Goal: Communication & Community: Share content

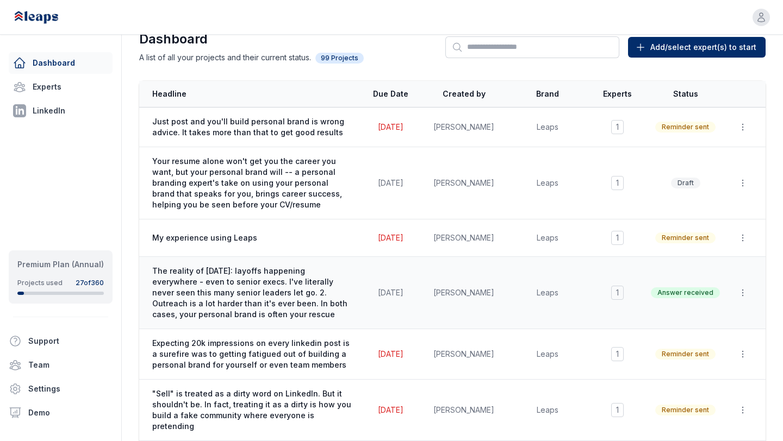
scroll to position [32, 0]
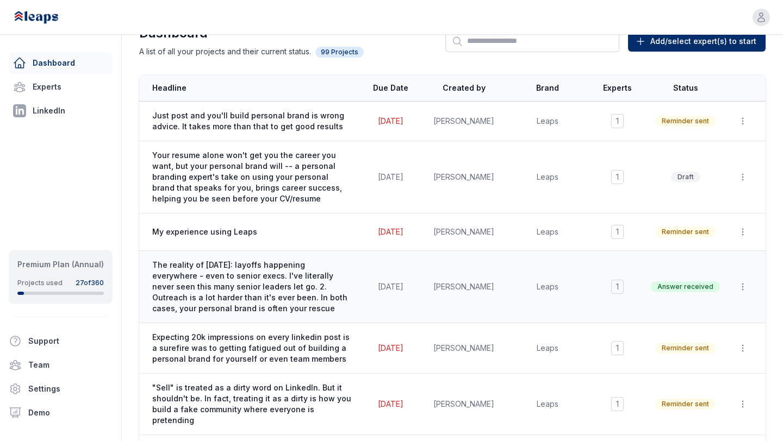
click at [299, 272] on span "The reality of [DATE]: layoffs happening everywhere - even to senior execs. I'v…" at bounding box center [251, 287] width 199 height 54
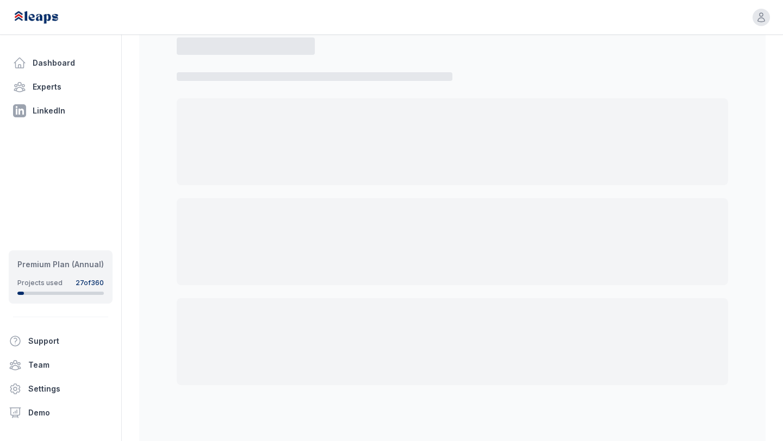
click at [299, 272] on div at bounding box center [452, 241] width 551 height 87
click at [53, 64] on link "Dashboard" at bounding box center [61, 63] width 104 height 22
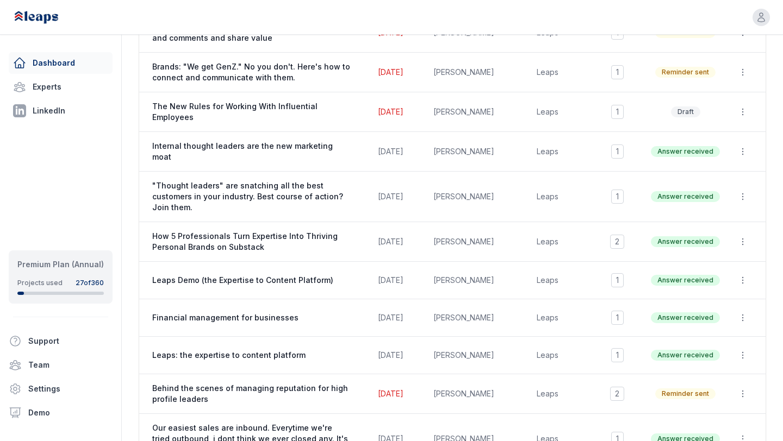
scroll to position [493, 0]
click at [232, 141] on span "Internal thought leaders are the new marketing moat" at bounding box center [251, 152] width 199 height 22
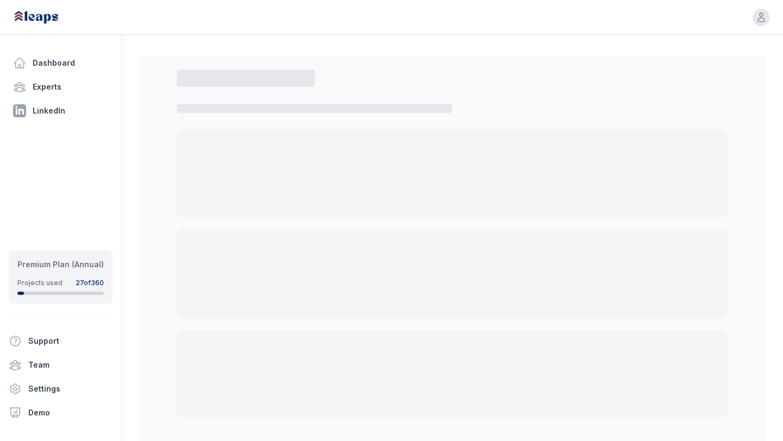
select select "*"
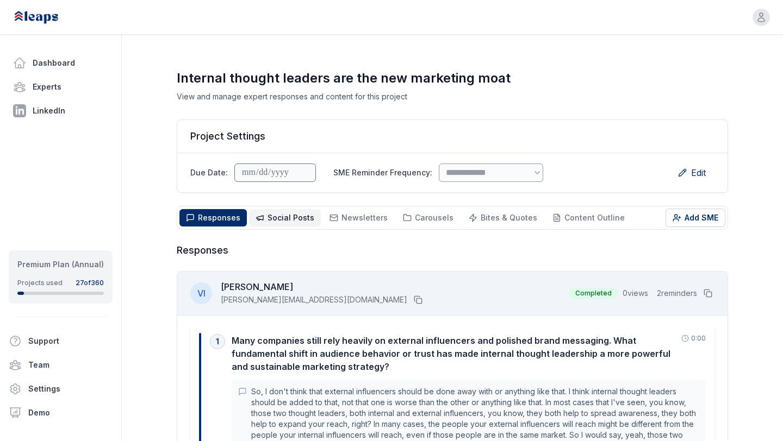
click at [290, 212] on span "Social Posts Social" at bounding box center [290, 217] width 47 height 11
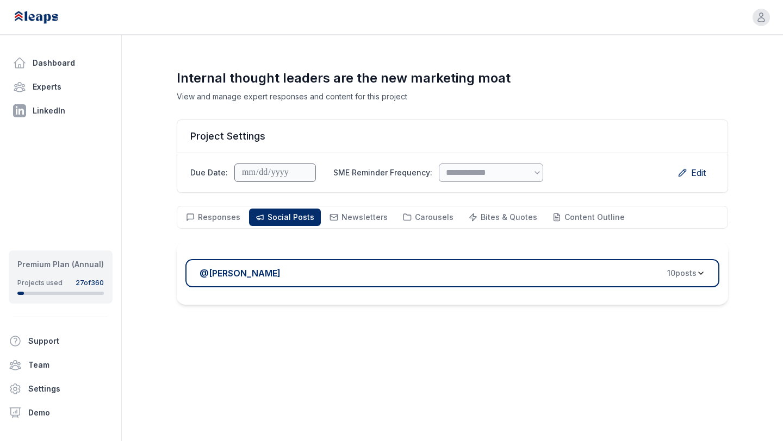
click at [320, 280] on button "@ Victor Ijidola 10 post s" at bounding box center [452, 273] width 534 height 28
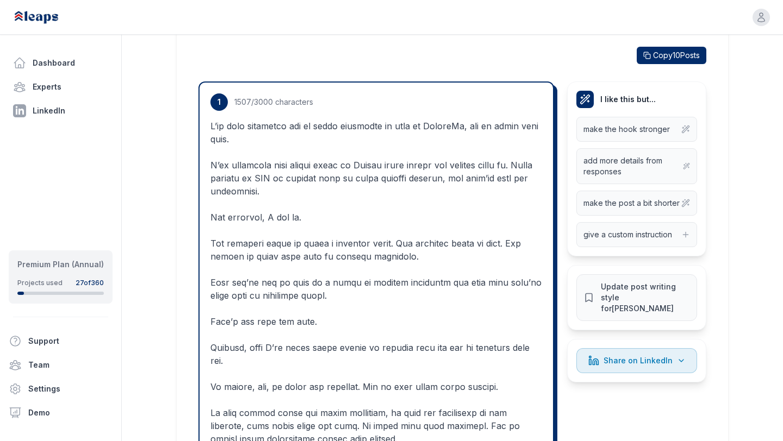
scroll to position [256, 0]
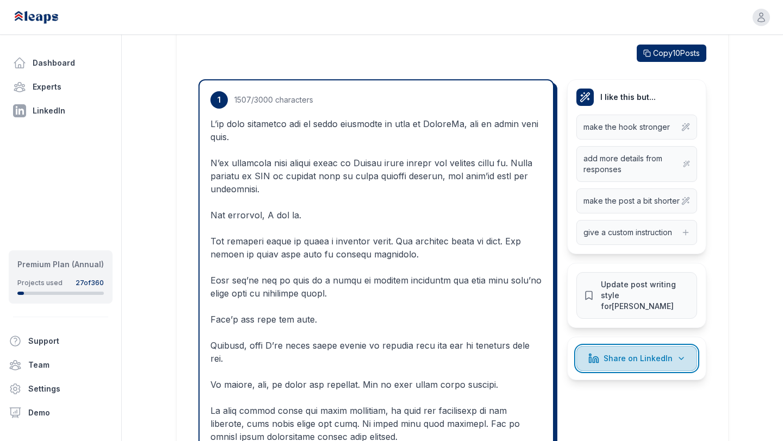
click at [647, 353] on span "Share on LinkedIn" at bounding box center [637, 358] width 69 height 11
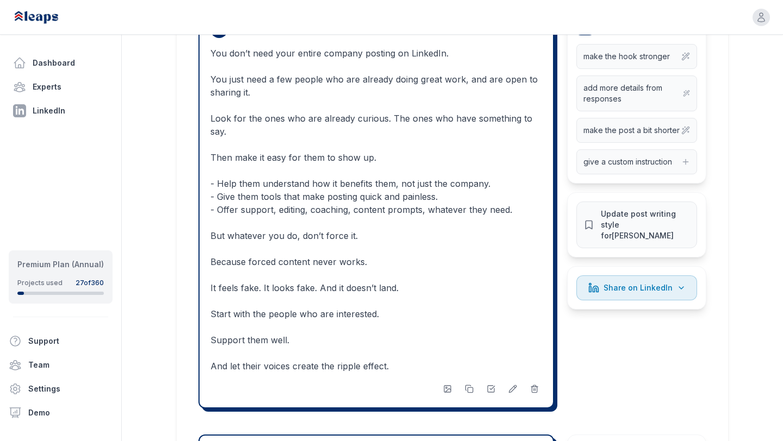
scroll to position [3641, 0]
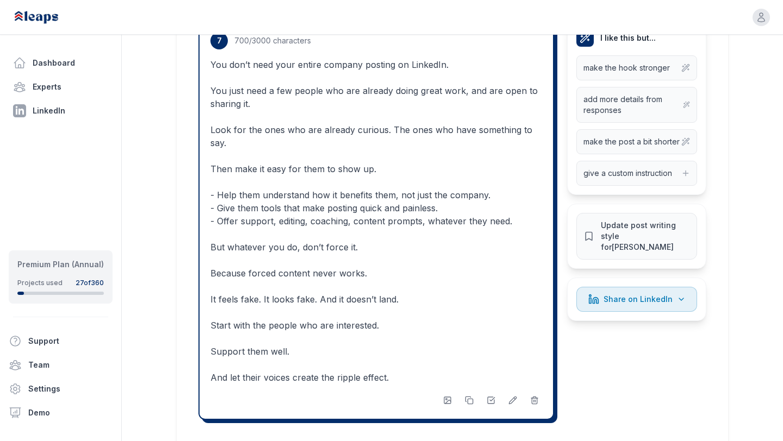
click at [406, 134] on p "You don’t need your entire company posting on LinkedIn. You just need a few peo…" at bounding box center [375, 221] width 331 height 326
click at [510, 404] on icon at bounding box center [512, 400] width 7 height 7
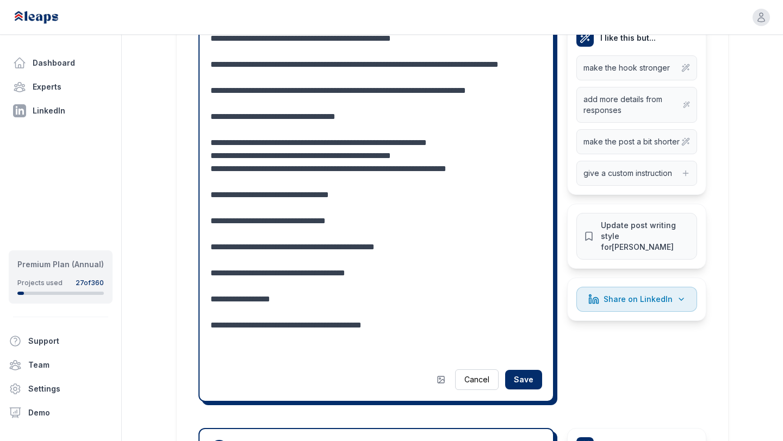
scroll to position [3604, 0]
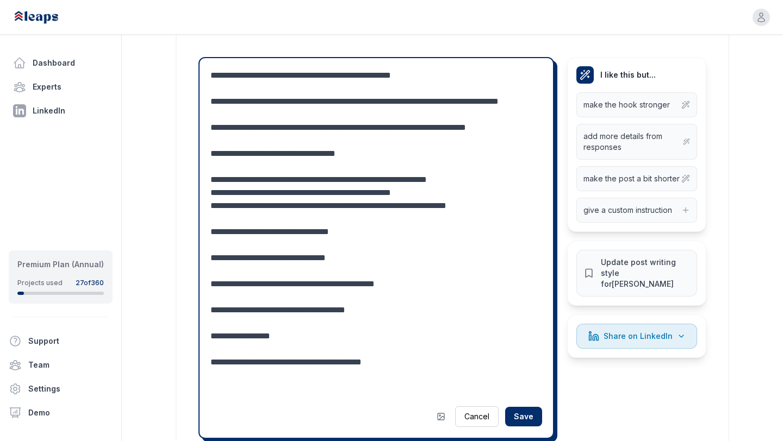
click at [324, 298] on textarea "**********" at bounding box center [375, 232] width 331 height 326
click at [274, 123] on textarea "**********" at bounding box center [375, 232] width 331 height 326
click at [265, 166] on textarea "**********" at bounding box center [375, 232] width 331 height 326
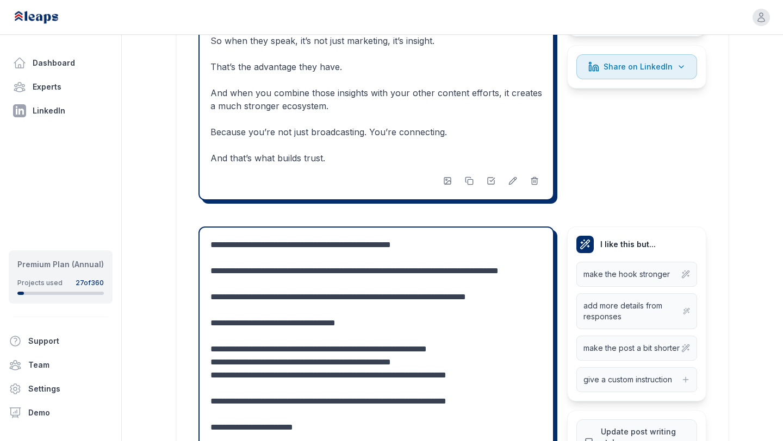
scroll to position [3460, 0]
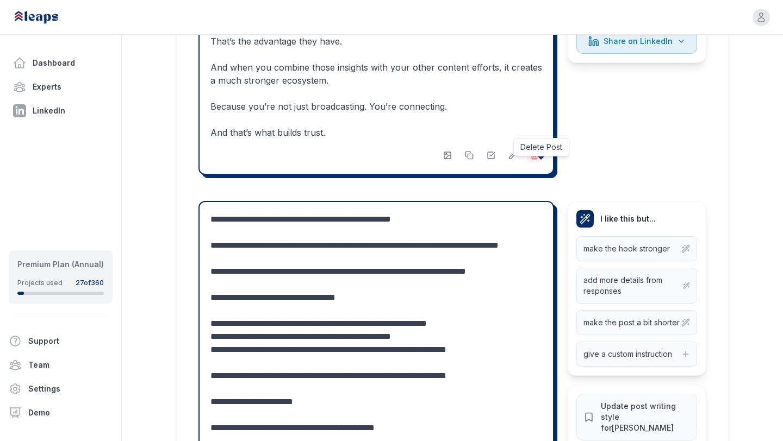
type textarea "**********"
click at [535, 157] on line at bounding box center [535, 156] width 0 height 2
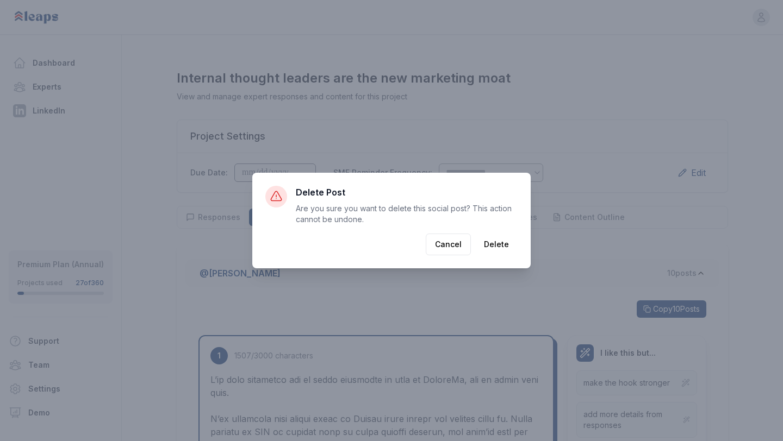
scroll to position [0, 0]
click at [490, 241] on button "Delete" at bounding box center [496, 245] width 42 height 22
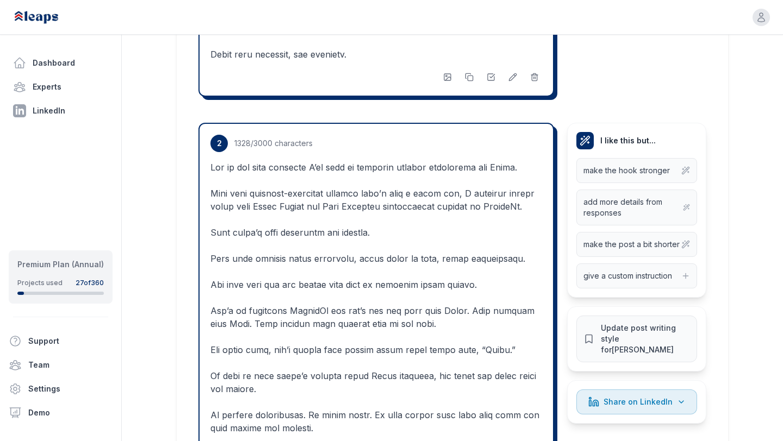
scroll to position [946, 0]
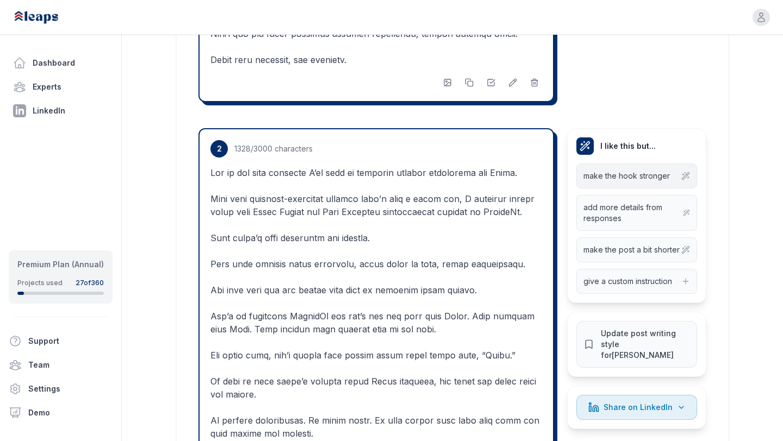
click at [585, 176] on span "make the hook stronger" at bounding box center [626, 176] width 86 height 11
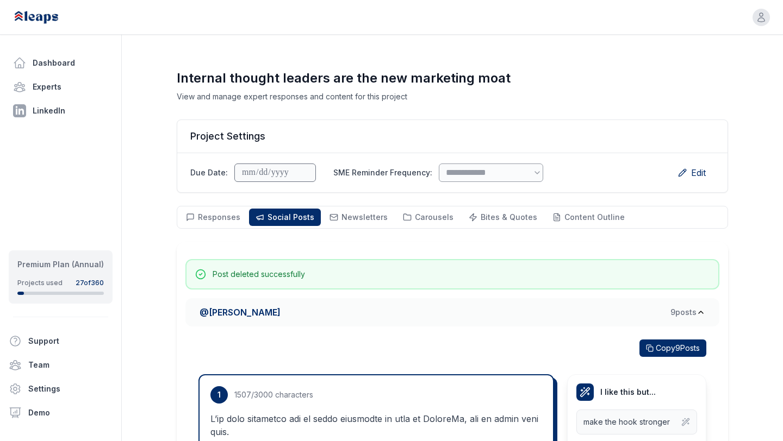
scroll to position [0, 0]
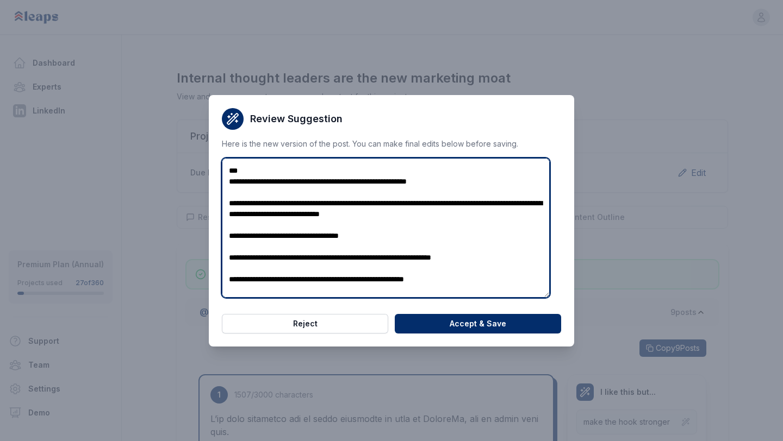
click at [321, 184] on textarea at bounding box center [386, 228] width 328 height 140
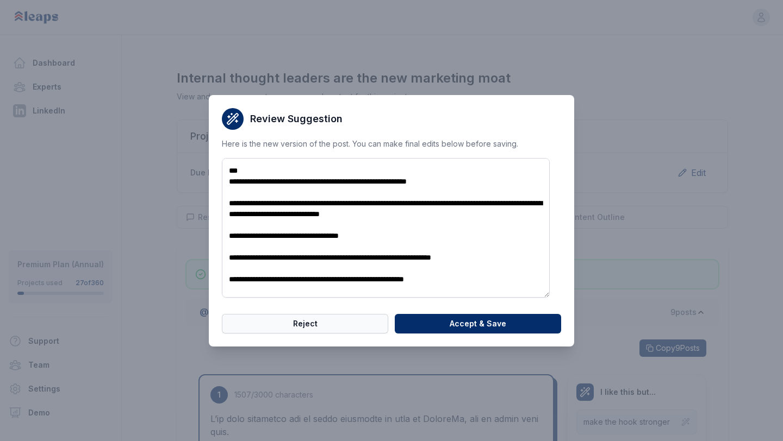
click at [318, 330] on button "Reject" at bounding box center [305, 324] width 166 height 20
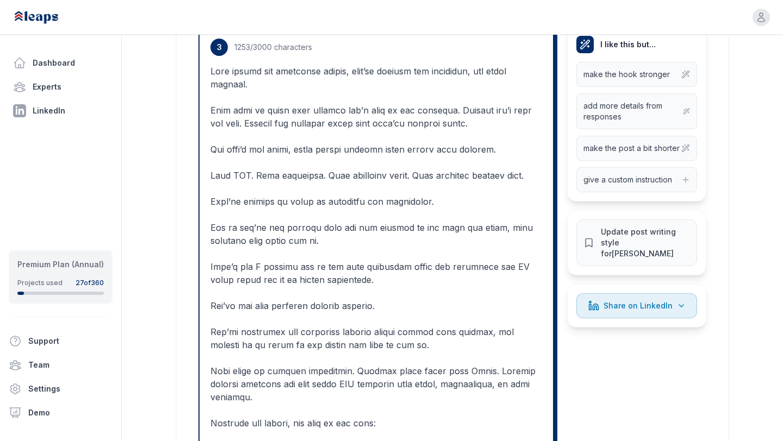
scroll to position [1634, 0]
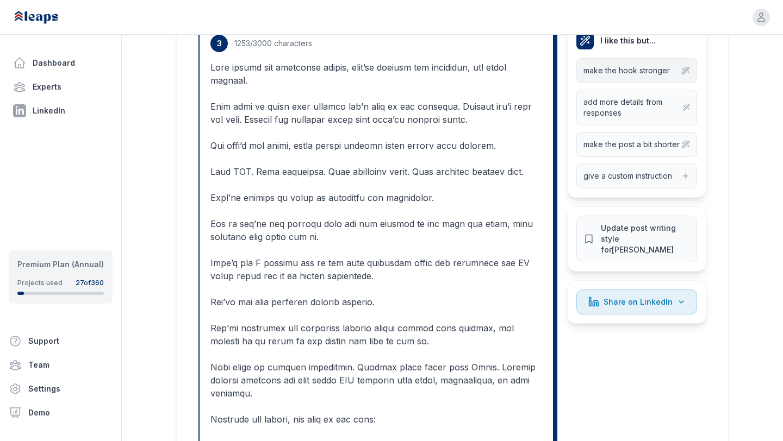
click at [614, 76] on span "make the hook stronger" at bounding box center [626, 70] width 86 height 11
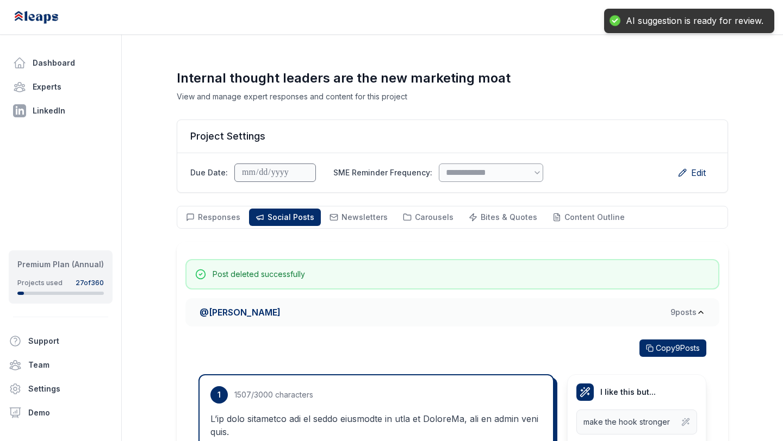
scroll to position [0, 0]
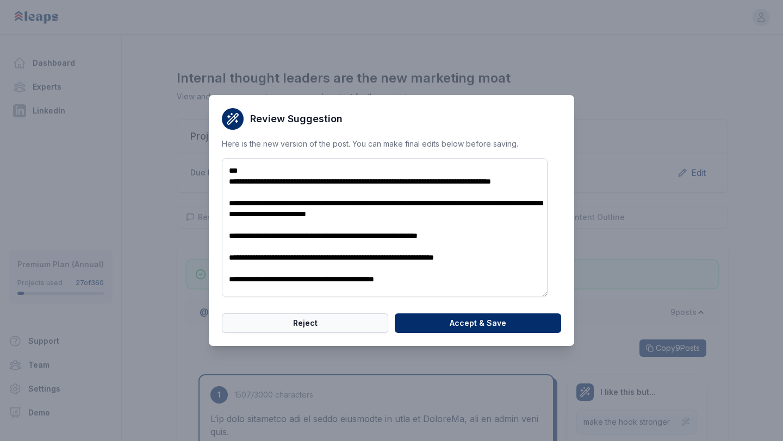
click at [318, 324] on button "Reject" at bounding box center [305, 324] width 166 height 20
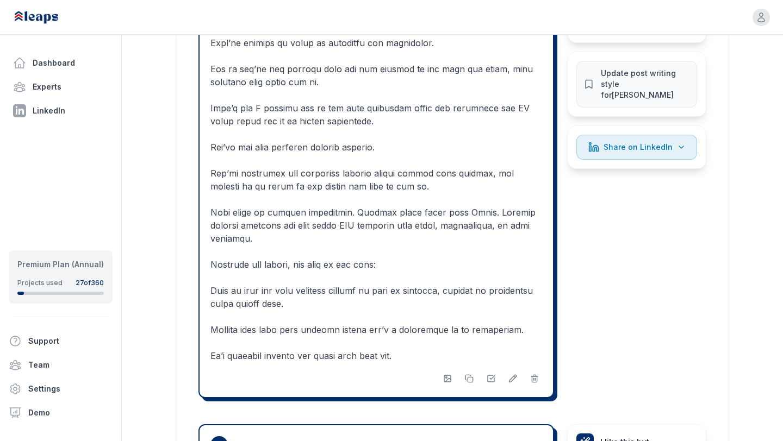
scroll to position [1792, 0]
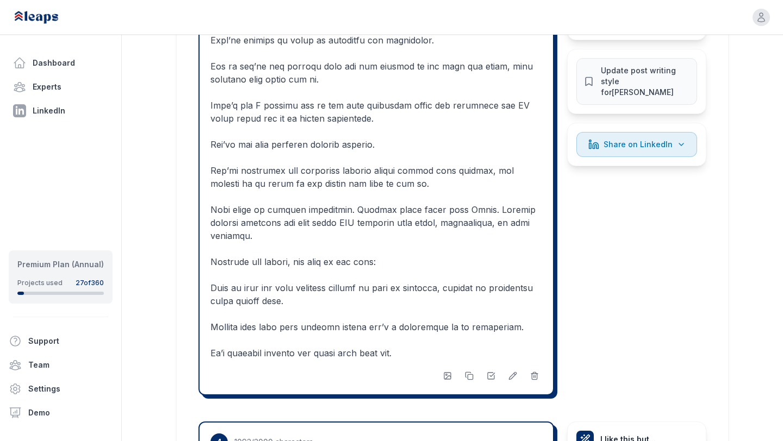
click at [458, 234] on p at bounding box center [375, 131] width 331 height 456
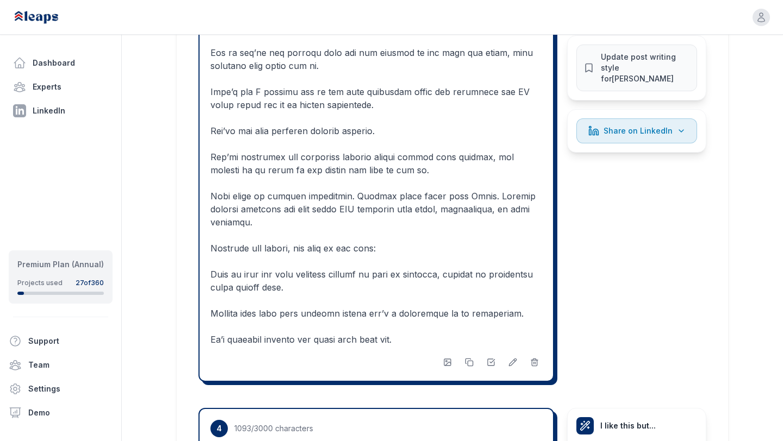
scroll to position [1812, 0]
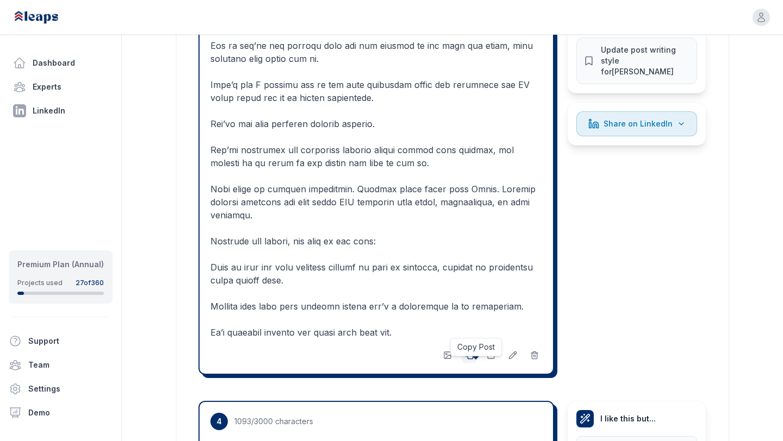
click at [472, 360] on icon at bounding box center [469, 355] width 9 height 9
click at [481, 304] on p at bounding box center [375, 111] width 331 height 456
click at [450, 272] on p at bounding box center [375, 111] width 331 height 456
click at [450, 280] on p at bounding box center [375, 111] width 331 height 456
click at [428, 214] on p at bounding box center [375, 111] width 331 height 456
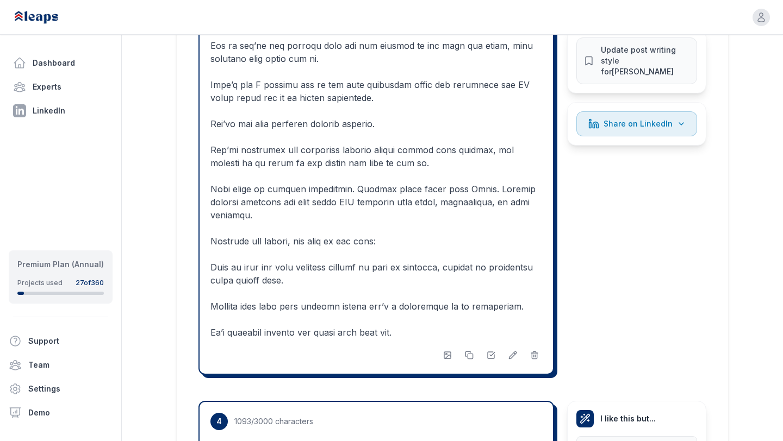
click at [456, 206] on p at bounding box center [375, 111] width 331 height 456
click at [464, 254] on p at bounding box center [375, 111] width 331 height 456
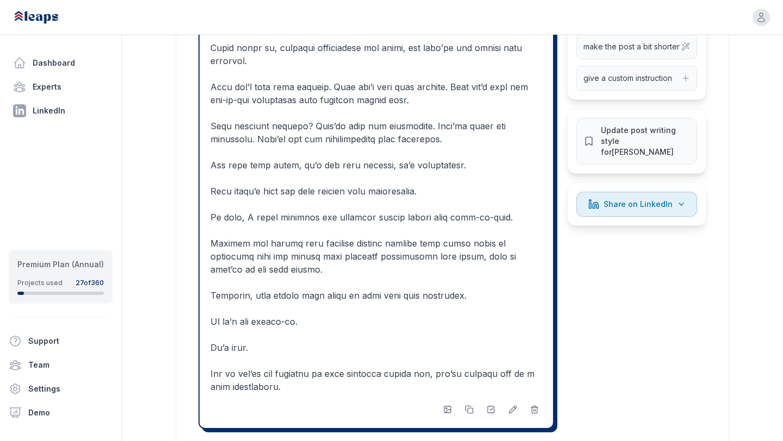
scroll to position [2357, 0]
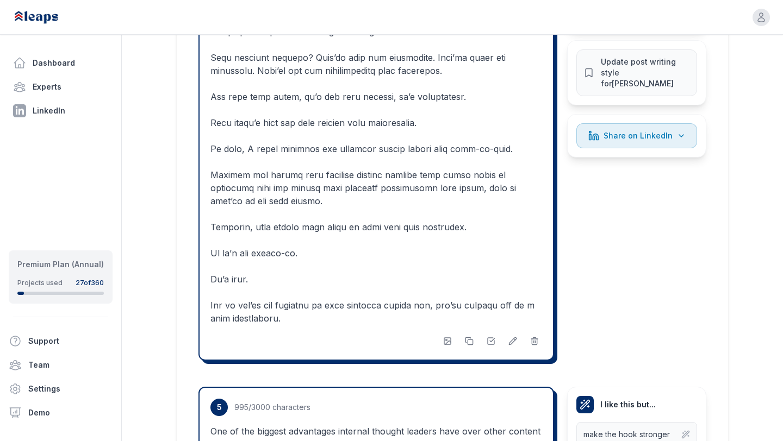
click at [486, 197] on p at bounding box center [375, 110] width 331 height 430
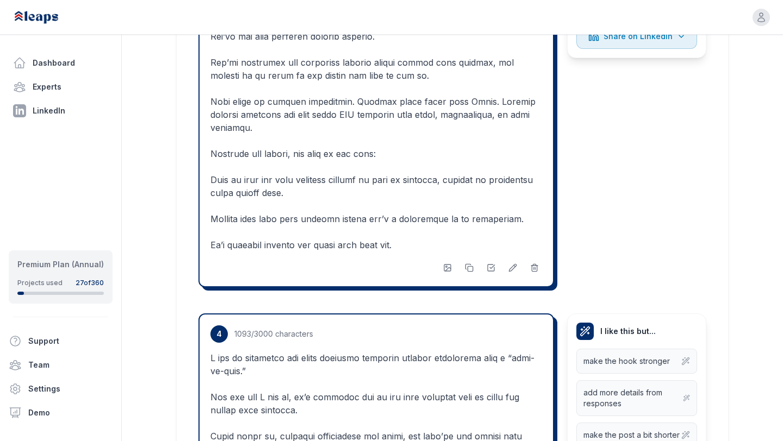
scroll to position [1886, 0]
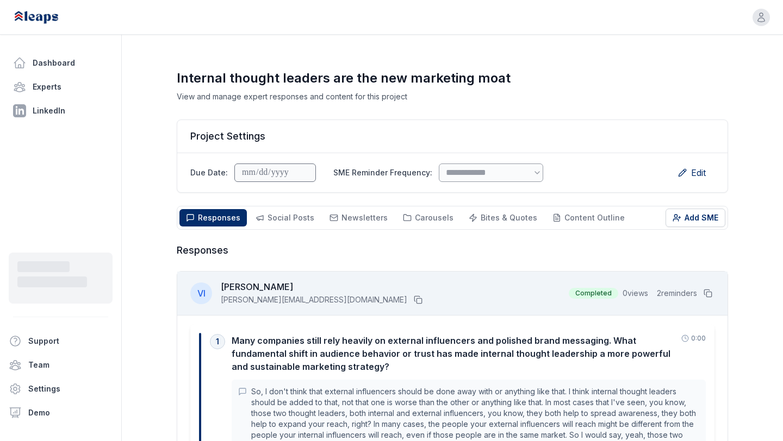
select select "*"
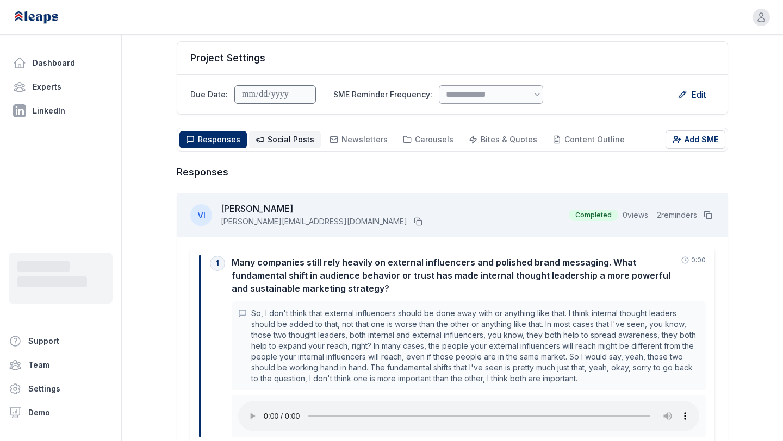
click at [294, 141] on span "Social Posts" at bounding box center [290, 139] width 47 height 9
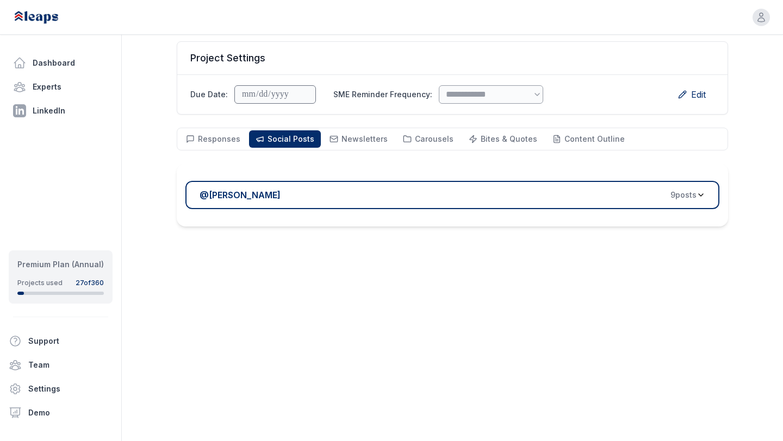
click at [392, 199] on div "@ Victor Ijidola 9 post s" at bounding box center [447, 195] width 497 height 13
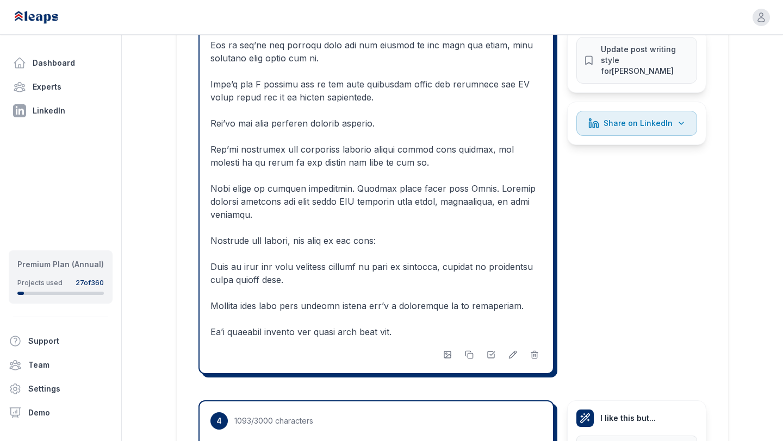
scroll to position [1776, 0]
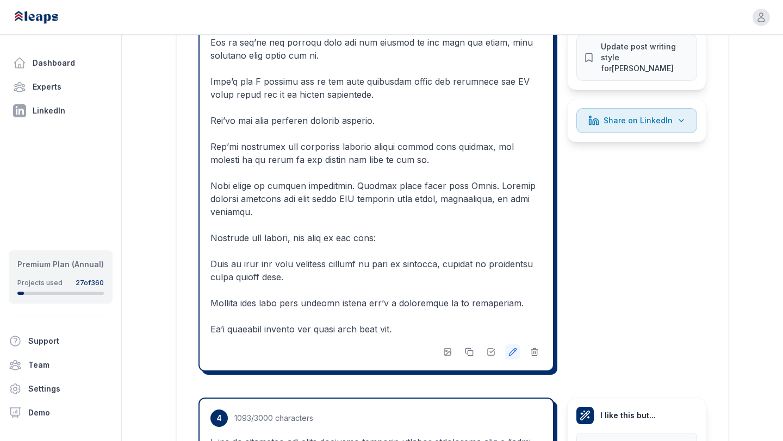
click at [511, 355] on icon at bounding box center [512, 351] width 7 height 7
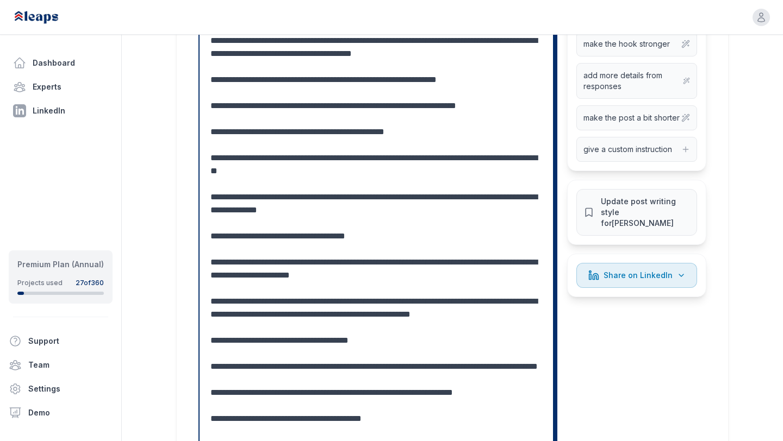
scroll to position [1622, 0]
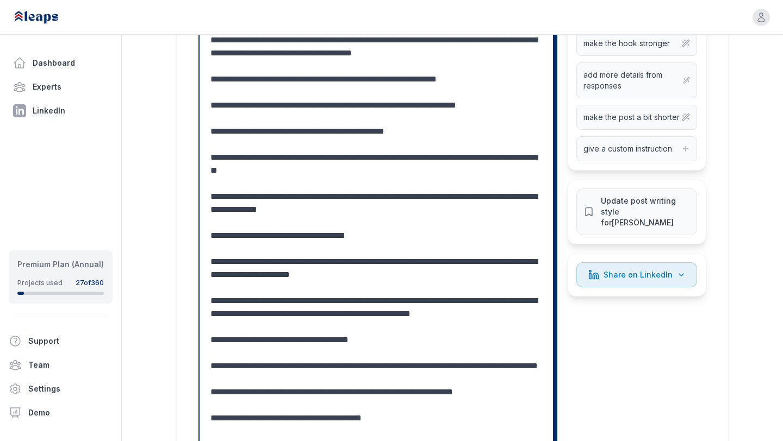
click at [397, 159] on textarea at bounding box center [375, 236] width 331 height 456
paste textarea "**********"
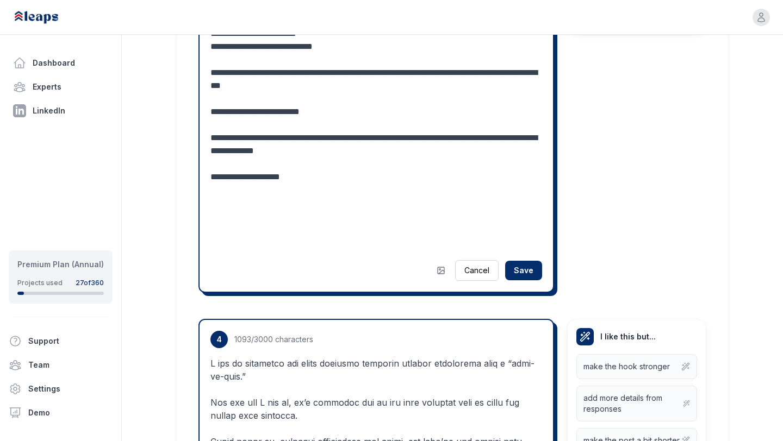
scroll to position [1909, 0]
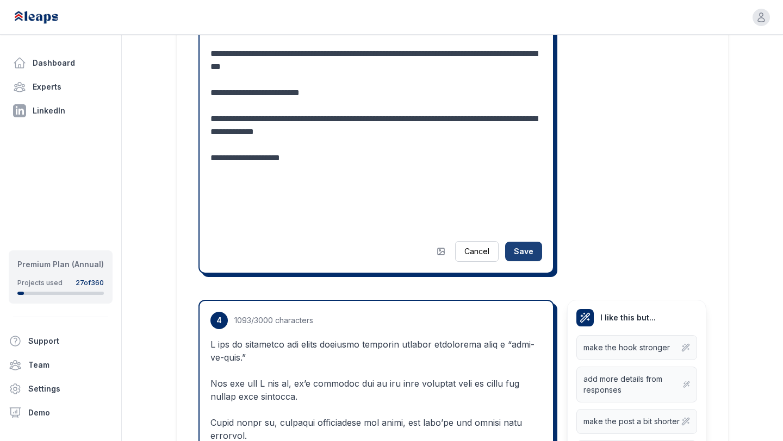
type textarea "**********"
click at [520, 261] on button "Save" at bounding box center [523, 252] width 37 height 20
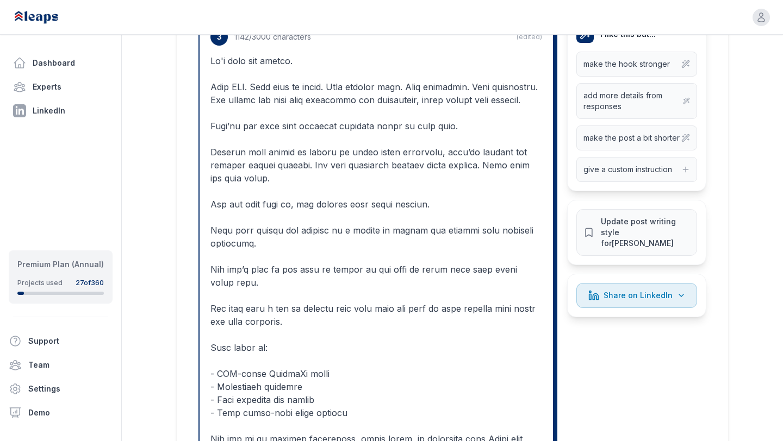
scroll to position [1667, 0]
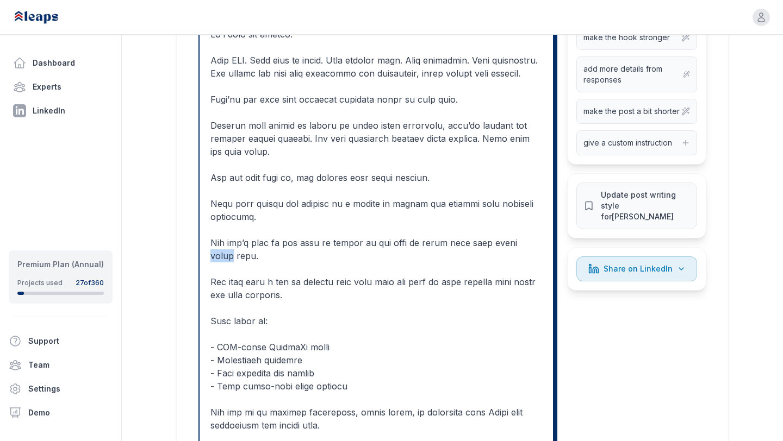
click at [450, 237] on p at bounding box center [375, 276] width 331 height 496
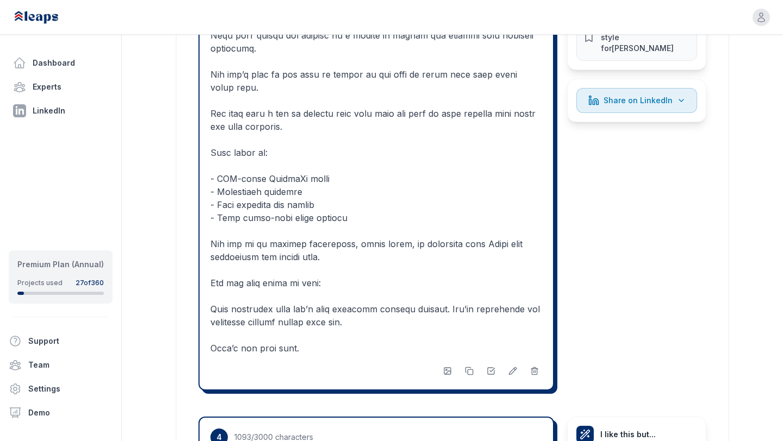
scroll to position [1853, 0]
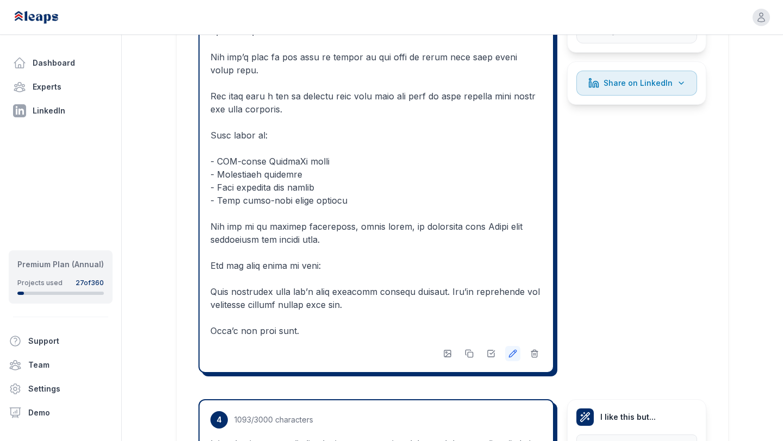
click at [514, 361] on button at bounding box center [512, 353] width 15 height 15
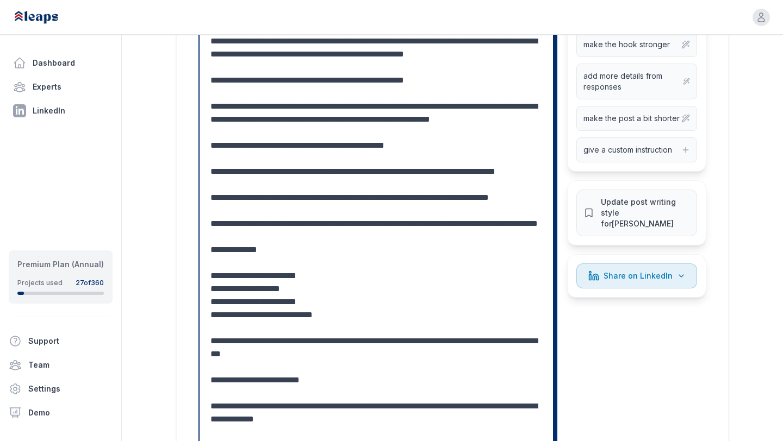
scroll to position [1661, 0]
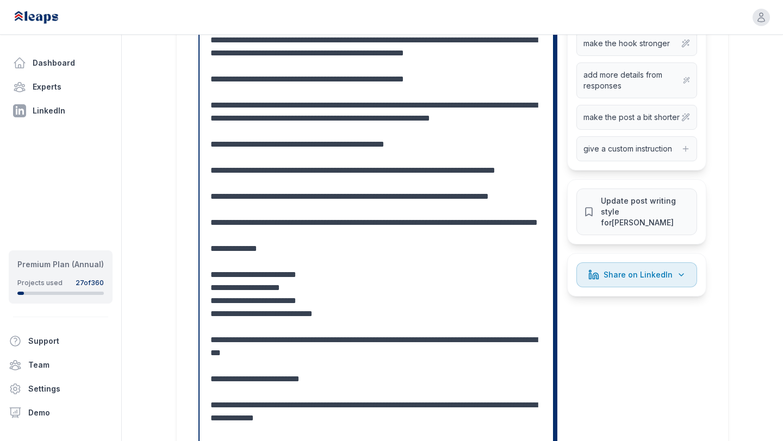
click at [228, 134] on textarea at bounding box center [375, 262] width 331 height 509
click at [346, 159] on textarea at bounding box center [375, 262] width 331 height 509
drag, startPoint x: 280, startPoint y: 161, endPoint x: 275, endPoint y: 140, distance: 21.4
click at [275, 140] on textarea at bounding box center [375, 262] width 331 height 509
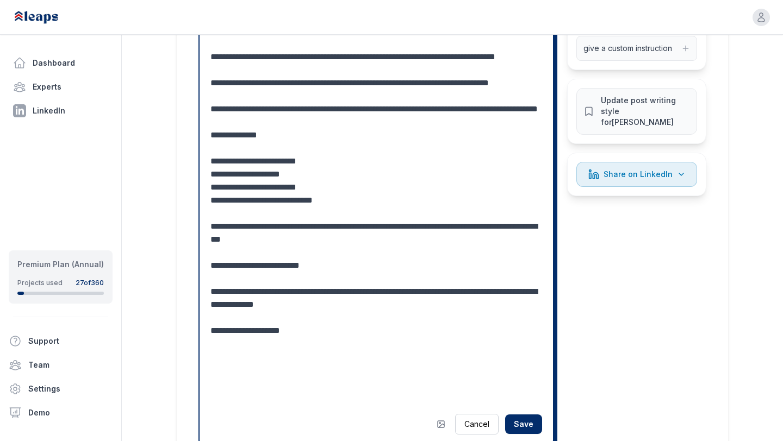
scroll to position [1807, 0]
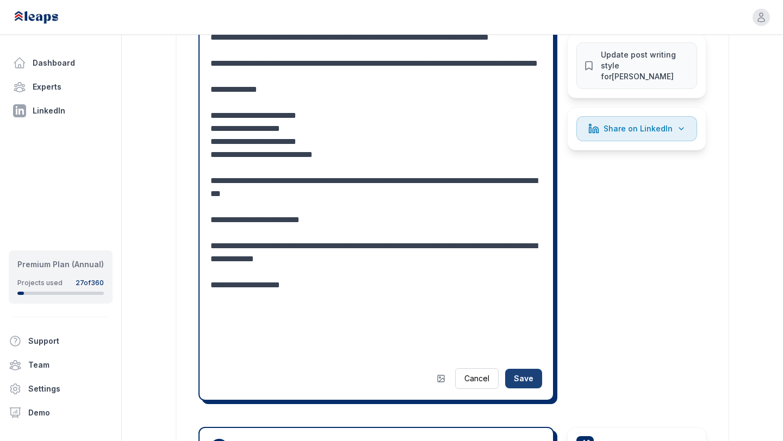
type textarea "**********"
click at [521, 387] on button "Save" at bounding box center [523, 379] width 37 height 20
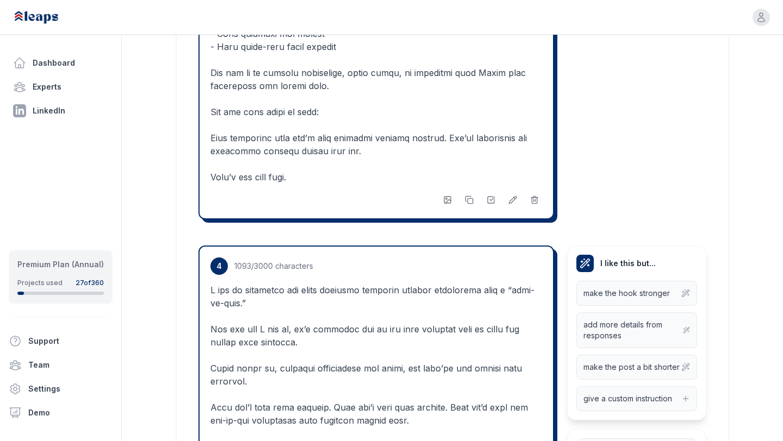
scroll to position [2087, 0]
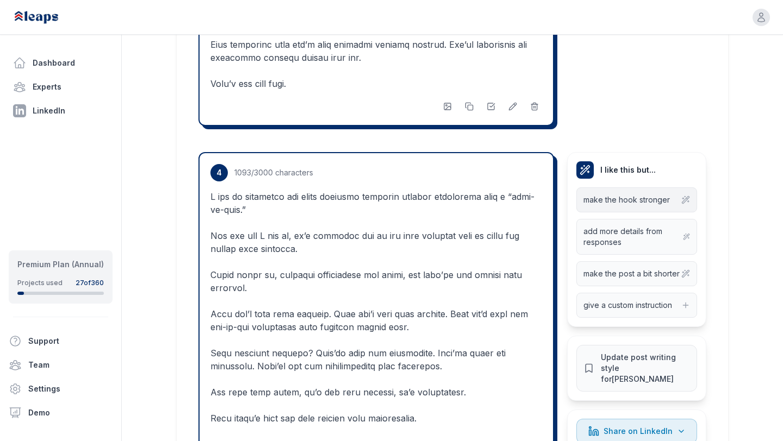
click at [612, 205] on span "make the hook stronger" at bounding box center [626, 200] width 86 height 11
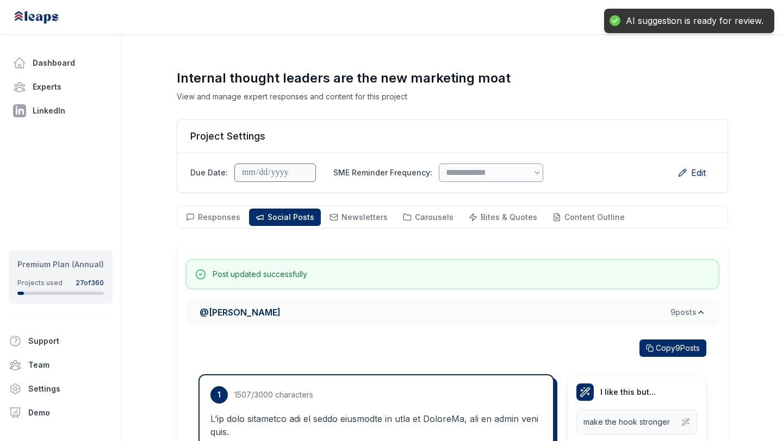
scroll to position [0, 0]
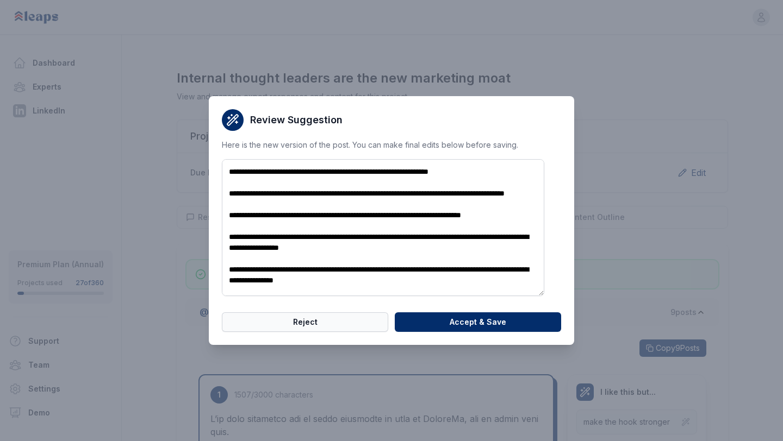
click at [302, 327] on button "Reject" at bounding box center [305, 322] width 166 height 20
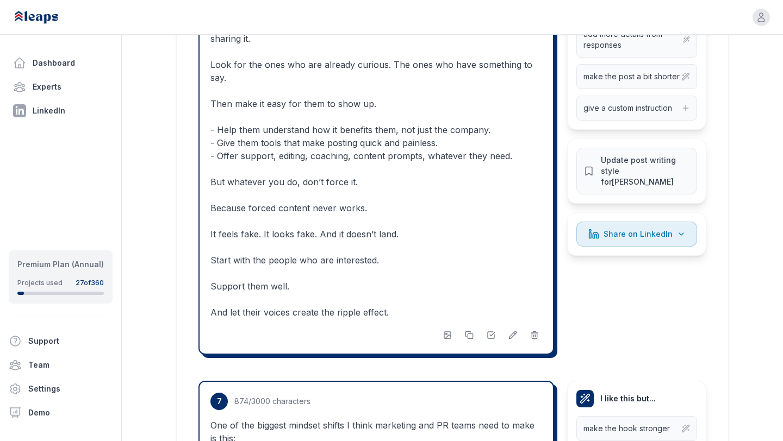
scroll to position [3347, 0]
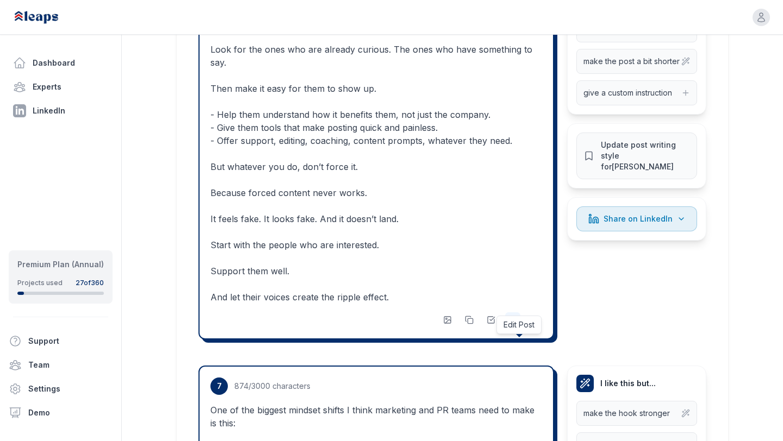
click at [510, 328] on button at bounding box center [512, 319] width 15 height 15
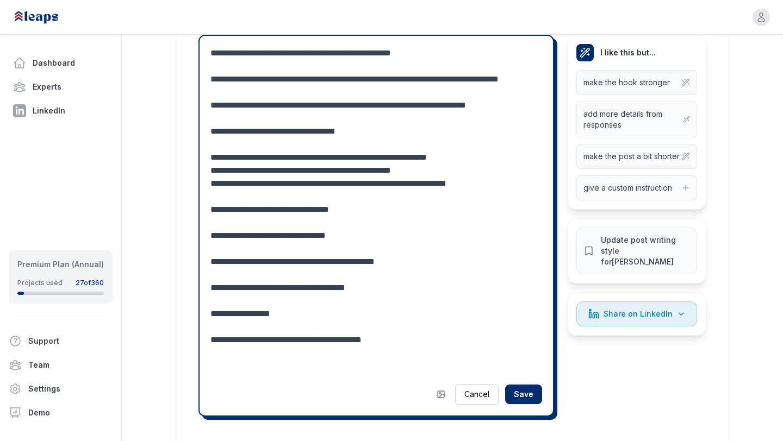
scroll to position [3263, 0]
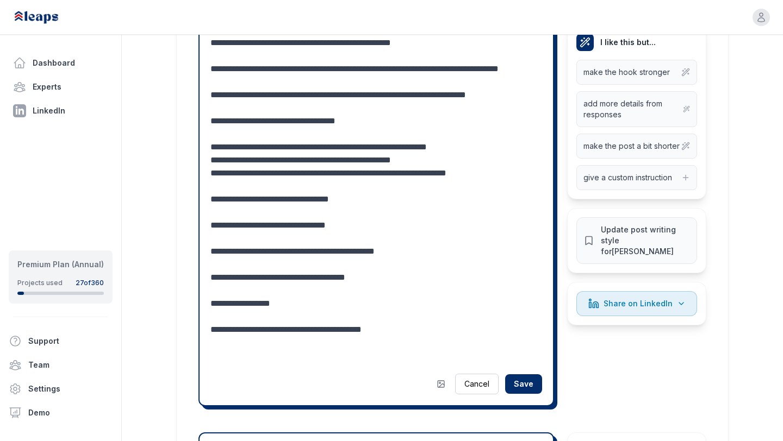
click at [307, 277] on textarea "**********" at bounding box center [375, 199] width 331 height 326
click at [249, 283] on textarea "**********" at bounding box center [375, 199] width 331 height 326
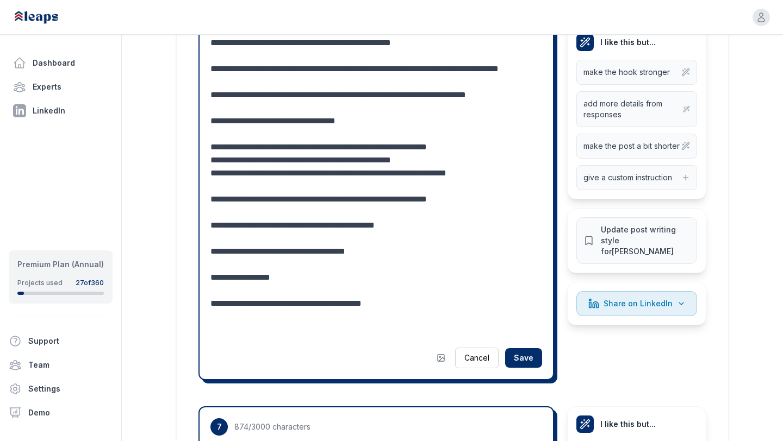
drag, startPoint x: 269, startPoint y: 276, endPoint x: 258, endPoint y: 276, distance: 10.9
click at [258, 276] on textarea "**********" at bounding box center [375, 186] width 331 height 300
click at [245, 276] on textarea "**********" at bounding box center [375, 186] width 331 height 300
click at [215, 277] on textarea "**********" at bounding box center [375, 186] width 331 height 300
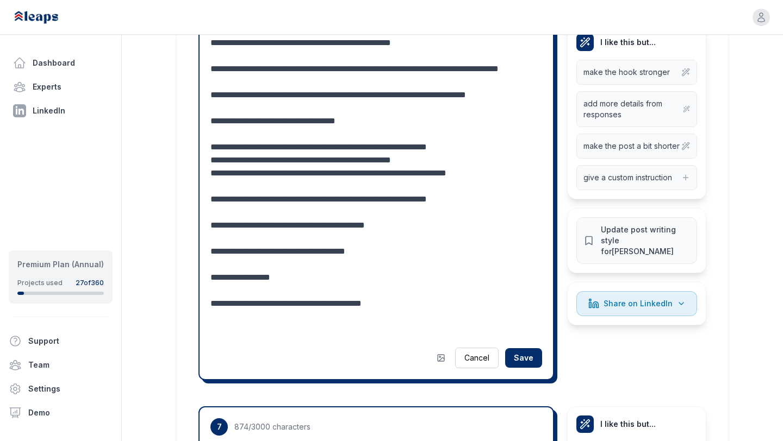
click at [281, 276] on textarea "**********" at bounding box center [375, 186] width 331 height 300
click at [278, 336] on textarea "**********" at bounding box center [375, 186] width 331 height 300
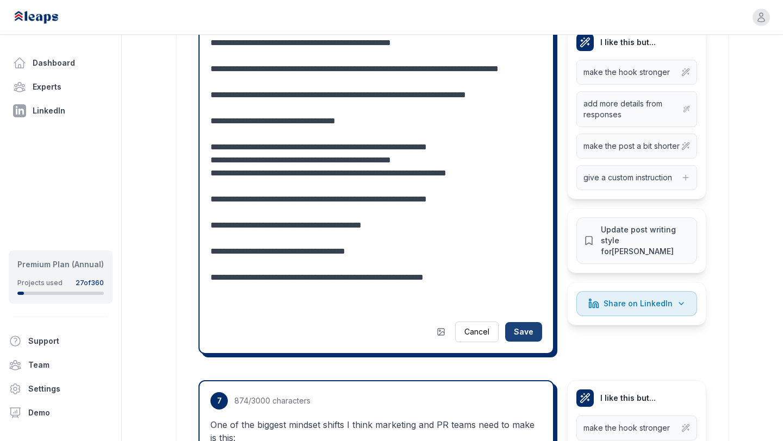
type textarea "**********"
click at [517, 342] on button "Save" at bounding box center [523, 332] width 37 height 20
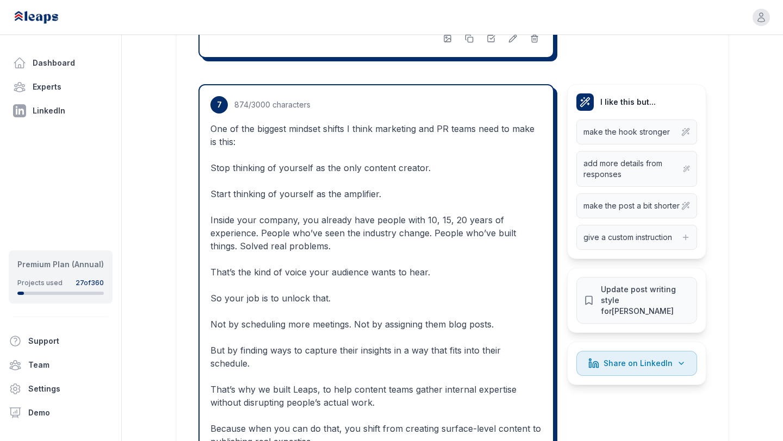
scroll to position [3592, 0]
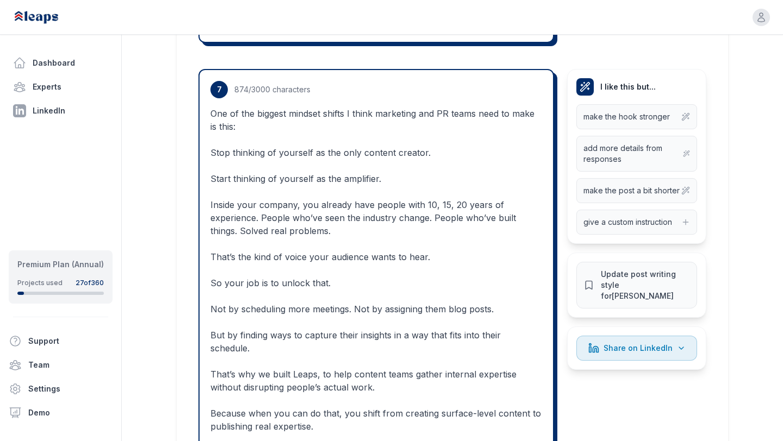
click at [342, 135] on p "One of the biggest mindset shifts I think marketing and PR teams need to make i…" at bounding box center [375, 283] width 331 height 352
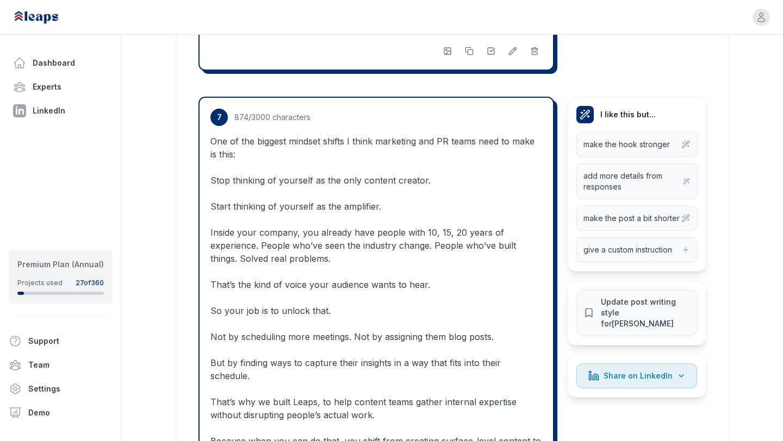
scroll to position [3567, 0]
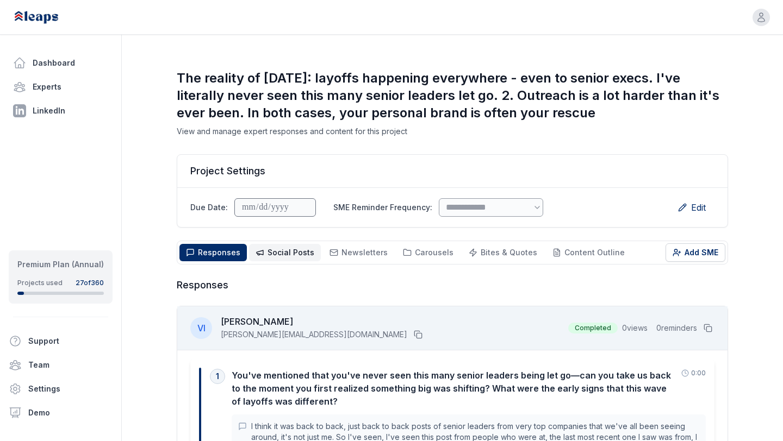
click at [287, 252] on span "Social Posts" at bounding box center [290, 252] width 47 height 9
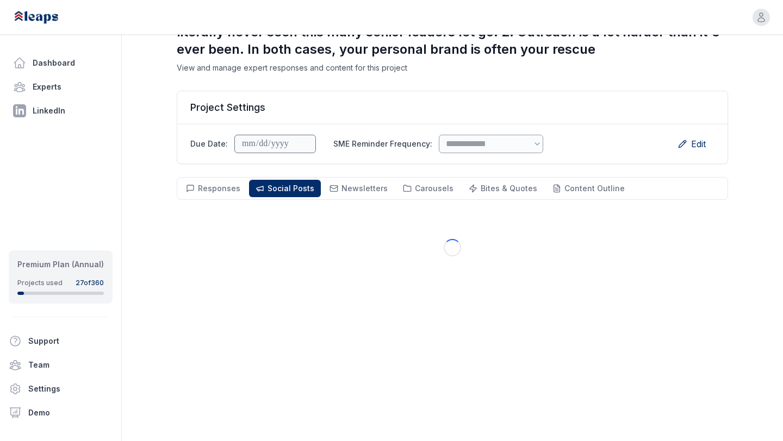
scroll to position [78, 0]
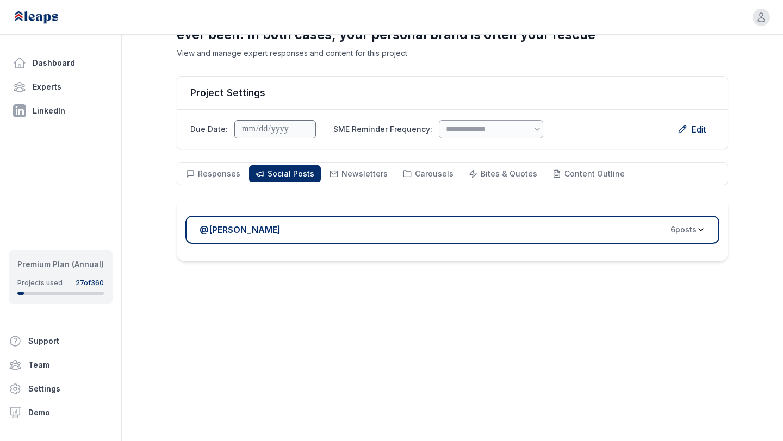
click at [305, 230] on div "@ Victor Ijidola 6 post s" at bounding box center [447, 229] width 497 height 13
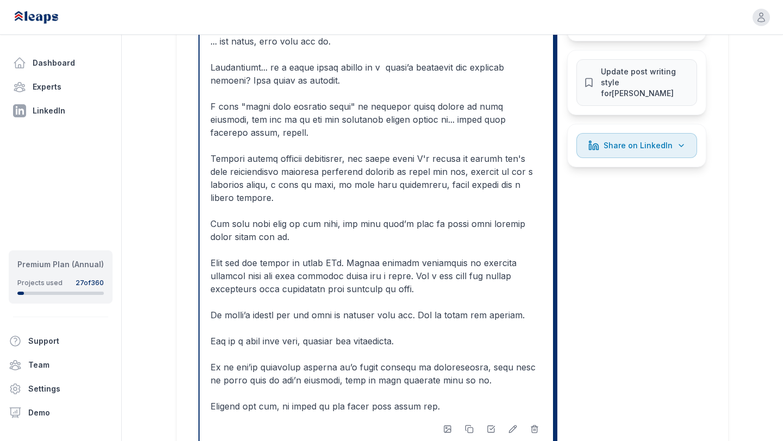
scroll to position [504, 0]
click at [510, 424] on icon at bounding box center [512, 428] width 9 height 9
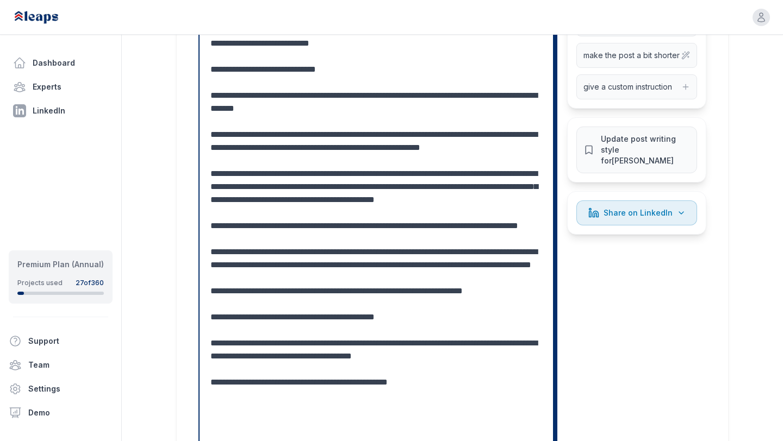
scroll to position [437, 0]
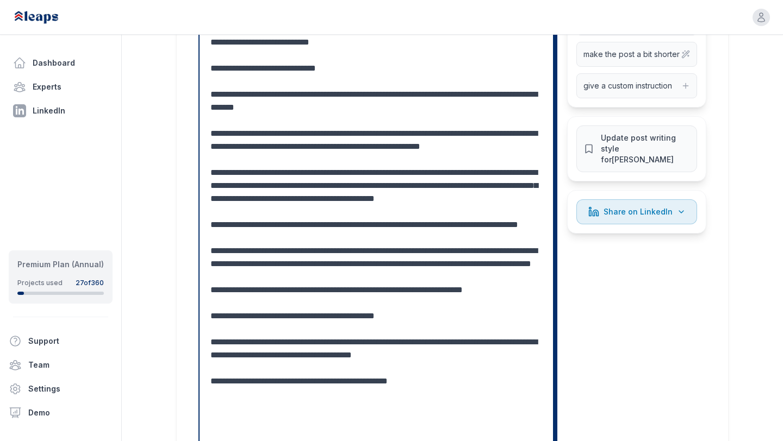
click at [285, 251] on textarea at bounding box center [375, 193] width 331 height 496
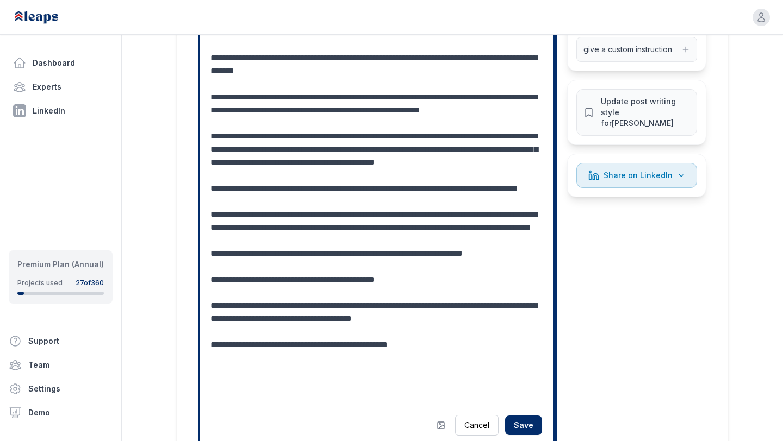
scroll to position [472, 0]
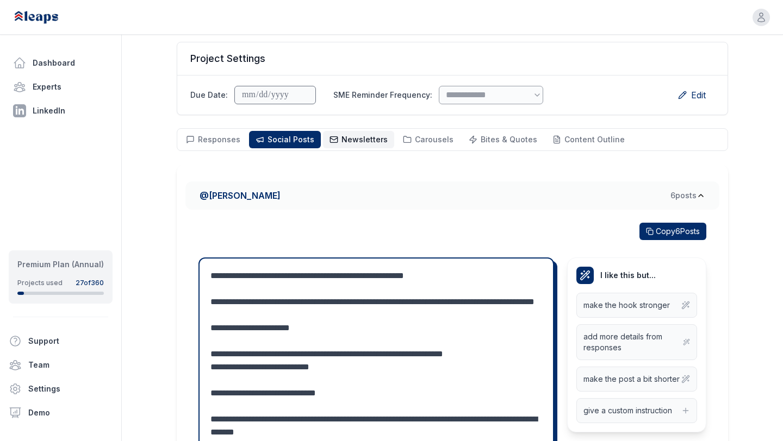
click at [333, 137] on button "Newsletters Newsletters" at bounding box center [358, 139] width 71 height 17
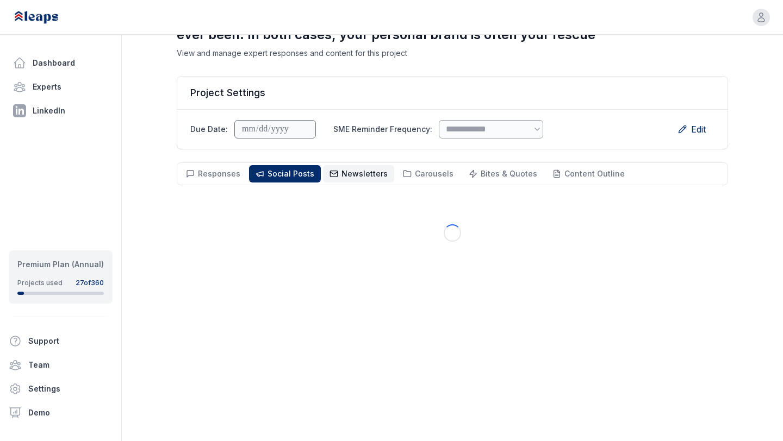
scroll to position [78, 0]
click at [291, 176] on span "Social Posts" at bounding box center [290, 173] width 47 height 9
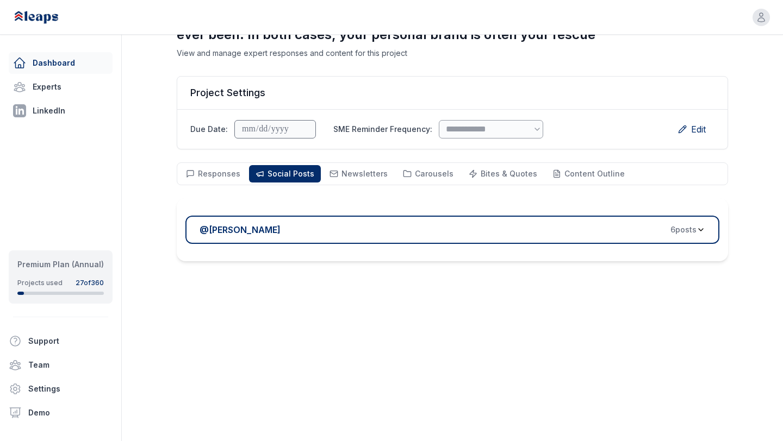
click at [68, 66] on link "Dashboard" at bounding box center [61, 63] width 104 height 22
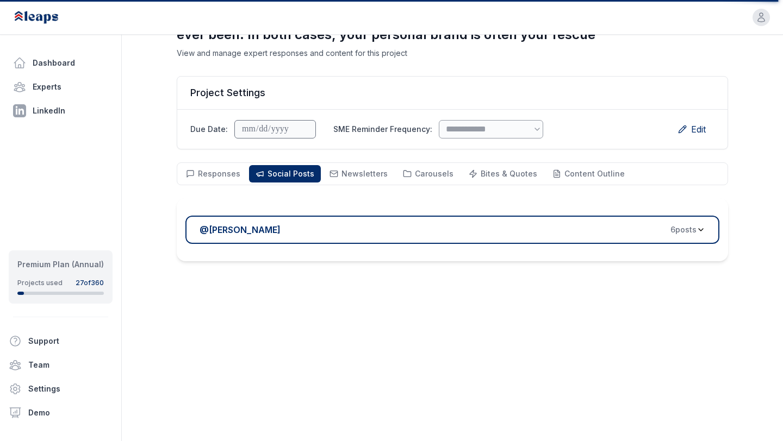
click at [316, 220] on button "@ Victor Ijidola 6 post s" at bounding box center [452, 230] width 534 height 28
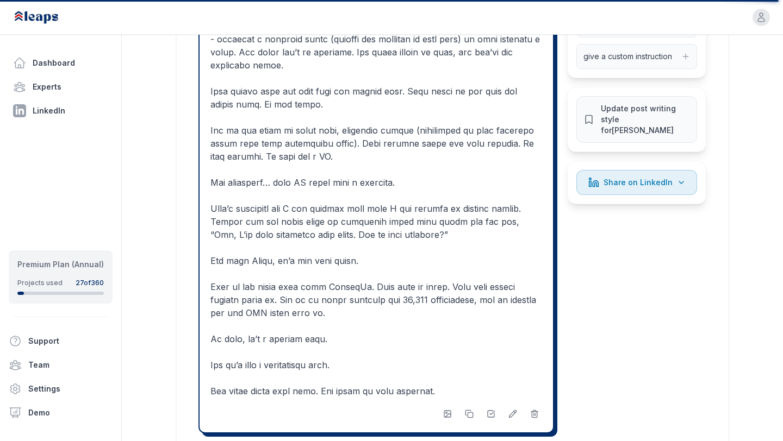
scroll to position [1801, 0]
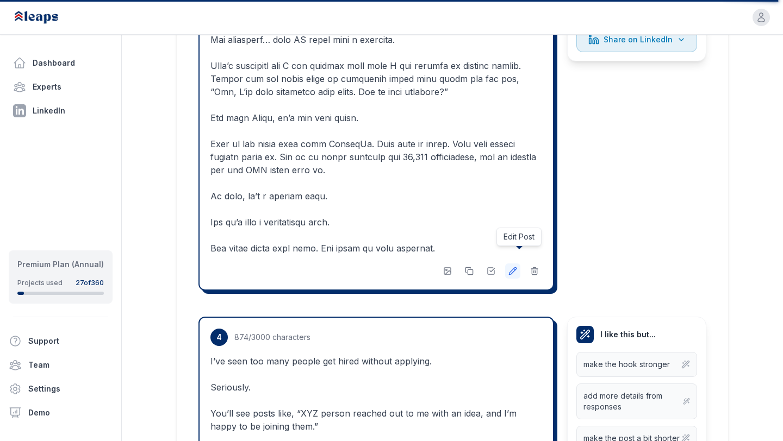
click at [514, 267] on icon at bounding box center [512, 271] width 9 height 9
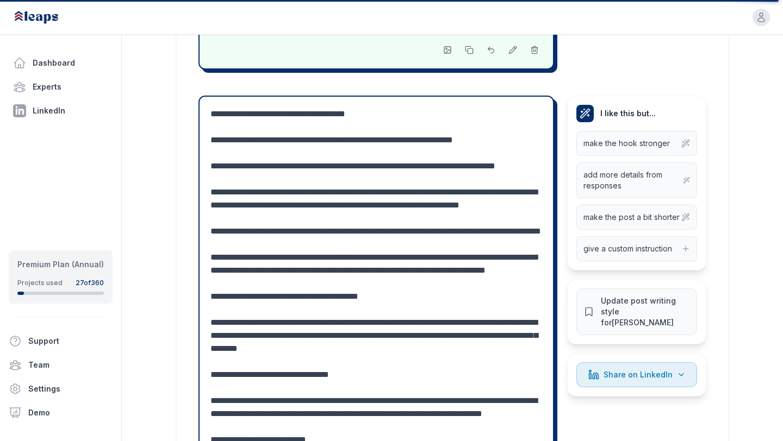
scroll to position [1461, 0]
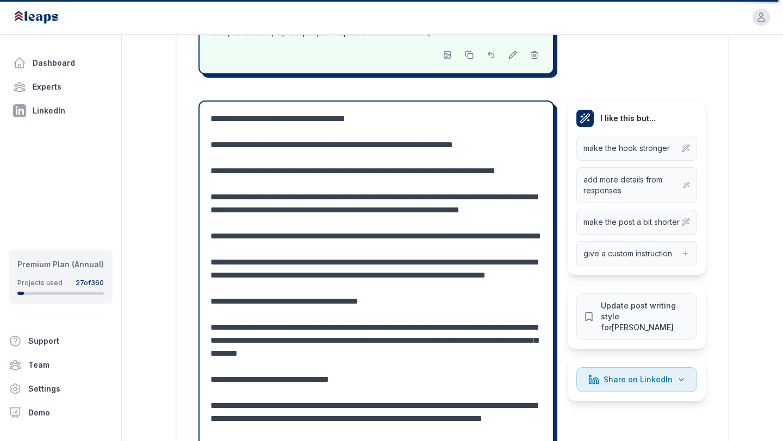
click at [240, 112] on textarea at bounding box center [375, 340] width 331 height 456
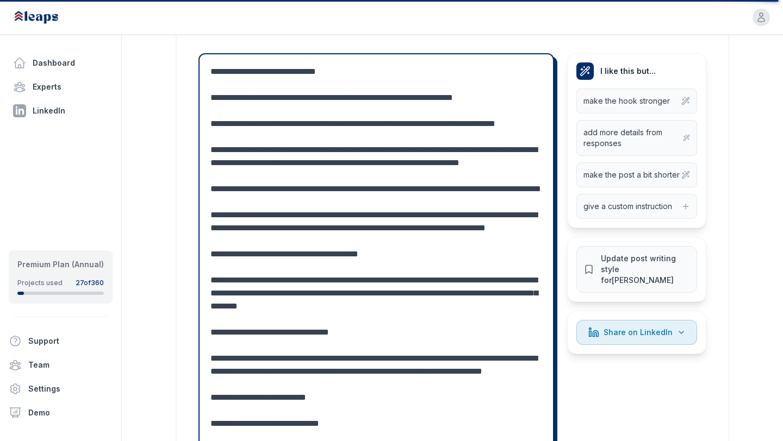
scroll to position [1477, 0]
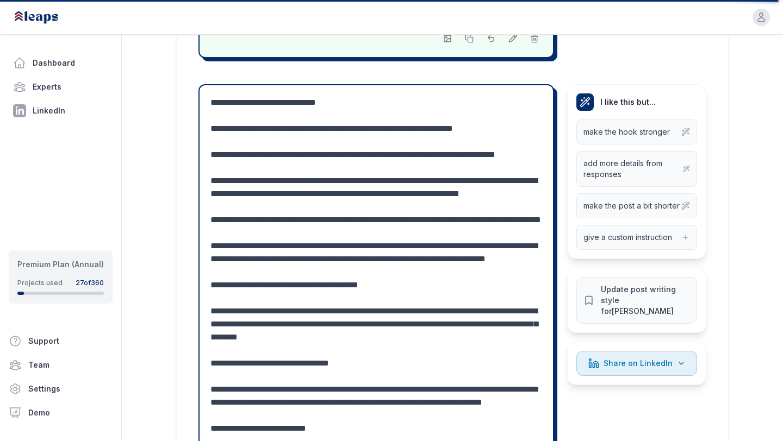
click at [254, 96] on textarea at bounding box center [375, 324] width 331 height 456
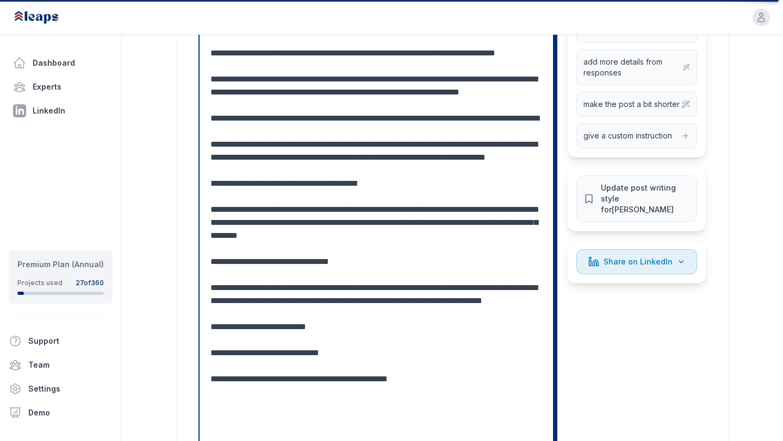
scroll to position [1636, 0]
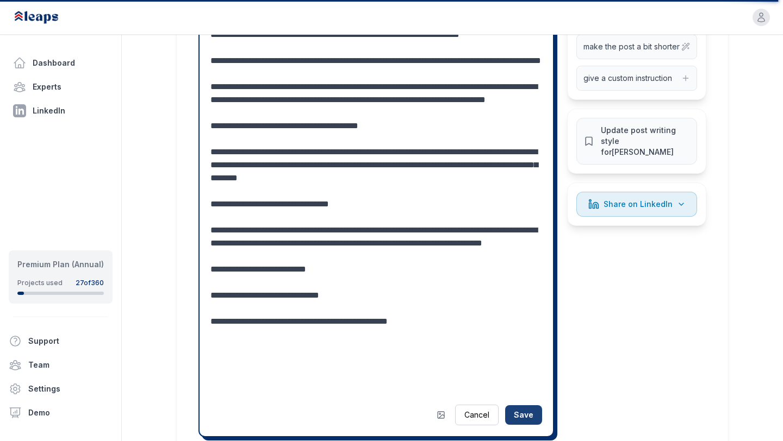
type textarea "**********"
click at [533, 405] on button "Save" at bounding box center [523, 415] width 37 height 20
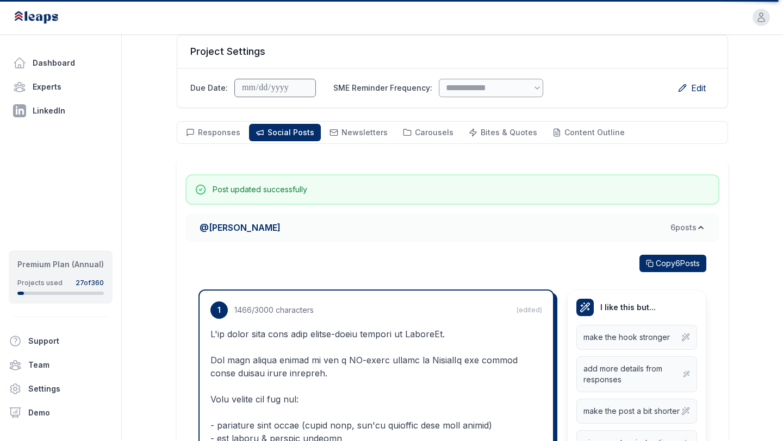
scroll to position [0, 0]
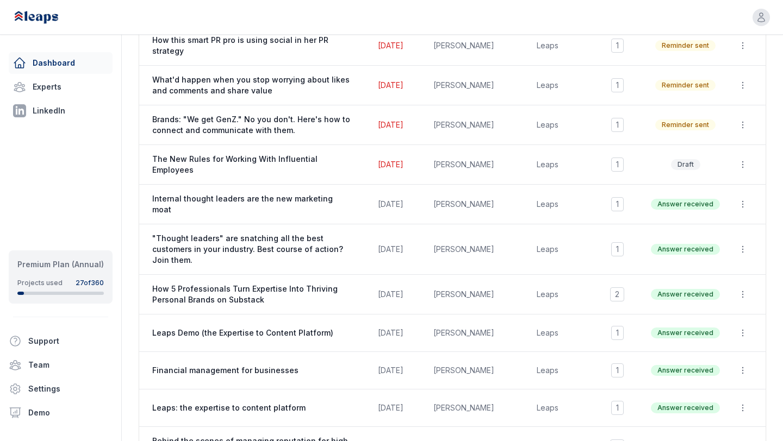
scroll to position [453, 0]
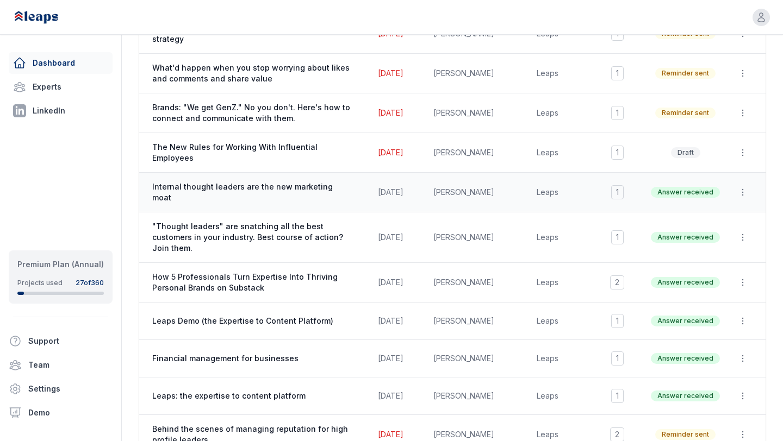
click at [262, 182] on span "Internal thought leaders are the new marketing moat" at bounding box center [251, 193] width 199 height 22
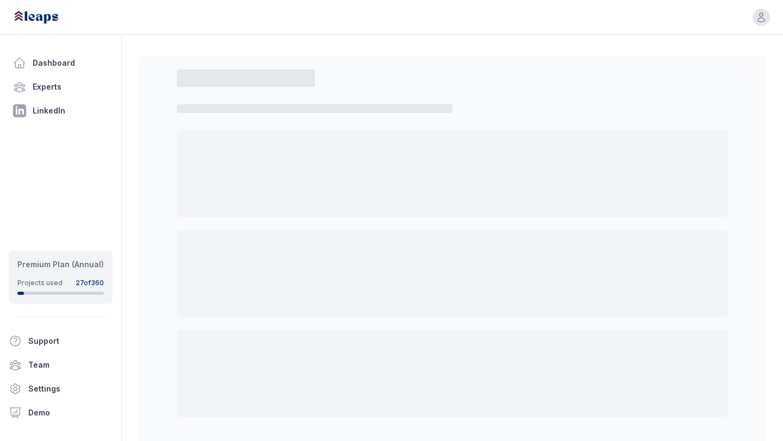
select select "*"
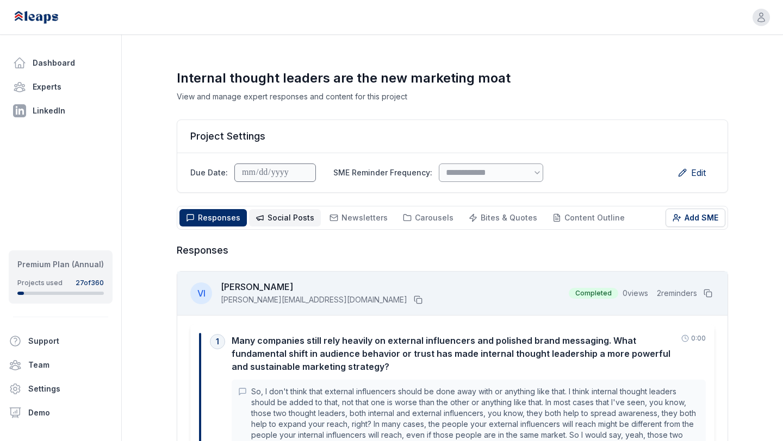
click at [276, 210] on button "Social Posts Social" at bounding box center [285, 217] width 72 height 17
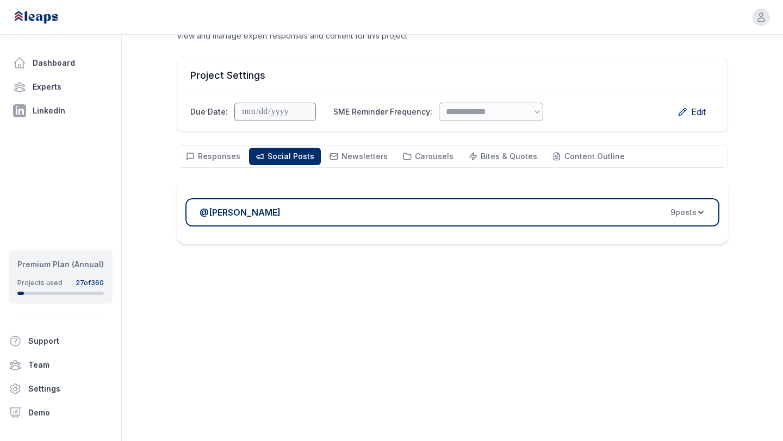
scroll to position [78, 0]
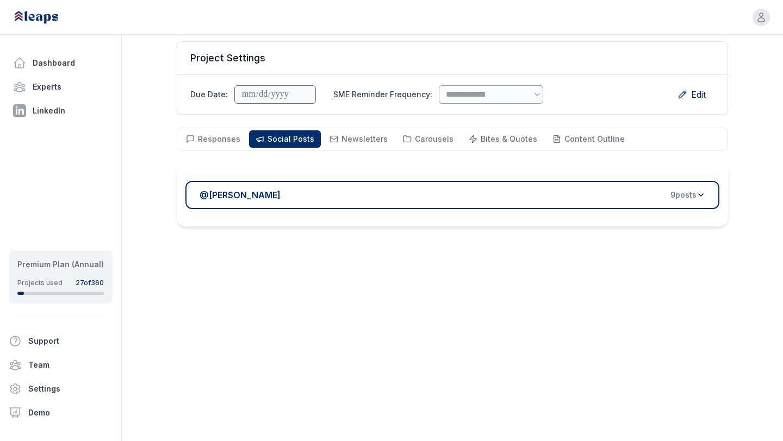
click at [292, 189] on div "@ [PERSON_NAME] 9 post s" at bounding box center [447, 195] width 497 height 13
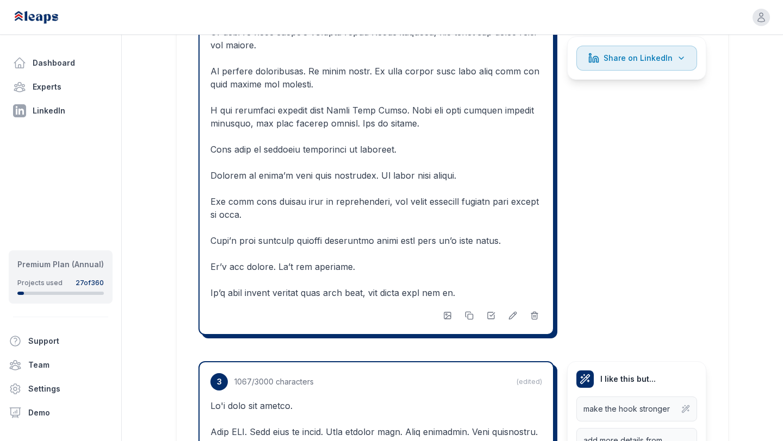
scroll to position [1311, 0]
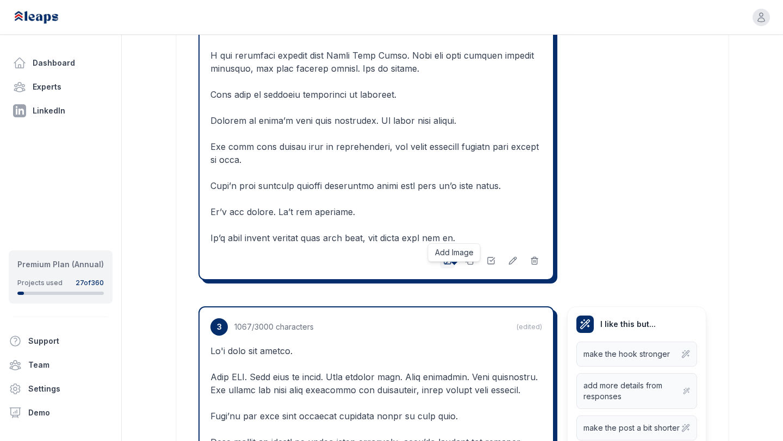
click at [449, 265] on icon "button" at bounding box center [447, 260] width 9 height 9
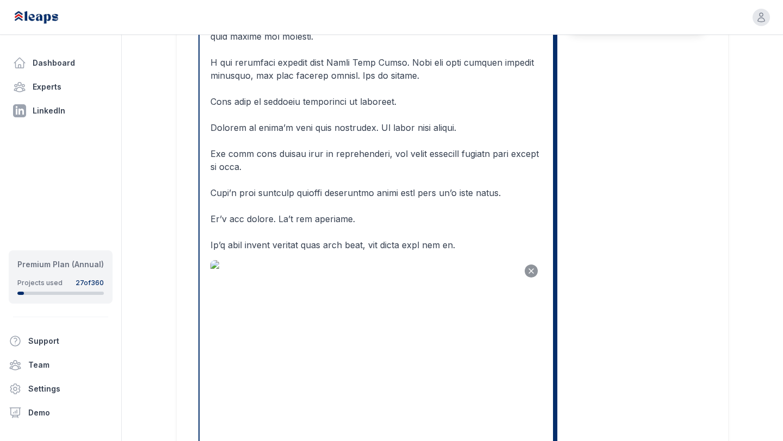
scroll to position [1342, 0]
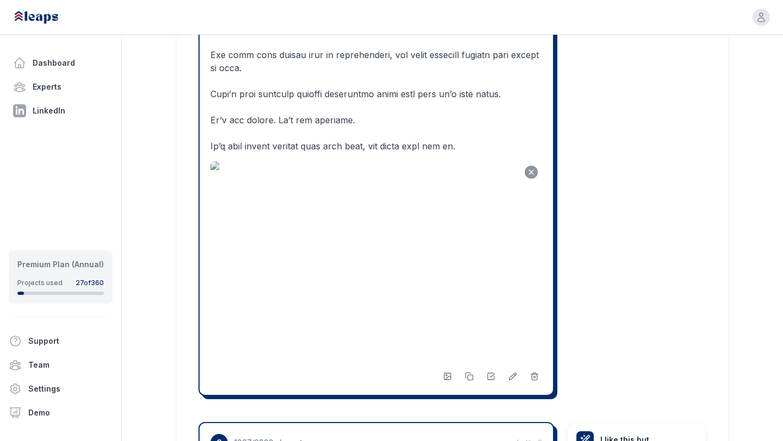
scroll to position [1445, 0]
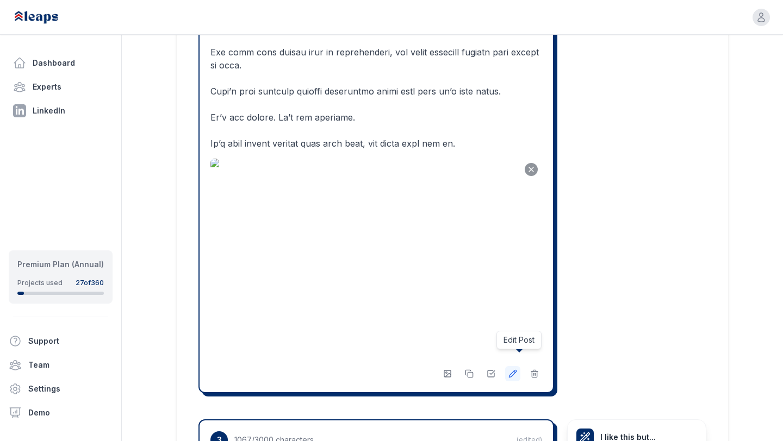
click at [509, 370] on icon at bounding box center [512, 373] width 7 height 7
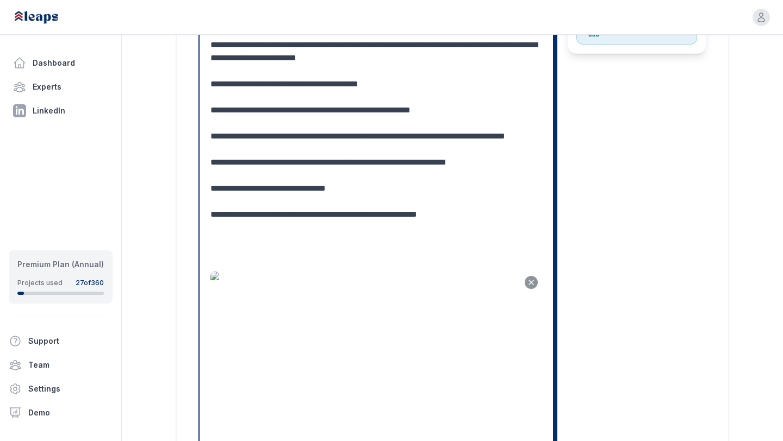
scroll to position [1378, 0]
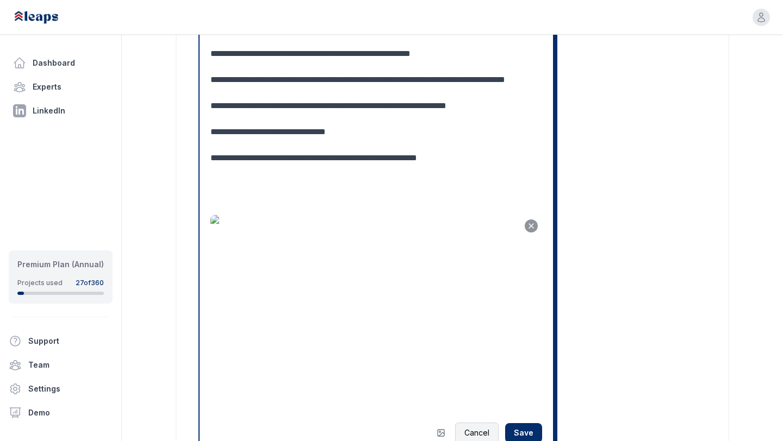
click at [467, 423] on button "Cancel" at bounding box center [476, 433] width 43 height 21
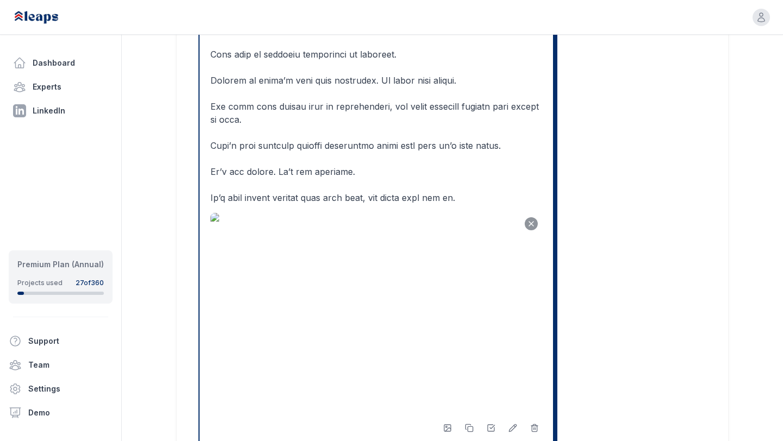
scroll to position [1421, 0]
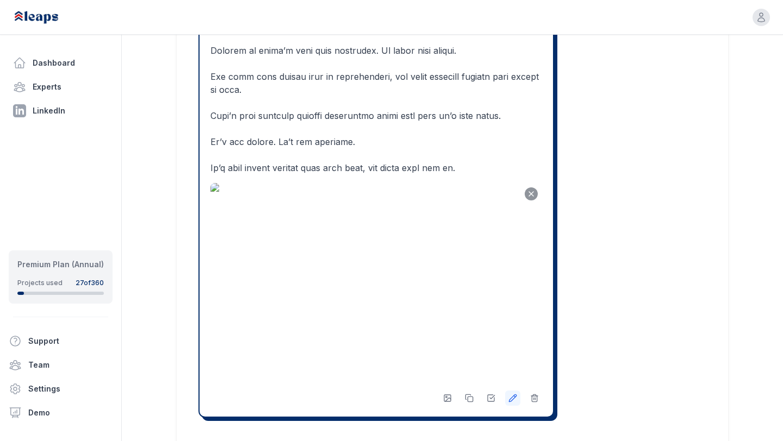
click at [512, 394] on icon at bounding box center [512, 398] width 9 height 9
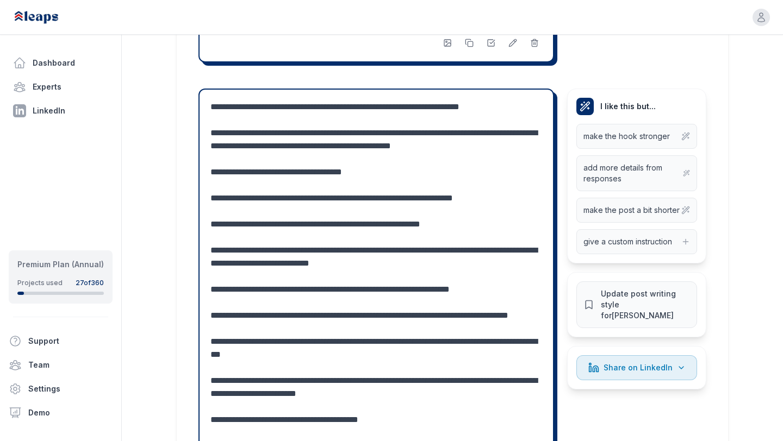
scroll to position [982, 0]
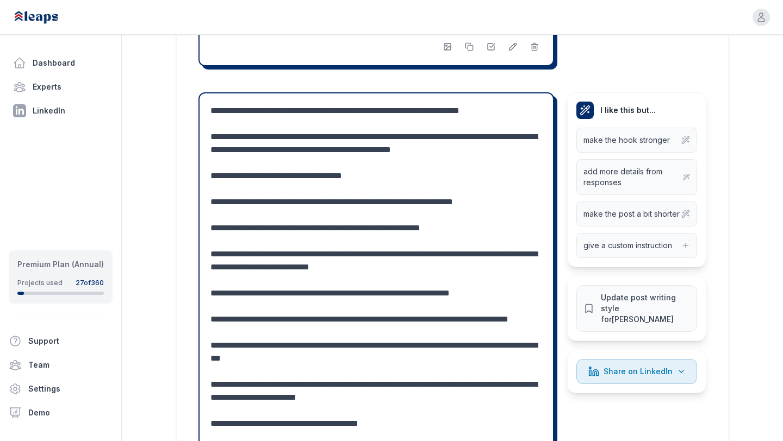
click at [366, 178] on textarea at bounding box center [375, 352] width 331 height 496
click at [396, 190] on textarea at bounding box center [375, 352] width 331 height 496
click at [364, 161] on textarea at bounding box center [375, 352] width 331 height 496
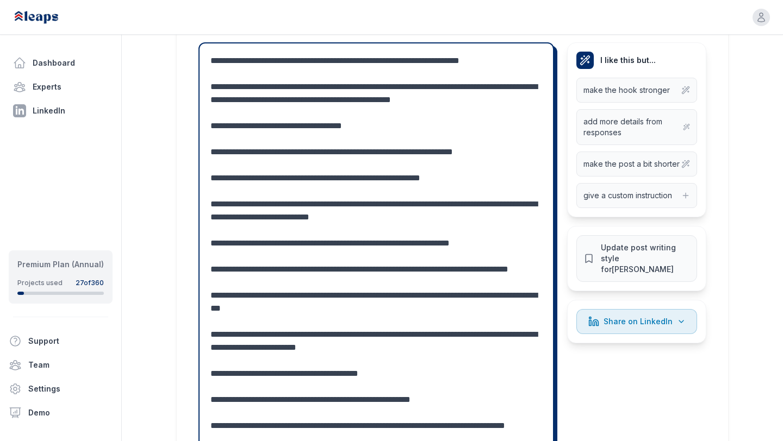
scroll to position [1033, 0]
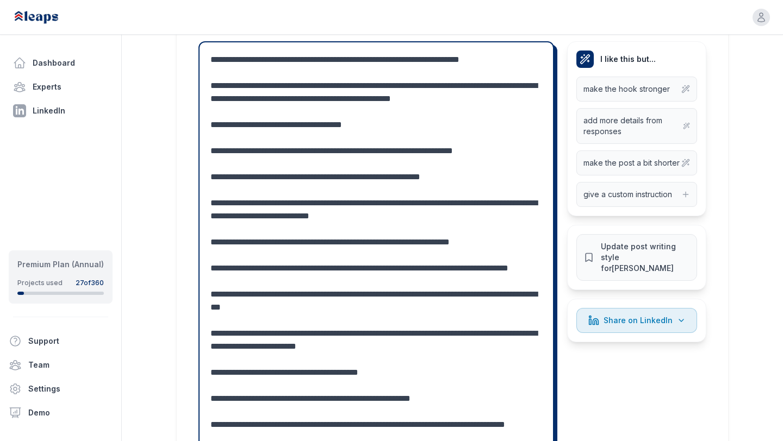
click at [230, 86] on textarea at bounding box center [375, 301] width 331 height 496
click at [293, 114] on textarea at bounding box center [375, 301] width 331 height 496
drag, startPoint x: 258, startPoint y: 84, endPoint x: 377, endPoint y: 87, distance: 119.6
click at [378, 87] on textarea at bounding box center [375, 301] width 331 height 496
click at [381, 54] on textarea at bounding box center [375, 301] width 331 height 496
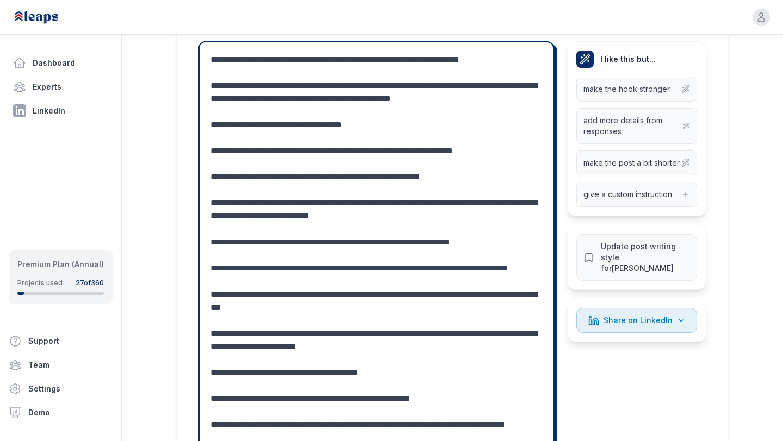
click at [381, 54] on textarea at bounding box center [375, 301] width 331 height 496
paste textarea
click at [502, 58] on textarea at bounding box center [375, 307] width 331 height 509
click at [372, 71] on textarea at bounding box center [375, 307] width 331 height 509
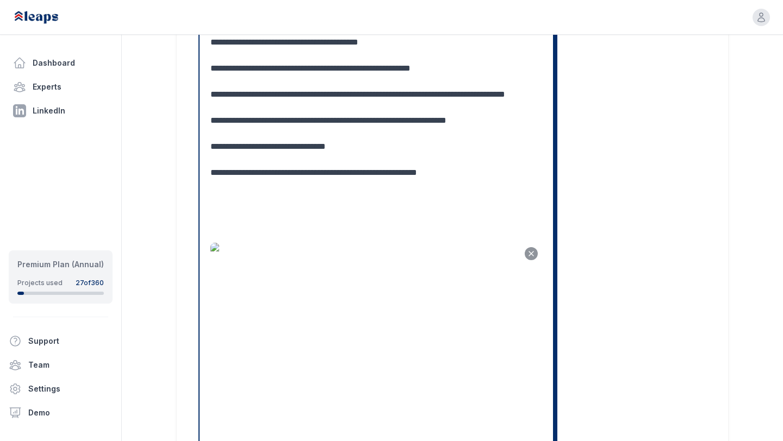
scroll to position [1392, 0]
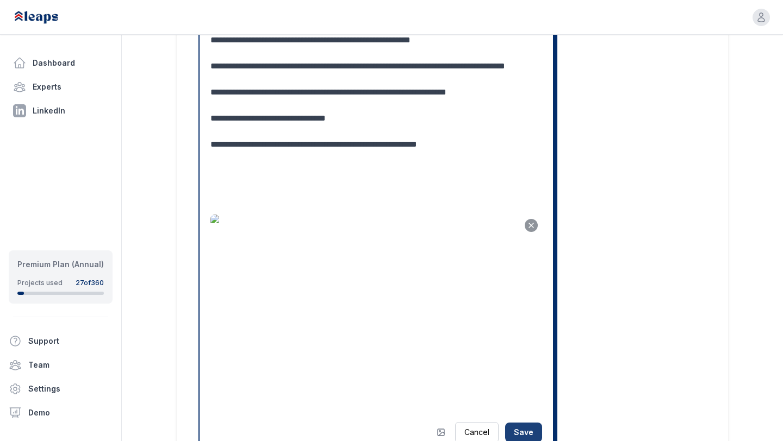
type textarea "**********"
click at [515, 423] on button "Save" at bounding box center [523, 433] width 37 height 20
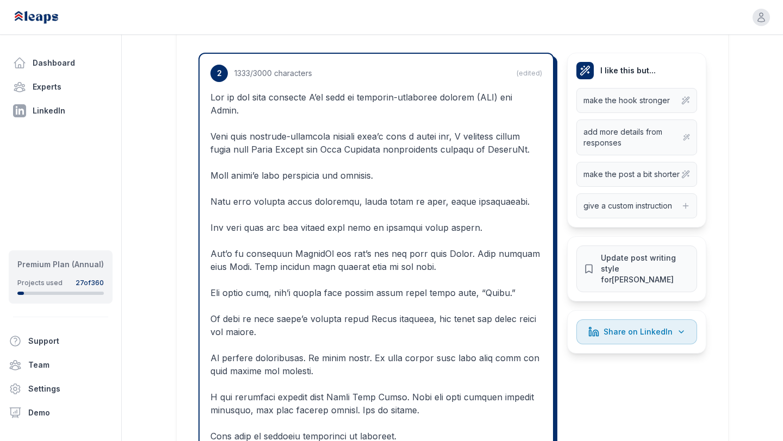
scroll to position [1030, 0]
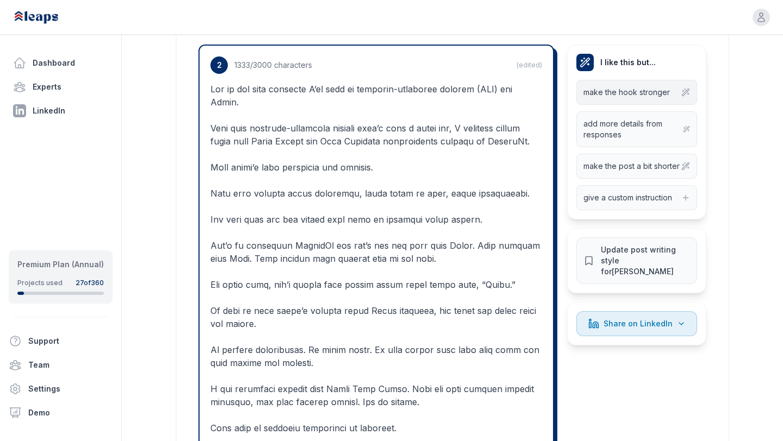
click at [614, 88] on span "make the hook stronger" at bounding box center [626, 92] width 86 height 11
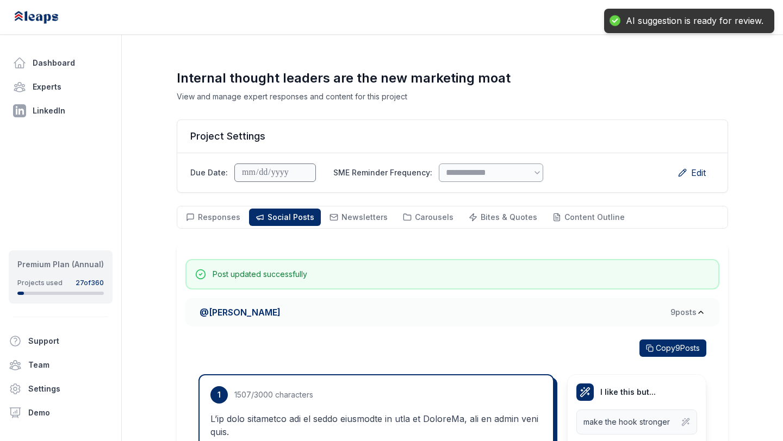
scroll to position [0, 0]
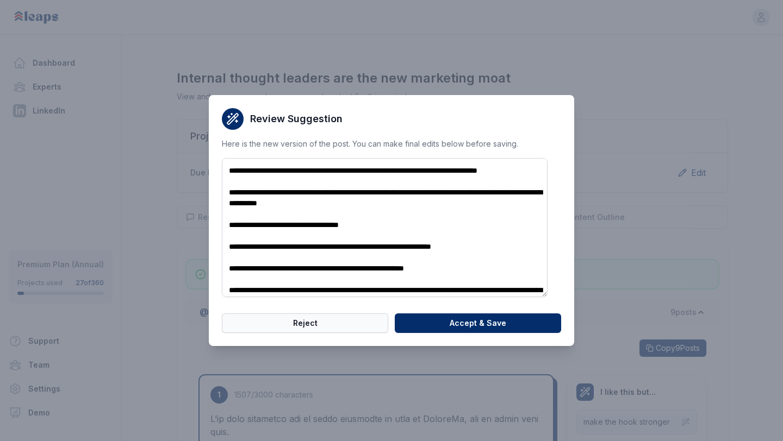
click at [335, 320] on button "Reject" at bounding box center [305, 324] width 166 height 20
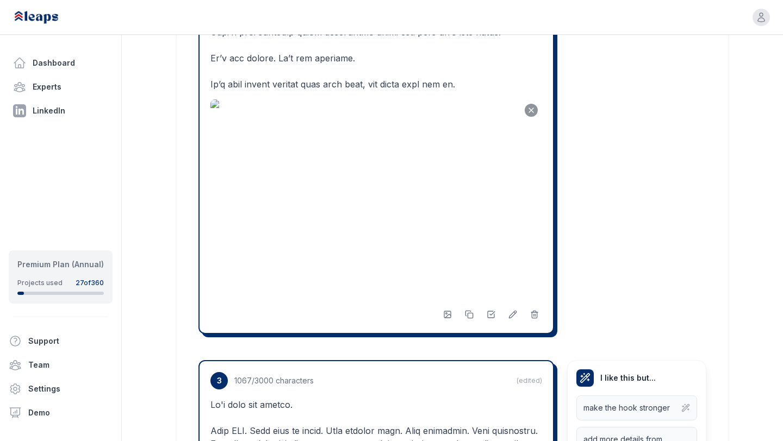
scroll to position [1530, 0]
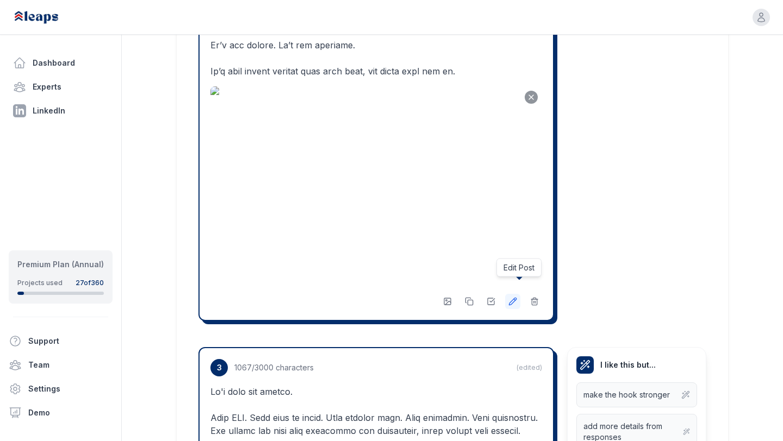
click at [516, 297] on icon at bounding box center [512, 301] width 9 height 9
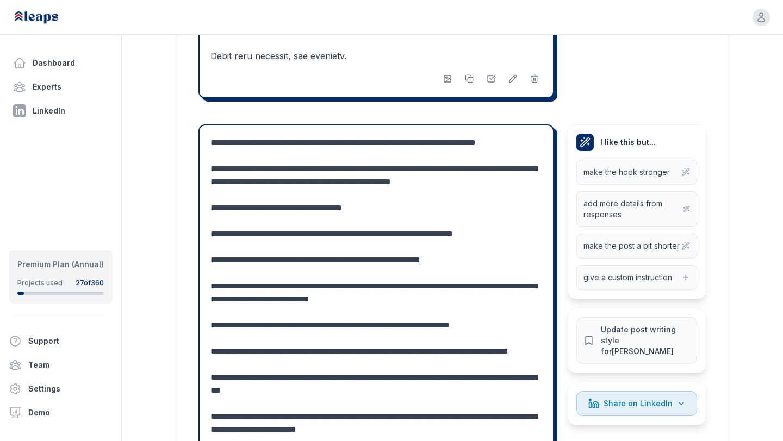
scroll to position [927, 0]
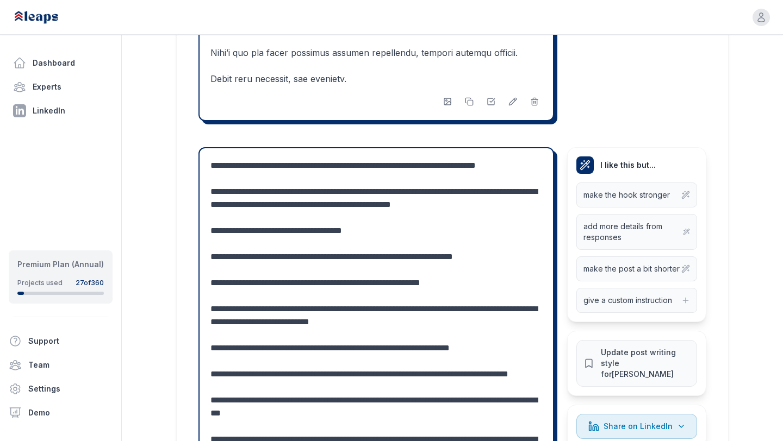
click at [525, 165] on textarea at bounding box center [375, 413] width 331 height 509
drag, startPoint x: 378, startPoint y: 204, endPoint x: 259, endPoint y: 202, distance: 119.0
click at [259, 202] on textarea at bounding box center [375, 413] width 331 height 509
click at [377, 205] on textarea at bounding box center [375, 407] width 331 height 496
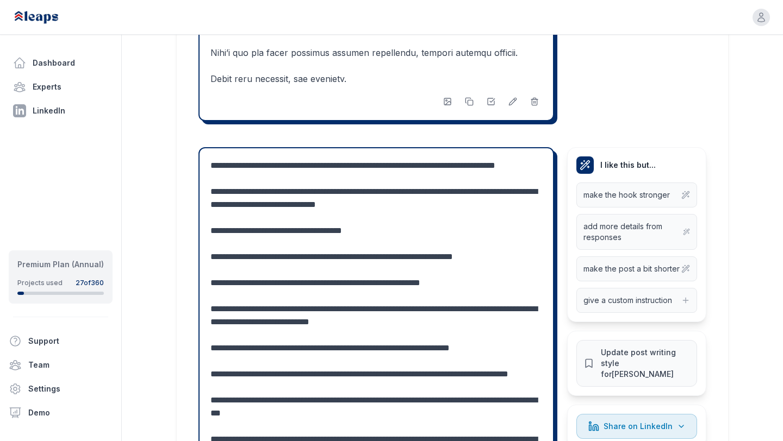
click at [258, 205] on textarea at bounding box center [375, 407] width 331 height 496
click at [326, 204] on textarea at bounding box center [375, 407] width 331 height 496
click at [326, 208] on textarea at bounding box center [375, 407] width 331 height 496
click at [470, 216] on textarea at bounding box center [375, 407] width 331 height 496
click at [476, 204] on textarea at bounding box center [375, 407] width 331 height 496
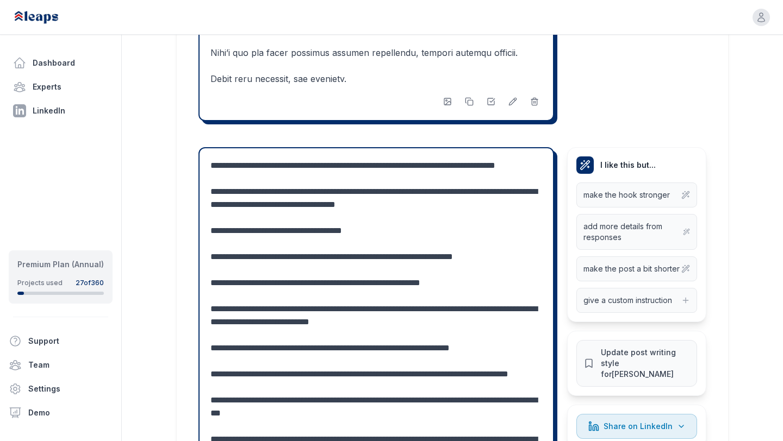
click at [476, 204] on textarea at bounding box center [375, 407] width 331 height 496
click at [399, 247] on textarea at bounding box center [375, 407] width 331 height 496
drag, startPoint x: 491, startPoint y: 298, endPoint x: 210, endPoint y: 234, distance: 287.6
click at [210, 234] on textarea at bounding box center [375, 407] width 331 height 496
click at [495, 290] on textarea at bounding box center [375, 407] width 331 height 496
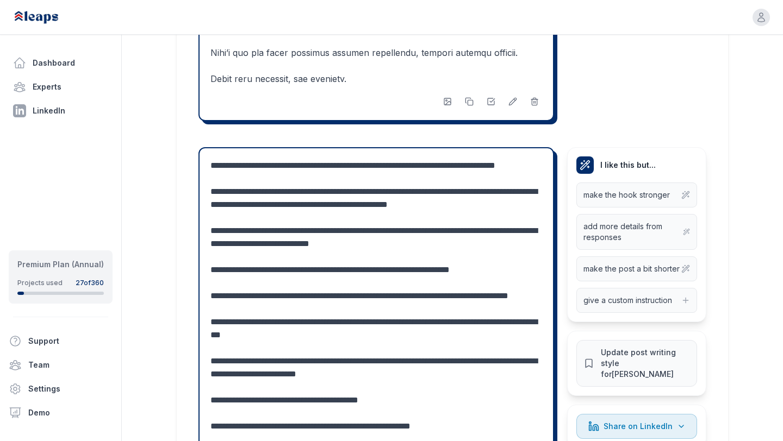
click at [464, 256] on textarea at bounding box center [375, 367] width 331 height 417
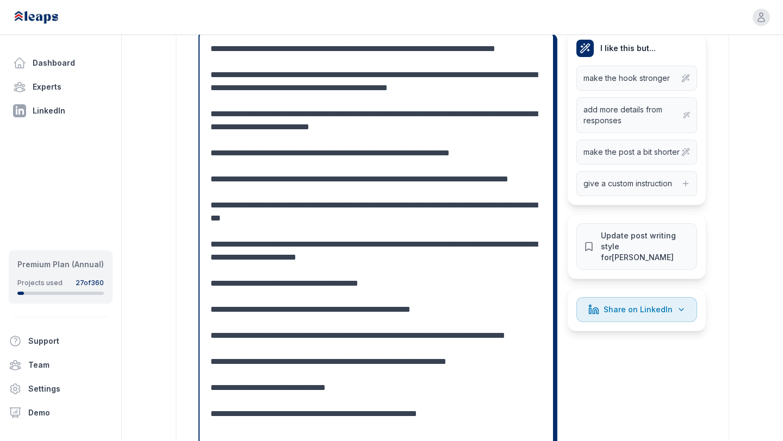
scroll to position [1037, 0]
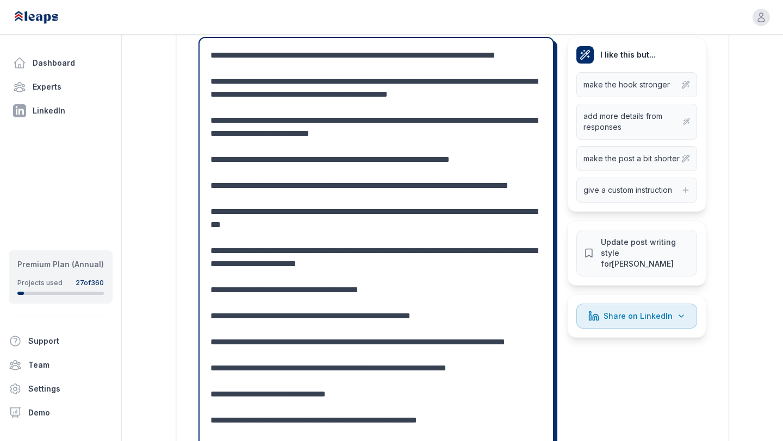
click at [354, 145] on textarea at bounding box center [375, 257] width 331 height 417
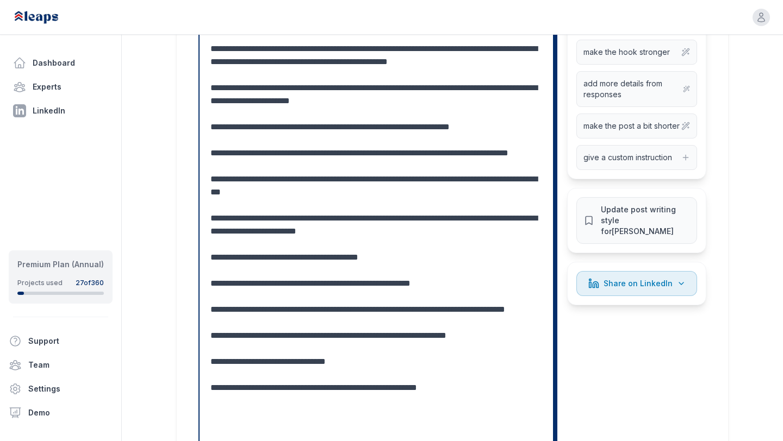
scroll to position [1061, 0]
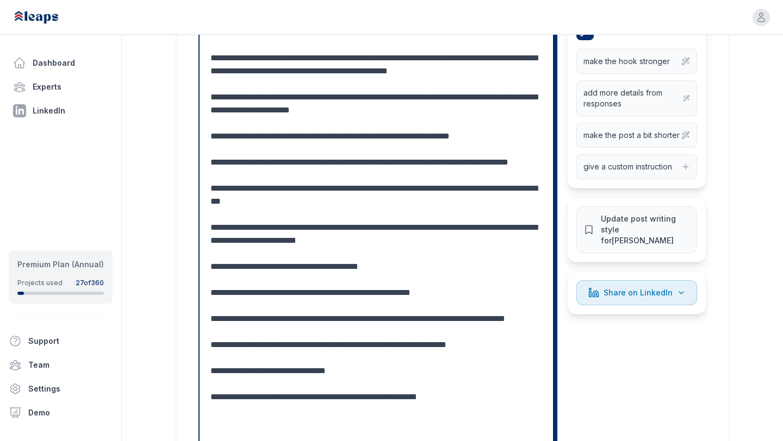
click at [267, 192] on textarea at bounding box center [375, 234] width 331 height 417
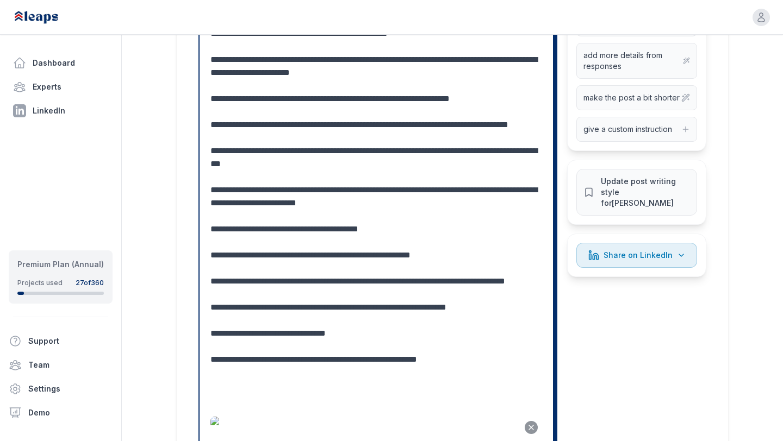
paste textarea "**********"
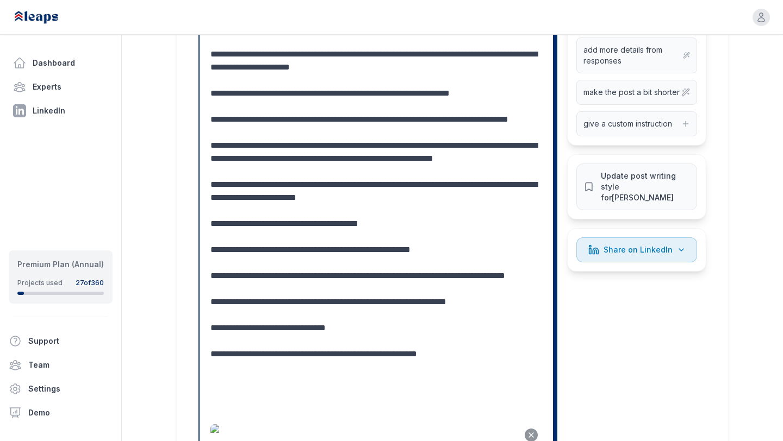
scroll to position [1100, 0]
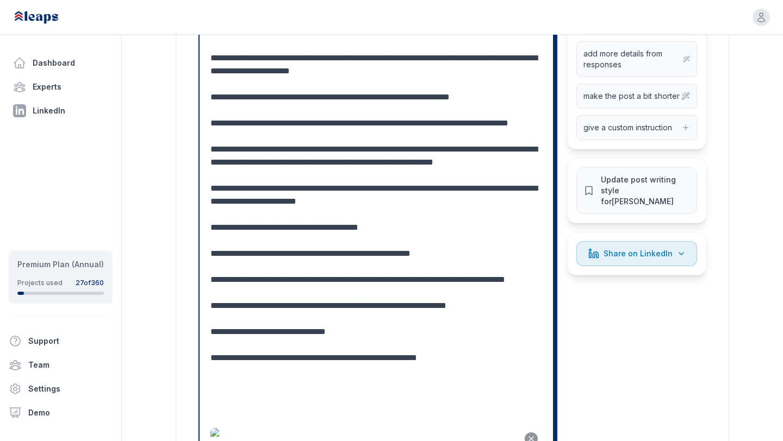
click at [249, 187] on textarea at bounding box center [375, 201] width 331 height 430
click at [285, 186] on textarea at bounding box center [375, 201] width 331 height 430
click at [408, 204] on textarea at bounding box center [375, 201] width 331 height 430
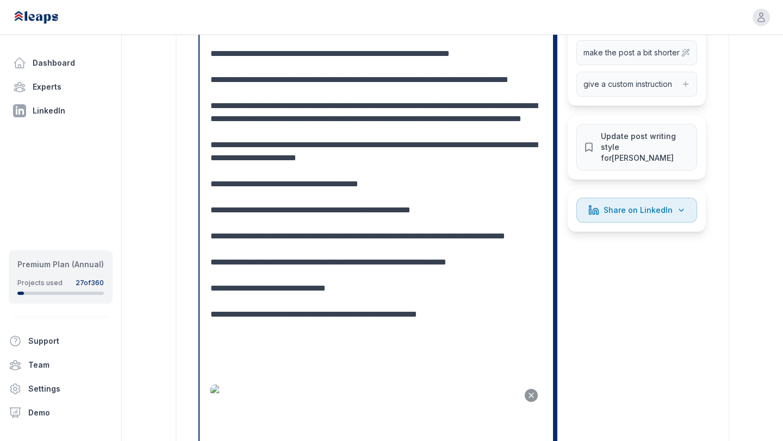
scroll to position [1145, 0]
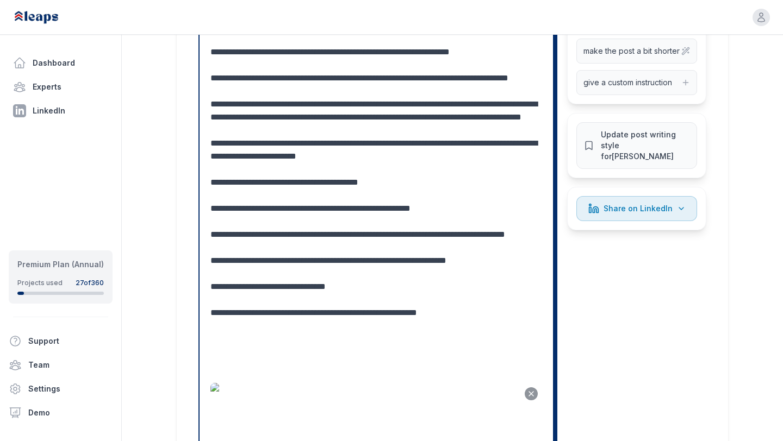
click at [422, 195] on textarea at bounding box center [375, 156] width 331 height 430
click at [283, 221] on textarea at bounding box center [375, 156] width 331 height 430
click at [255, 247] on textarea at bounding box center [375, 156] width 331 height 430
click at [416, 143] on textarea at bounding box center [375, 156] width 331 height 430
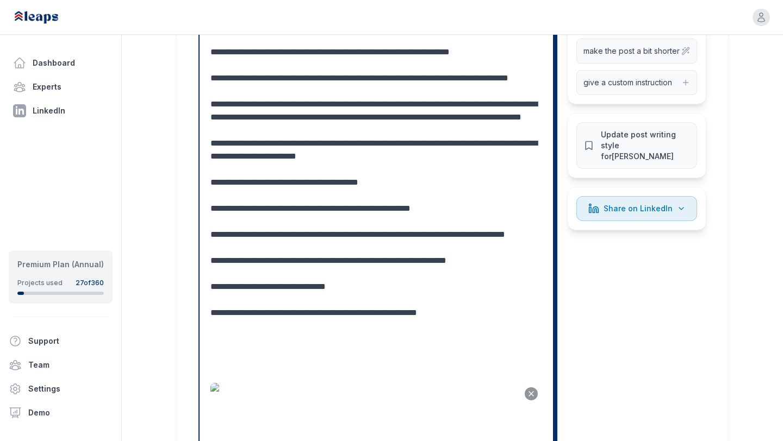
click at [477, 128] on textarea at bounding box center [375, 156] width 331 height 430
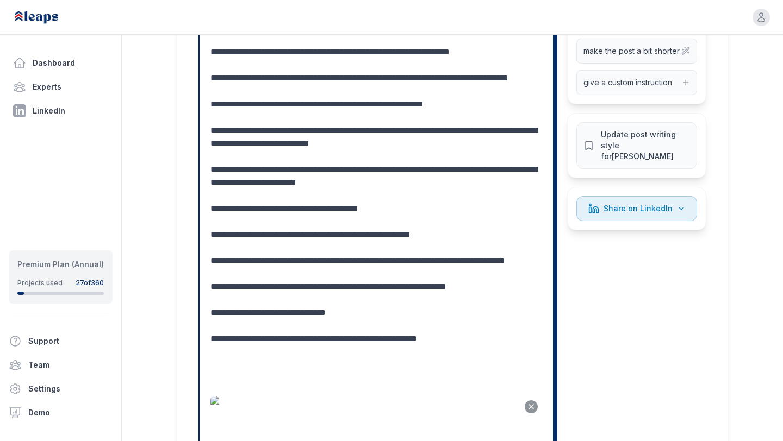
click at [423, 161] on textarea at bounding box center [375, 162] width 331 height 443
click at [426, 168] on textarea at bounding box center [375, 162] width 331 height 443
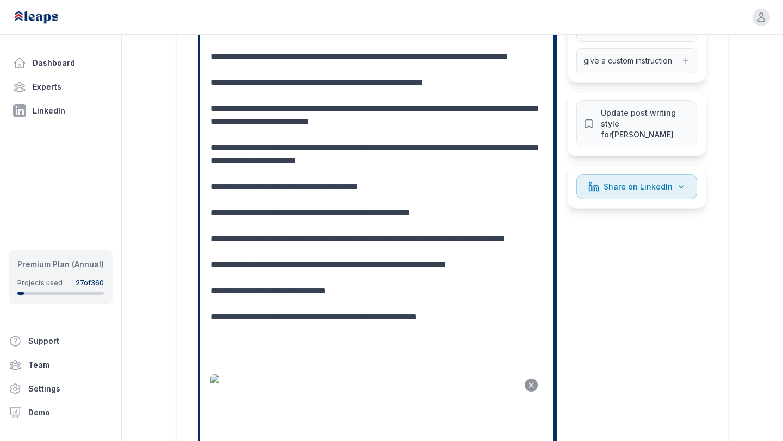
scroll to position [1170, 0]
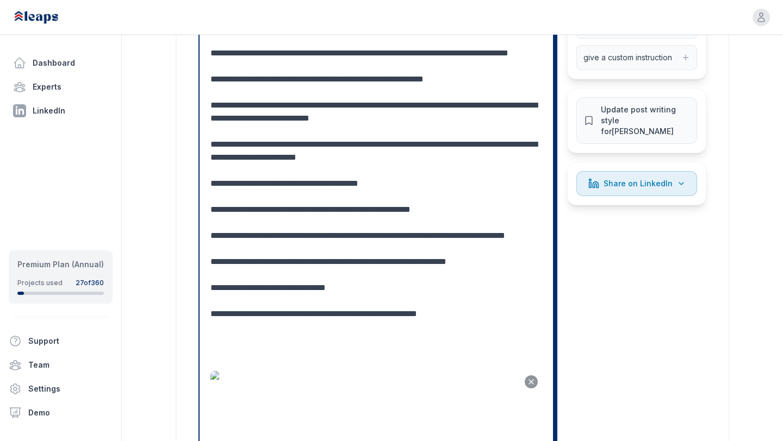
click at [320, 167] on textarea at bounding box center [375, 137] width 331 height 443
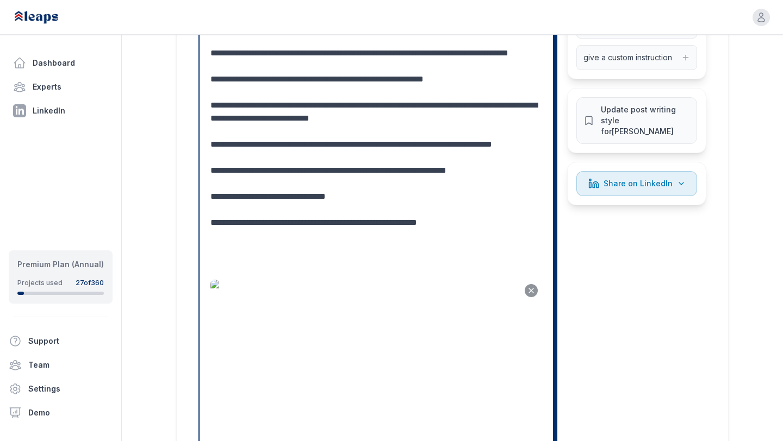
click at [312, 183] on textarea at bounding box center [375, 92] width 331 height 352
drag, startPoint x: 264, startPoint y: 180, endPoint x: 207, endPoint y: 169, distance: 58.2
click at [207, 169] on div "Cancel Save" at bounding box center [375, 212] width 353 height 614
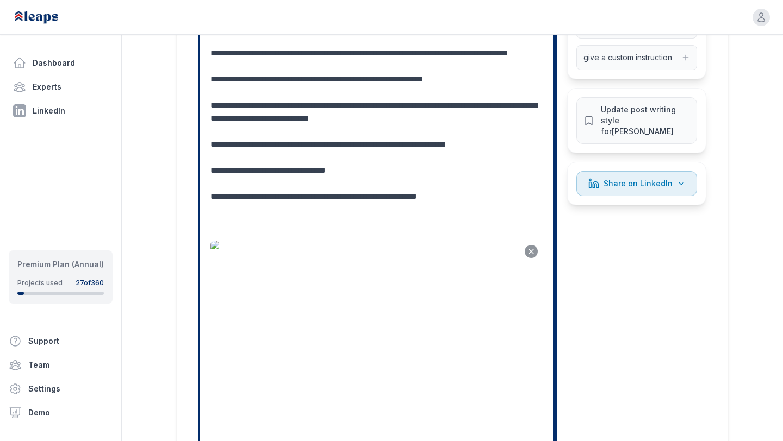
click at [259, 172] on textarea at bounding box center [375, 72] width 331 height 313
click at [393, 173] on textarea at bounding box center [375, 72] width 331 height 313
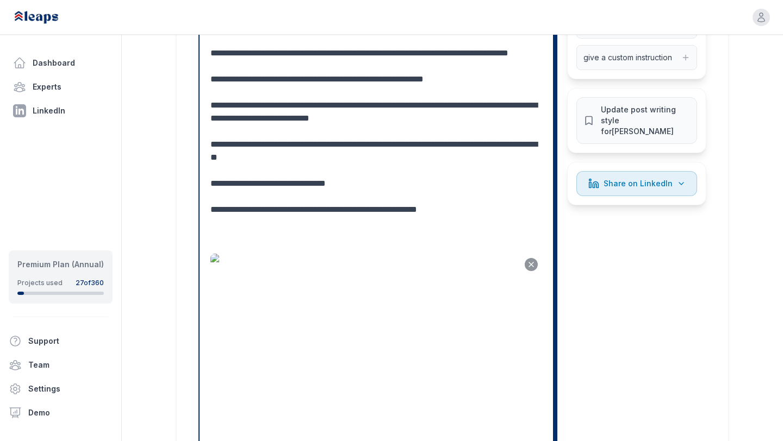
click at [404, 195] on textarea at bounding box center [375, 79] width 331 height 326
click at [408, 207] on textarea at bounding box center [375, 79] width 331 height 326
click at [229, 209] on textarea at bounding box center [375, 79] width 331 height 326
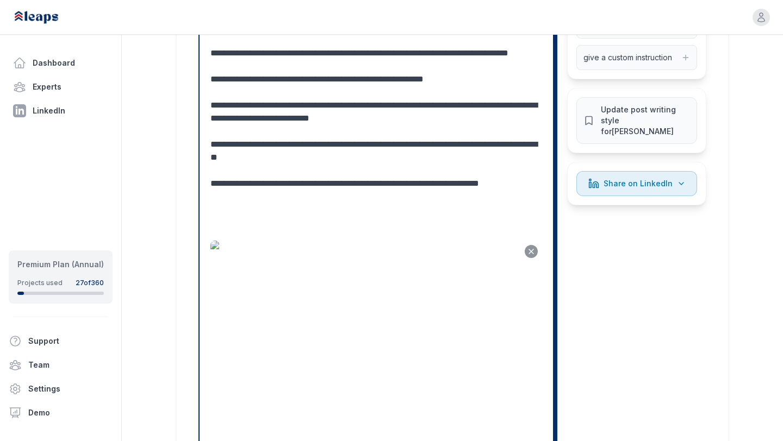
click at [268, 220] on textarea at bounding box center [375, 72] width 331 height 313
type textarea "**********"
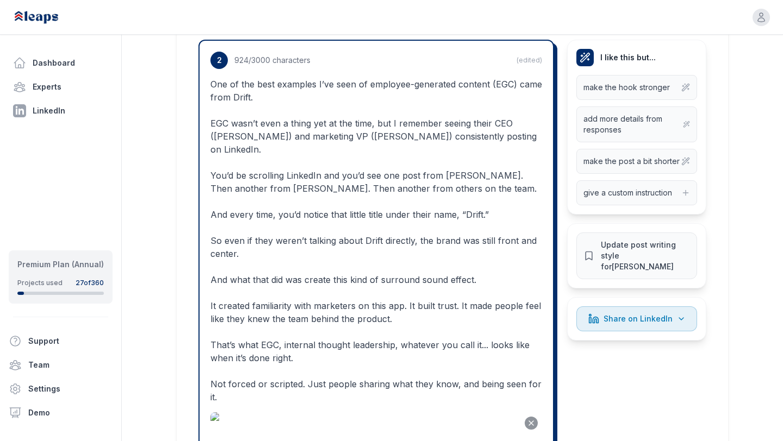
scroll to position [1035, 0]
click at [637, 198] on button "give a custom instruction" at bounding box center [636, 192] width 121 height 25
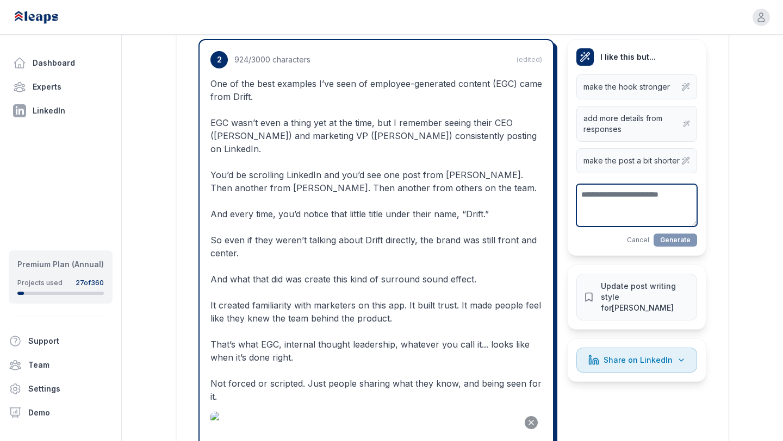
click at [620, 199] on textarea at bounding box center [636, 205] width 121 height 42
type textarea "**********"
click at [671, 245] on button "Generate" at bounding box center [674, 240] width 43 height 13
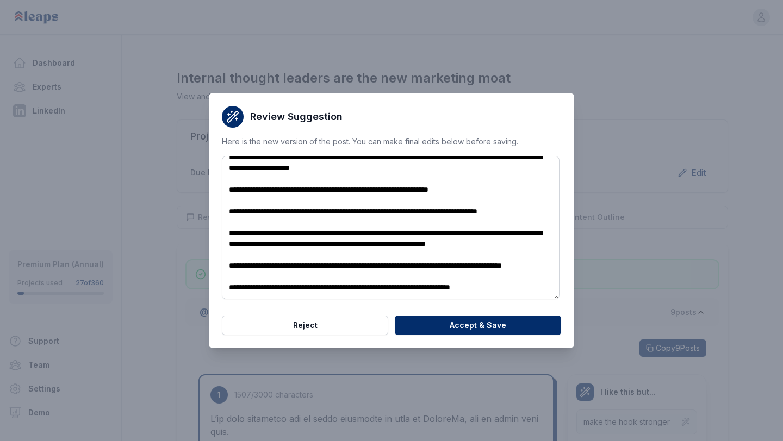
scroll to position [0, 0]
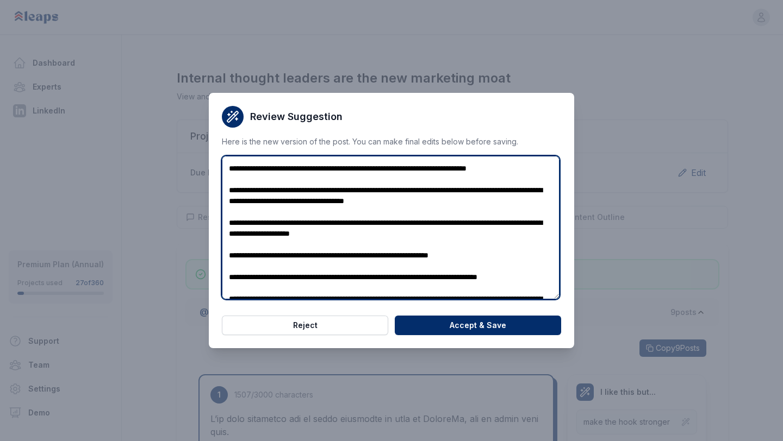
click at [493, 203] on textarea "**********" at bounding box center [390, 228] width 337 height 144
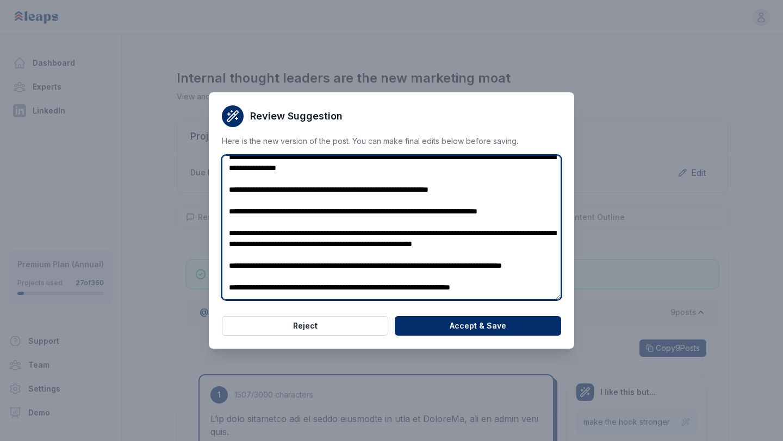
scroll to position [92, 0]
click at [245, 197] on textarea "**********" at bounding box center [391, 227] width 339 height 145
click at [286, 233] on textarea "**********" at bounding box center [391, 227] width 339 height 145
click at [391, 270] on textarea "**********" at bounding box center [391, 227] width 339 height 145
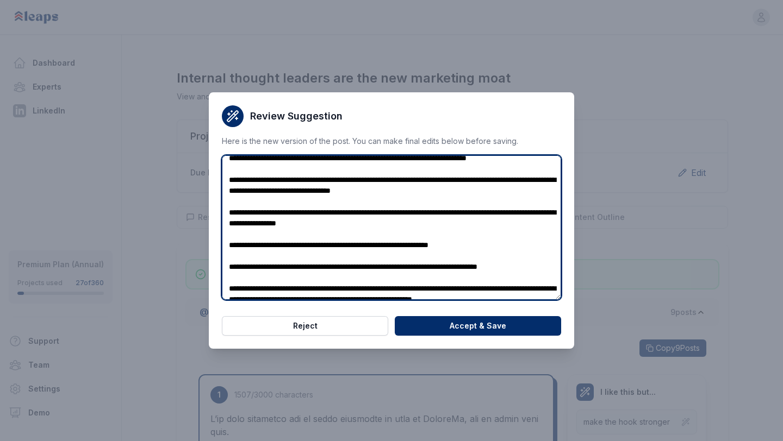
scroll to position [11, 0]
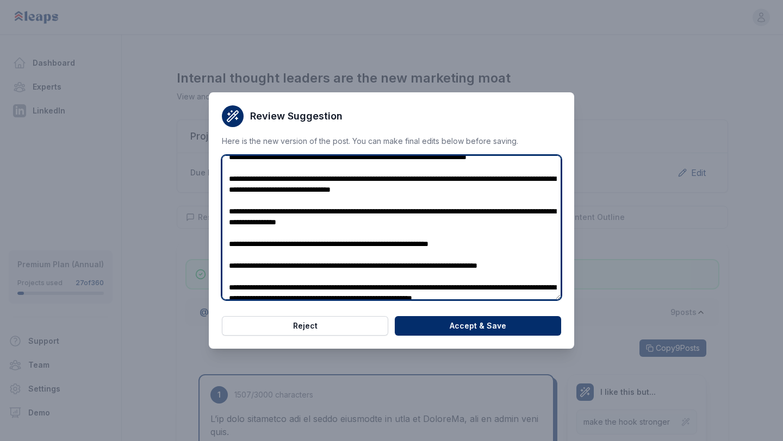
click at [449, 235] on textarea "**********" at bounding box center [391, 227] width 339 height 145
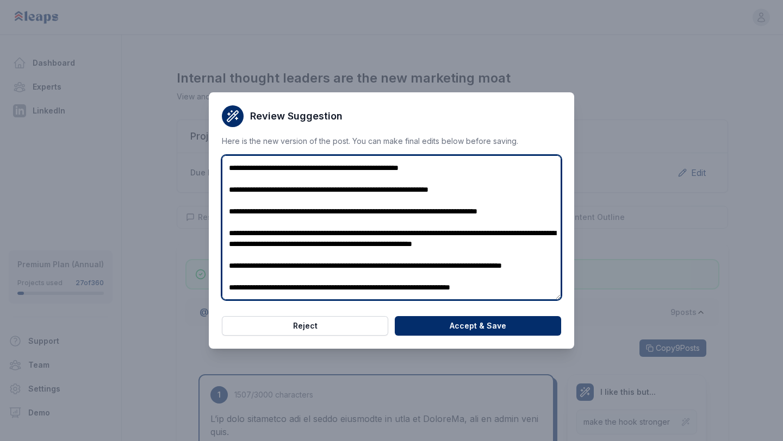
scroll to position [120, 0]
type textarea "**********"
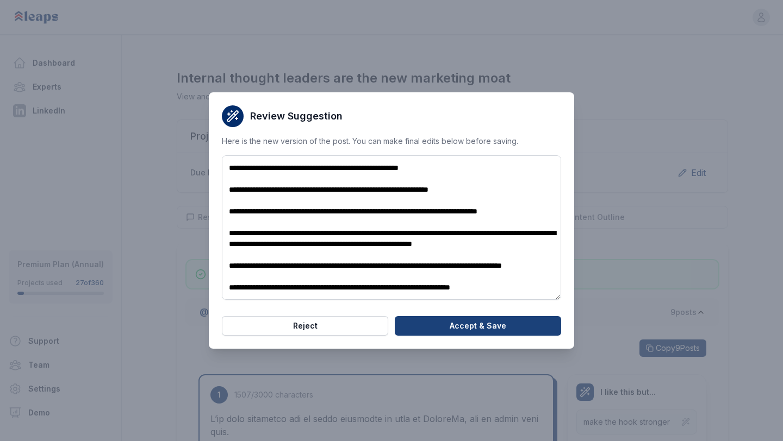
click at [442, 325] on button "Accept & Save" at bounding box center [478, 326] width 166 height 20
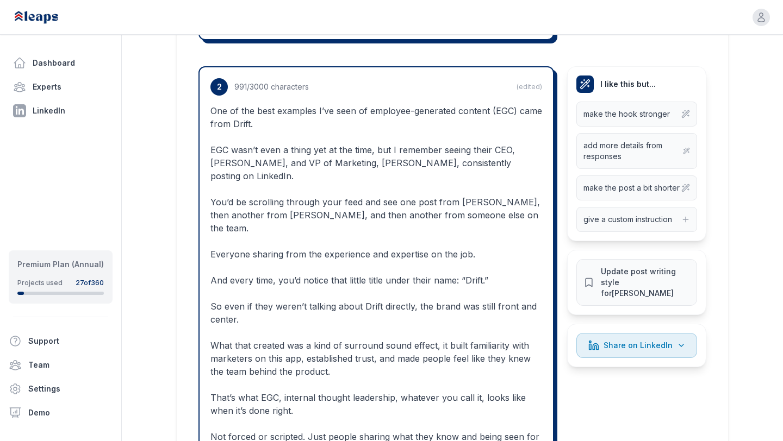
scroll to position [1015, 0]
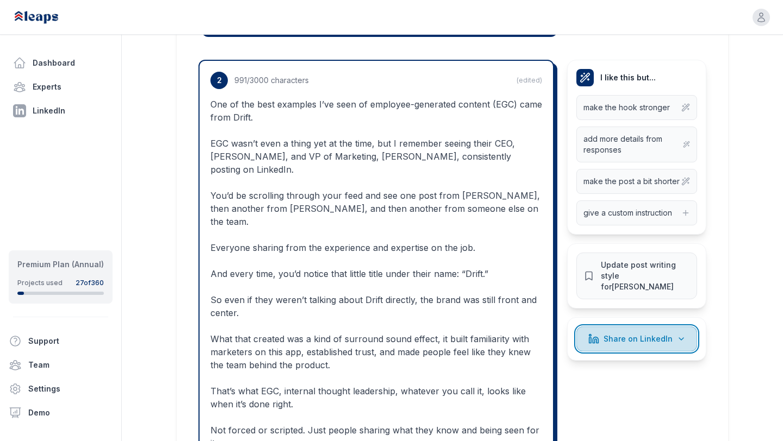
click at [620, 334] on span "Share on LinkedIn" at bounding box center [637, 339] width 69 height 11
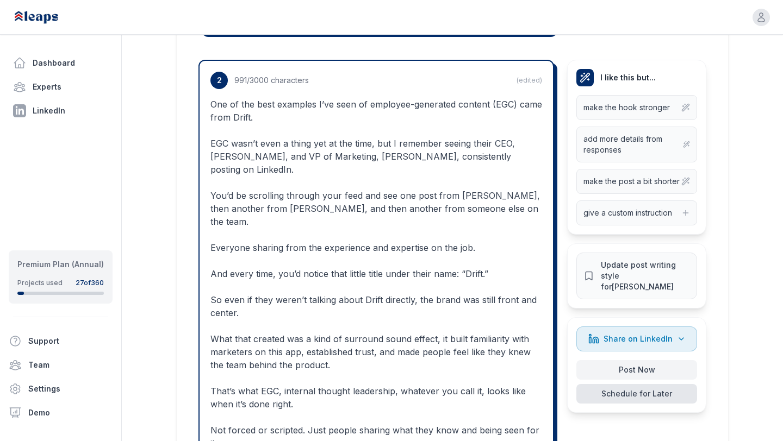
click at [623, 384] on button "Schedule for Later" at bounding box center [636, 394] width 121 height 20
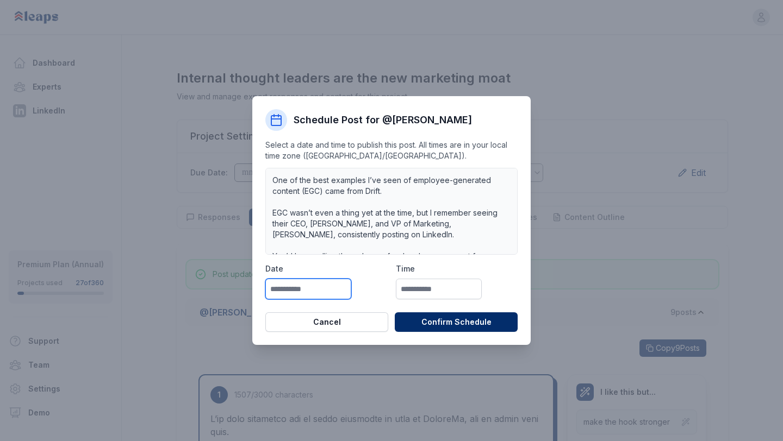
click at [304, 295] on input "text" at bounding box center [308, 289] width 86 height 21
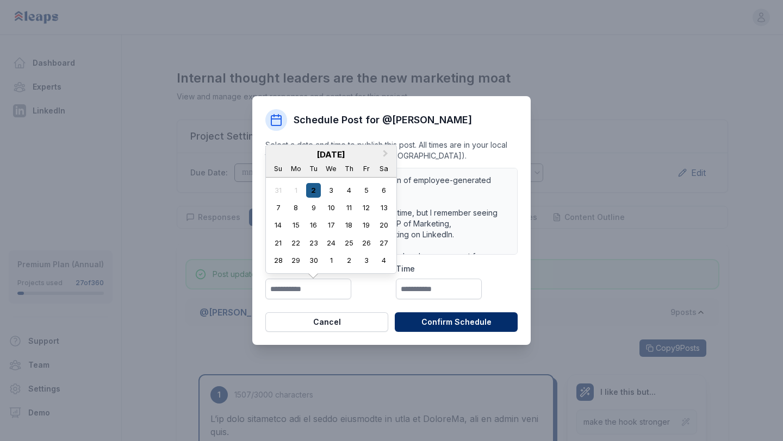
click at [312, 192] on div "2" at bounding box center [313, 190] width 15 height 15
type input "**********"
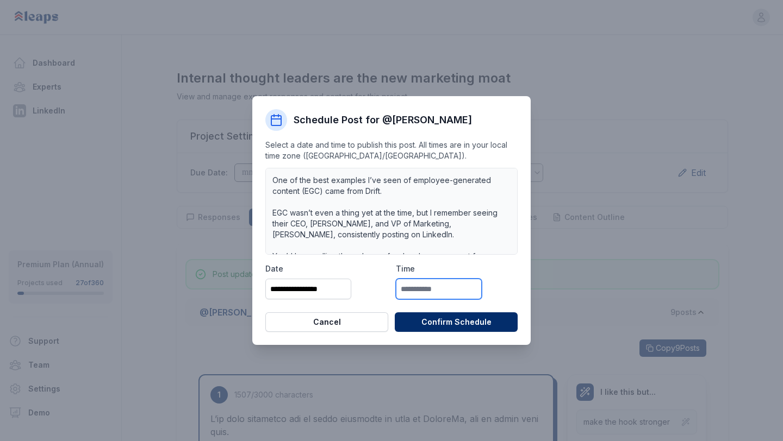
click at [413, 287] on input "text" at bounding box center [439, 289] width 86 height 21
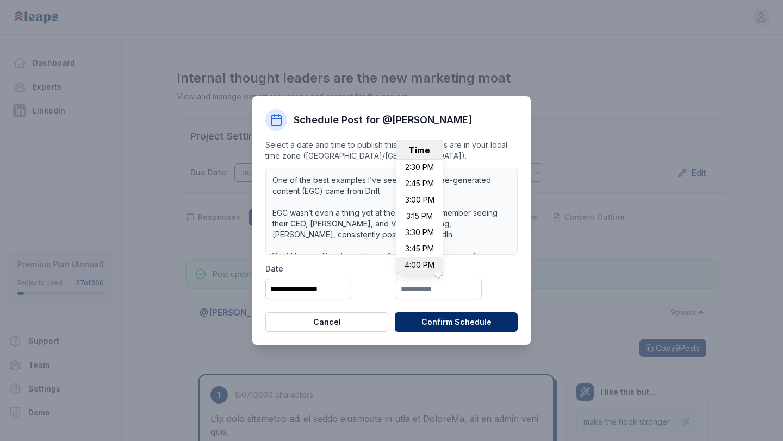
click at [412, 261] on li "4:00 PM" at bounding box center [419, 266] width 46 height 16
type input "*******"
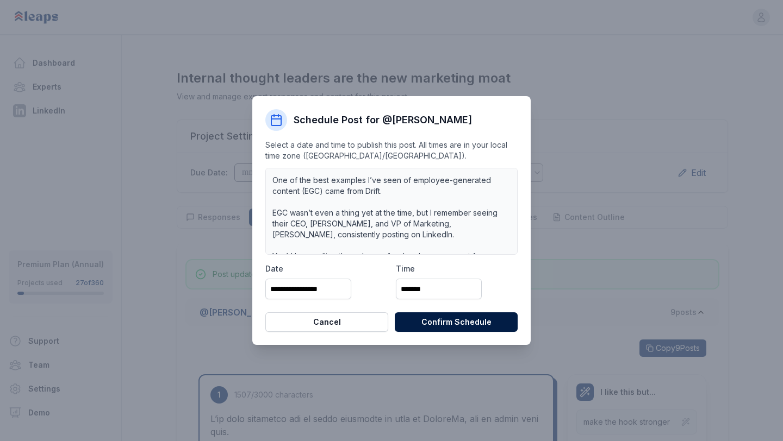
click at [440, 322] on button "Confirm Schedule" at bounding box center [456, 322] width 123 height 20
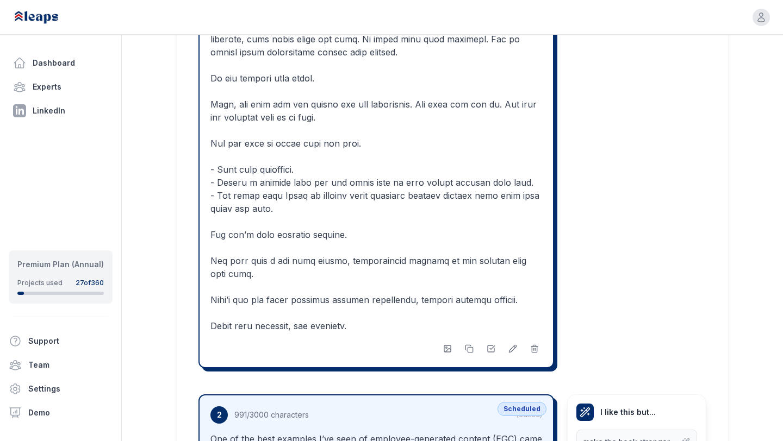
scroll to position [714, 0]
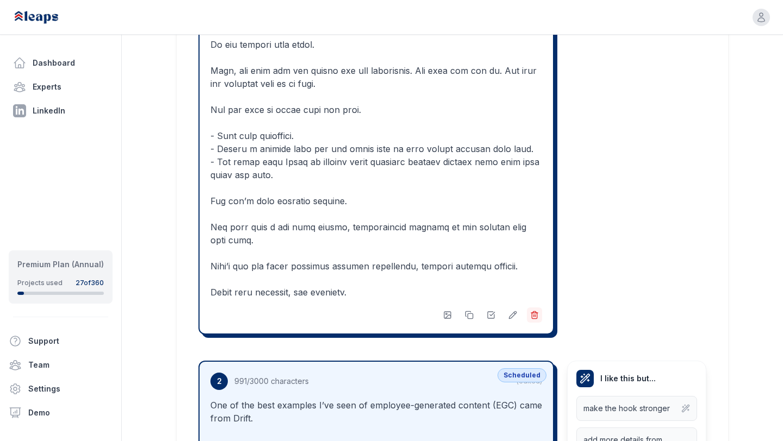
click at [535, 318] on icon at bounding box center [533, 316] width 5 height 6
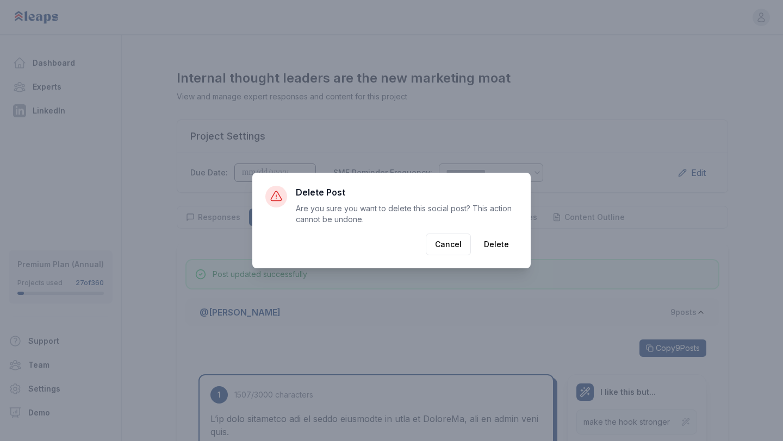
click at [491, 244] on button "Delete" at bounding box center [496, 245] width 42 height 22
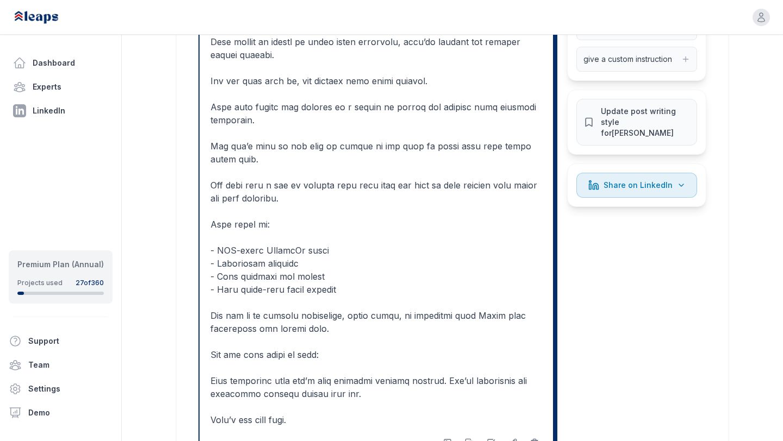
scroll to position [1131, 0]
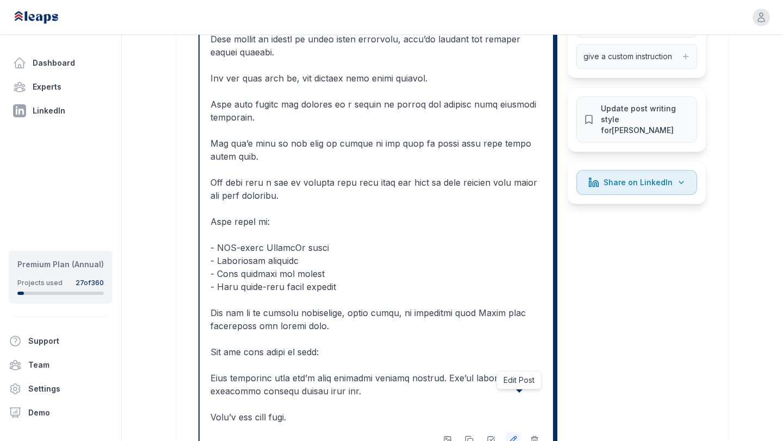
click at [508, 436] on icon at bounding box center [512, 440] width 9 height 9
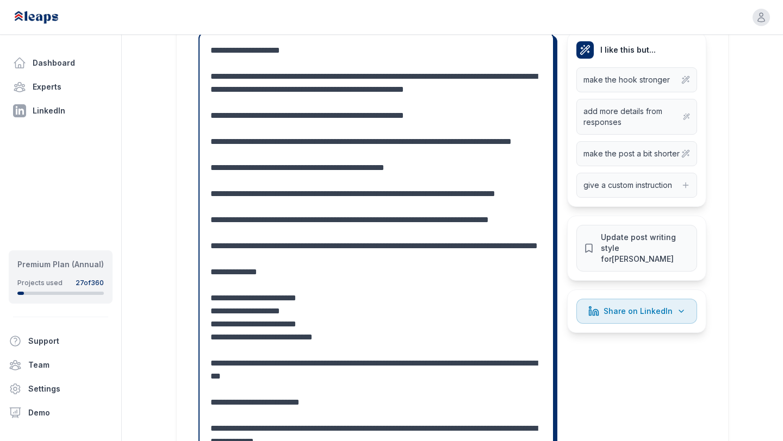
scroll to position [1004, 0]
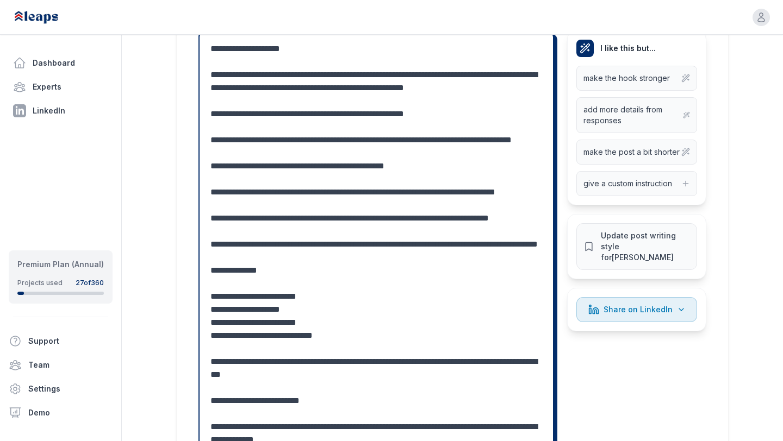
click at [221, 323] on textarea at bounding box center [375, 290] width 331 height 496
click at [221, 335] on textarea at bounding box center [375, 290] width 331 height 496
click at [221, 347] on textarea at bounding box center [375, 290] width 331 height 496
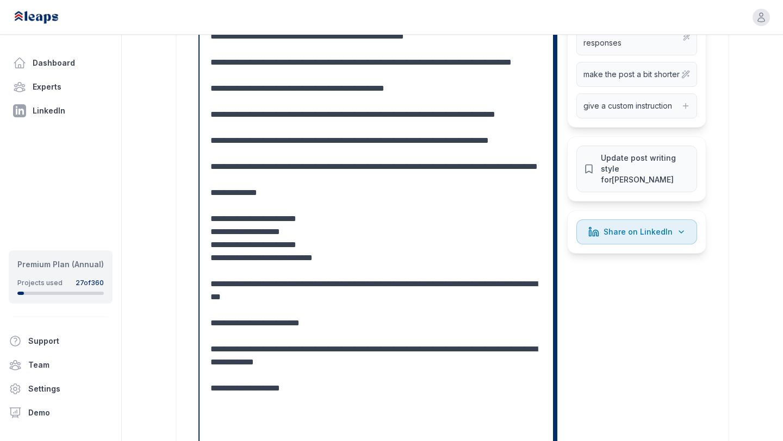
scroll to position [1091, 0]
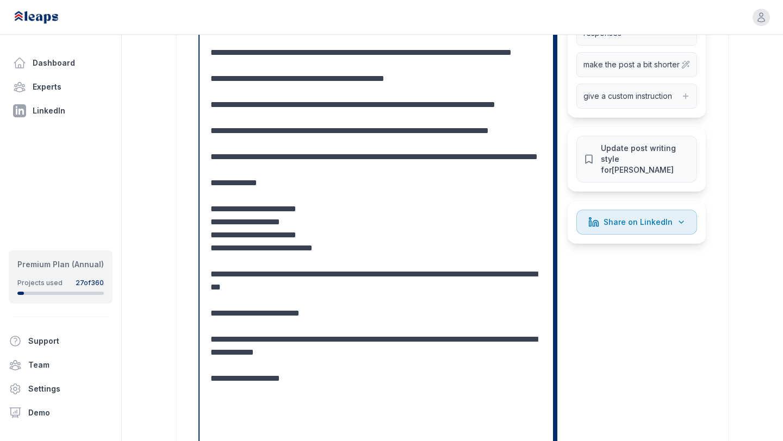
click at [350, 303] on textarea at bounding box center [375, 203] width 331 height 496
click at [330, 328] on textarea at bounding box center [375, 203] width 331 height 496
drag, startPoint x: 238, startPoint y: 353, endPoint x: 211, endPoint y: 329, distance: 35.8
click at [211, 329] on textarea at bounding box center [375, 203] width 331 height 496
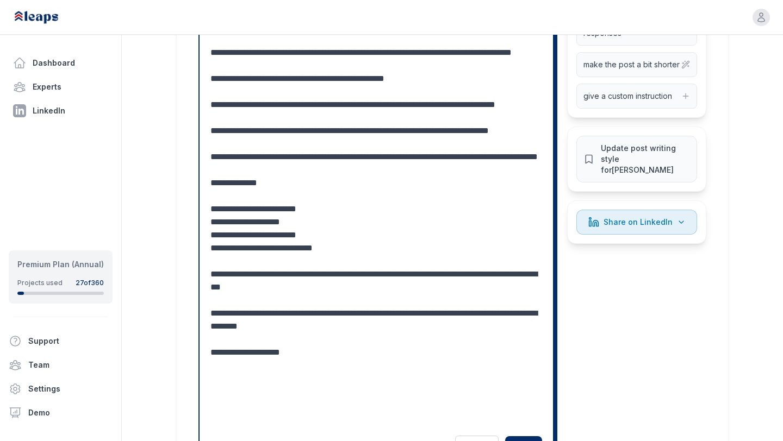
click at [268, 326] on textarea at bounding box center [375, 190] width 331 height 470
click at [401, 324] on textarea at bounding box center [375, 190] width 331 height 470
click at [373, 345] on textarea at bounding box center [375, 190] width 331 height 470
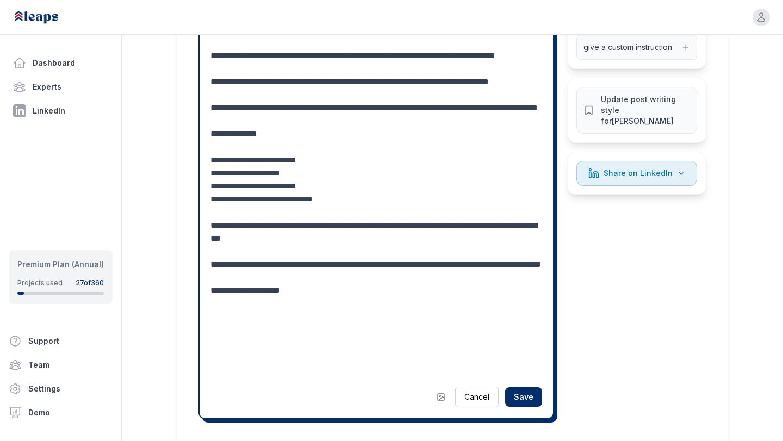
scroll to position [1144, 0]
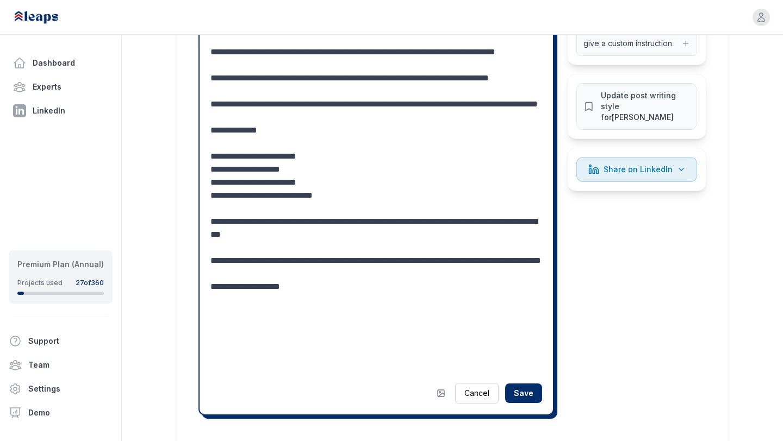
click at [474, 273] on textarea at bounding box center [375, 137] width 331 height 470
click at [430, 291] on textarea at bounding box center [375, 137] width 331 height 470
type textarea "**********"
click at [524, 384] on button "Save" at bounding box center [523, 394] width 37 height 20
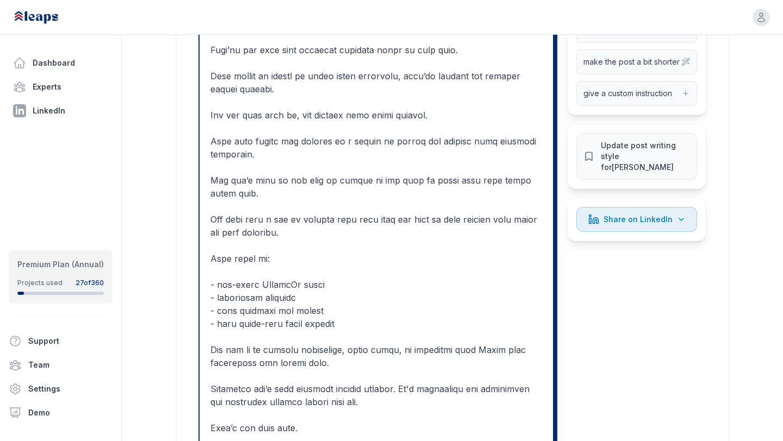
scroll to position [1092, 0]
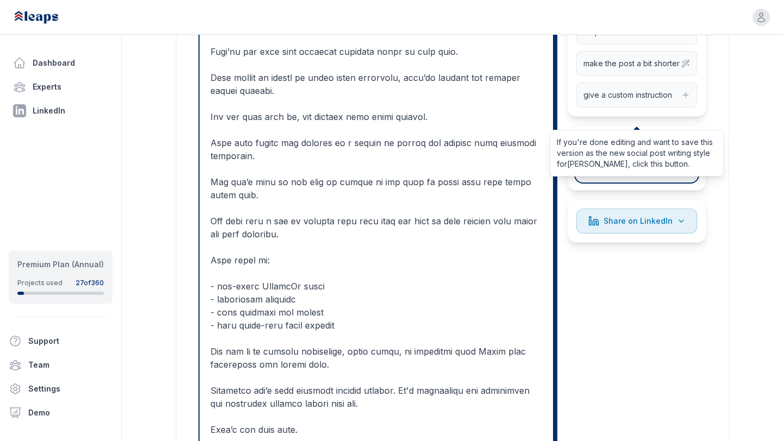
click at [624, 142] on span "Update post writing style for Victor Ijidola" at bounding box center [644, 158] width 89 height 33
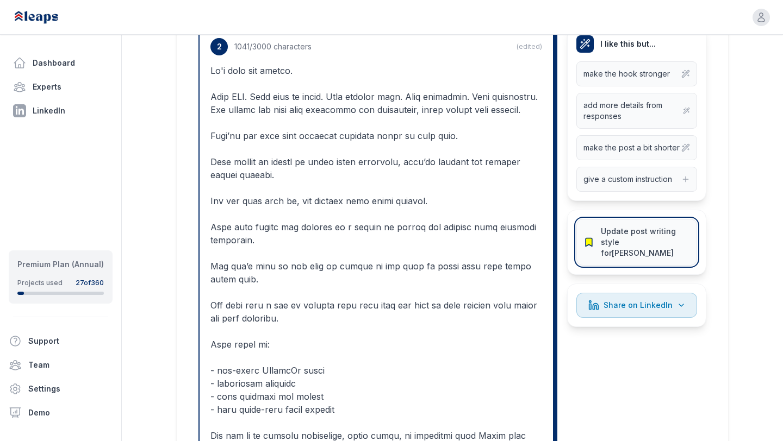
scroll to position [1010, 0]
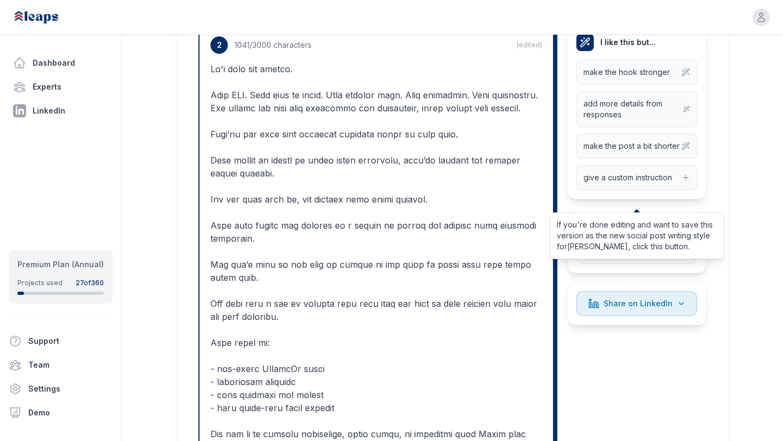
click at [351, 195] on p at bounding box center [375, 290] width 331 height 456
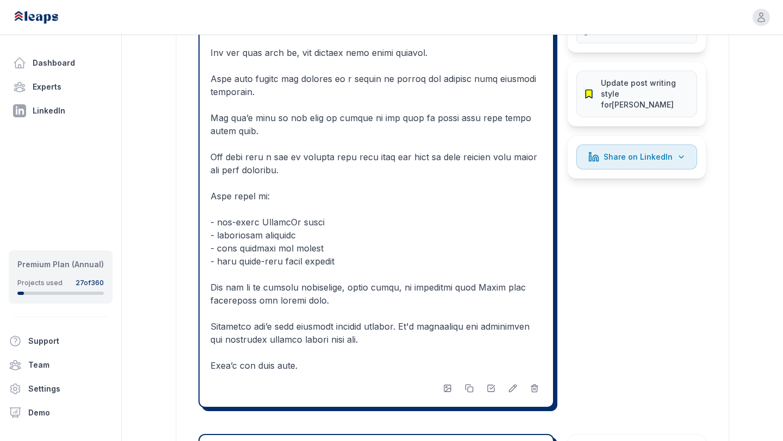
scroll to position [1153, 0]
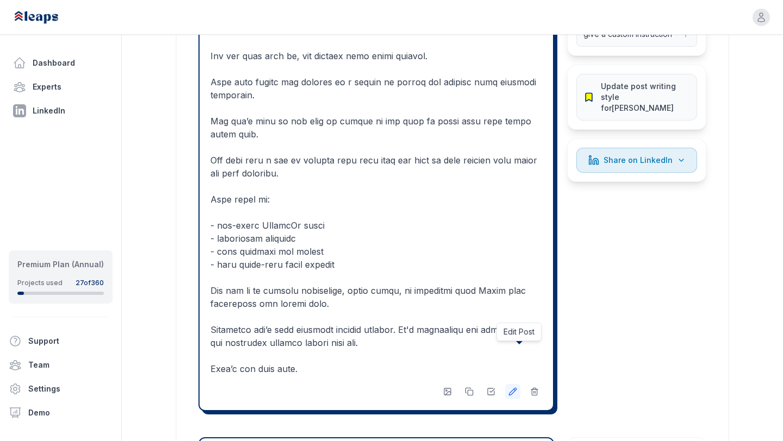
click at [506, 384] on button at bounding box center [512, 391] width 15 height 15
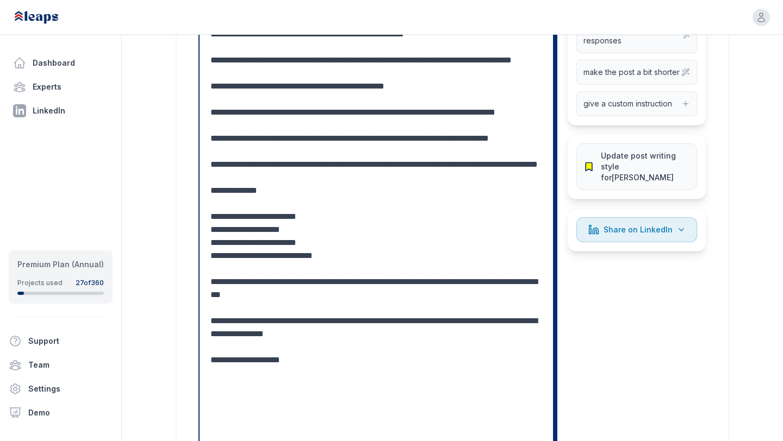
scroll to position [1157, 0]
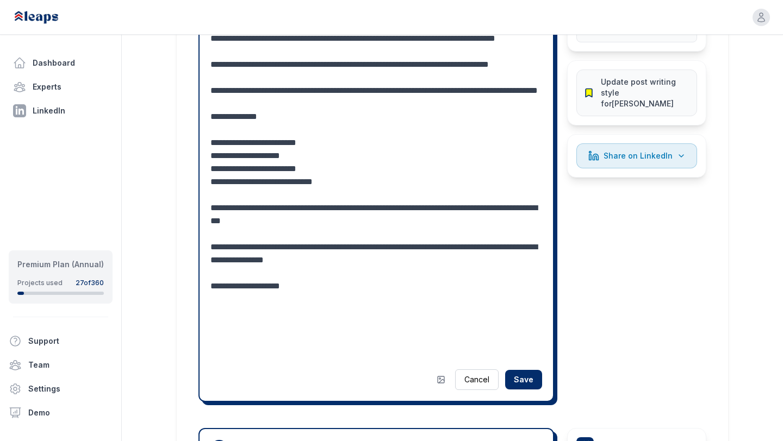
click at [320, 300] on textarea at bounding box center [375, 124] width 331 height 470
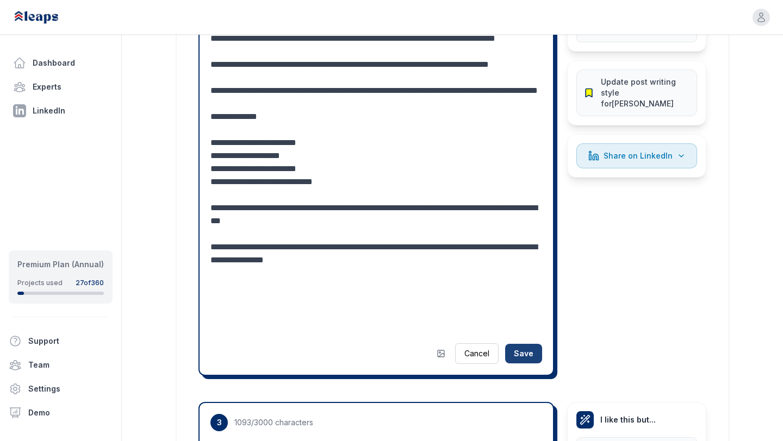
type textarea "**********"
click at [520, 344] on button "Save" at bounding box center [523, 354] width 37 height 20
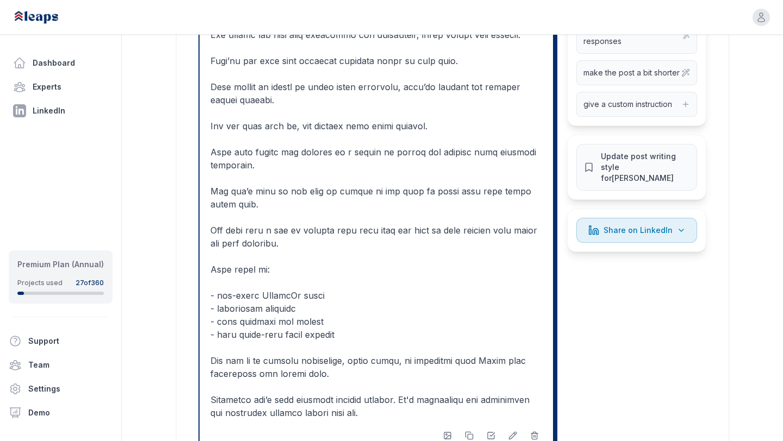
scroll to position [1085, 0]
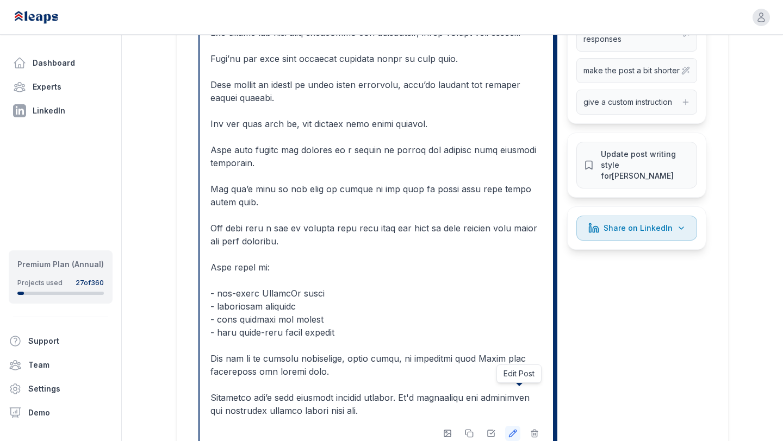
click at [510, 430] on icon at bounding box center [512, 433] width 7 height 7
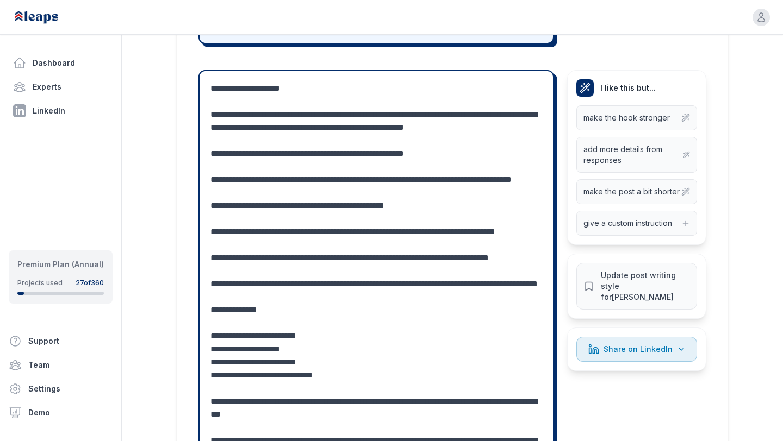
scroll to position [974, 0]
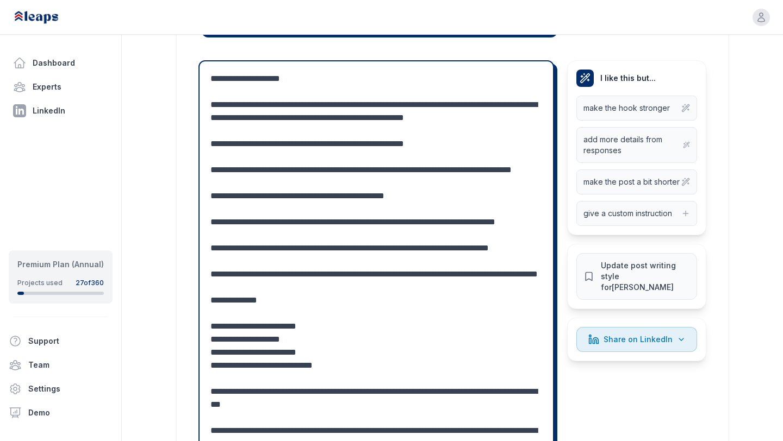
click at [252, 170] on textarea "**********" at bounding box center [375, 293] width 331 height 443
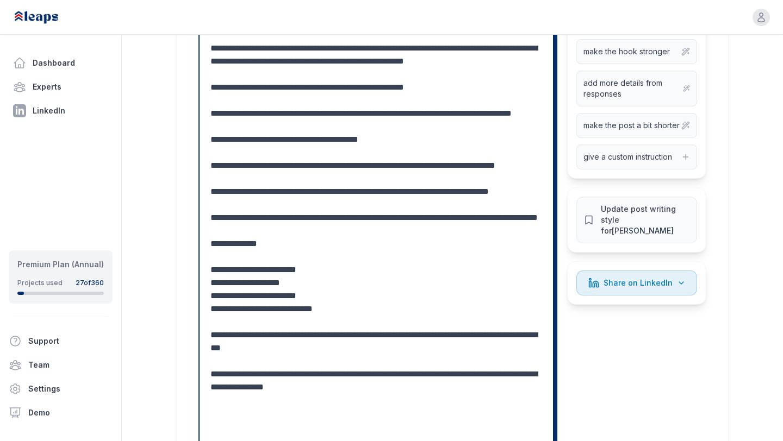
scroll to position [1043, 0]
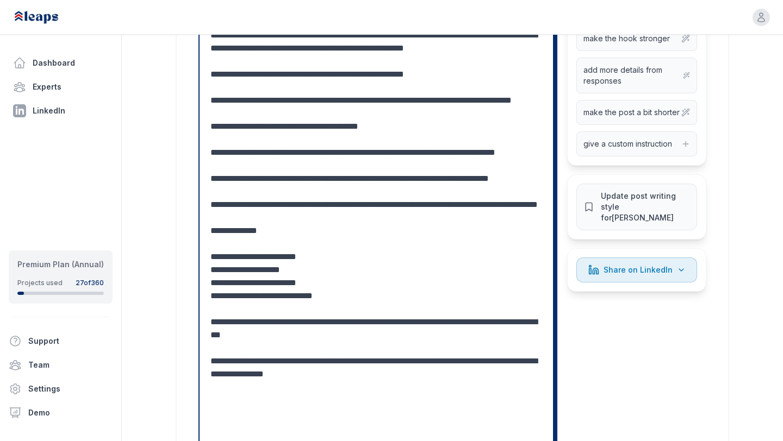
type textarea "**********"
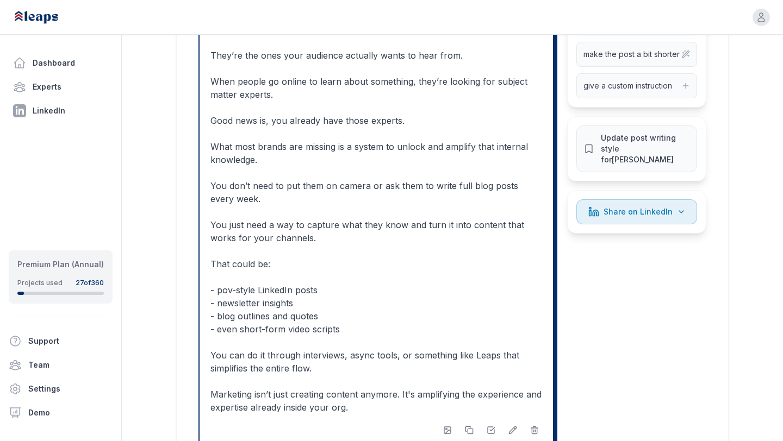
scroll to position [1107, 0]
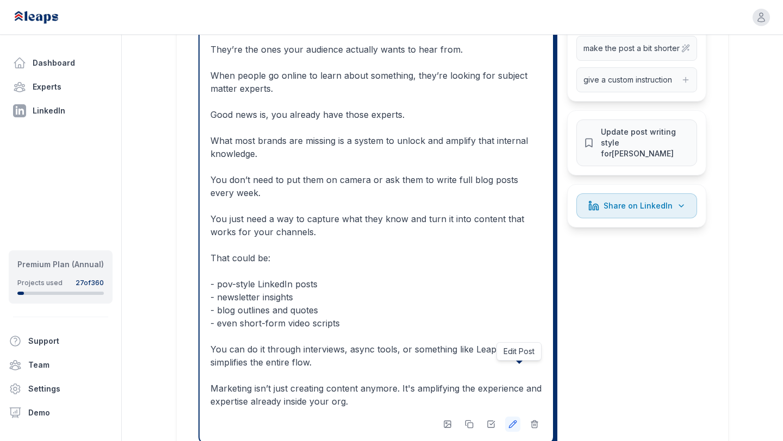
click at [509, 420] on icon at bounding box center [512, 424] width 9 height 9
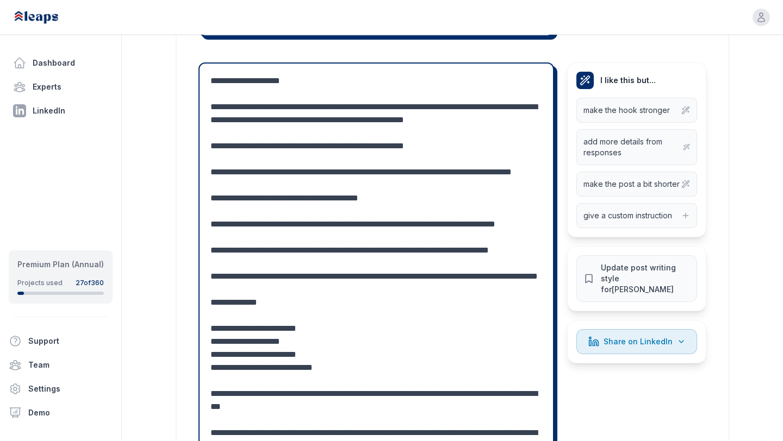
scroll to position [974, 0]
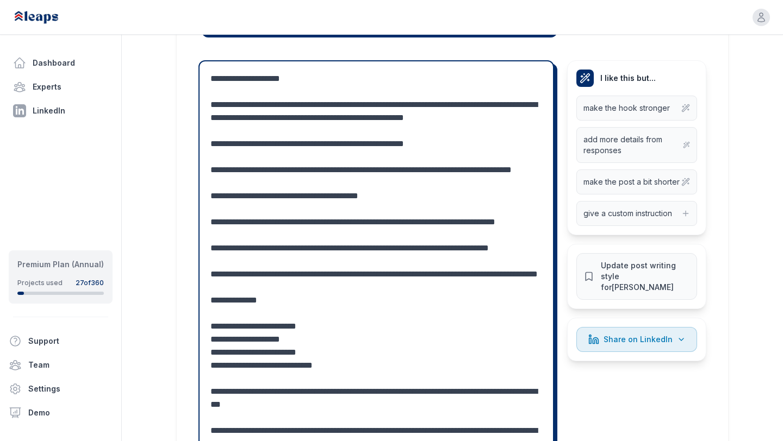
click at [487, 236] on textarea "**********" at bounding box center [375, 293] width 331 height 443
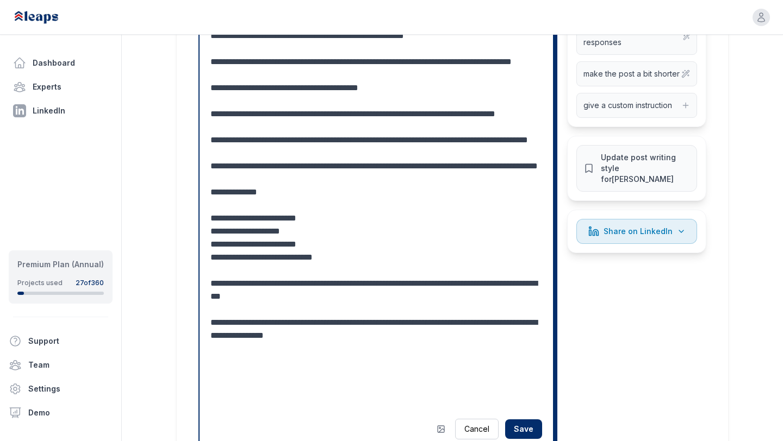
scroll to position [1090, 0]
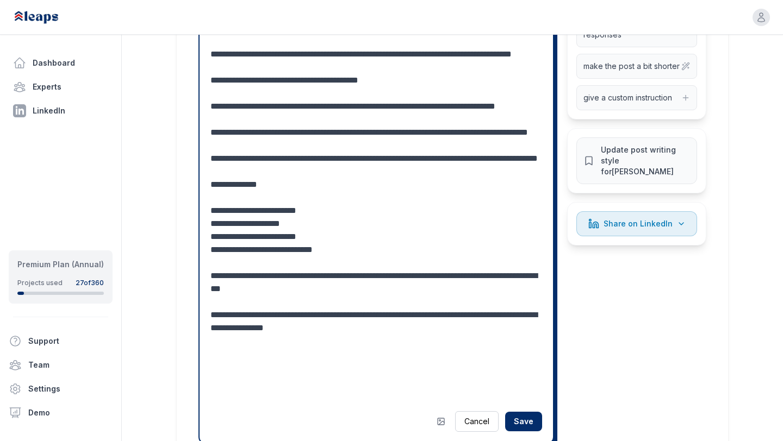
click at [333, 205] on textarea "**********" at bounding box center [375, 178] width 331 height 443
click at [341, 236] on textarea "**********" at bounding box center [375, 178] width 331 height 443
click at [349, 248] on textarea "**********" at bounding box center [375, 178] width 331 height 443
click at [378, 291] on textarea "**********" at bounding box center [375, 178] width 331 height 443
click at [406, 296] on textarea "**********" at bounding box center [375, 178] width 331 height 443
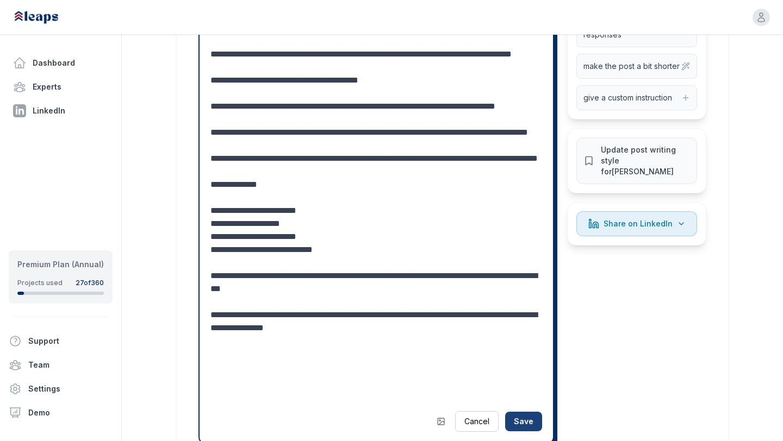
type textarea "**********"
click at [528, 412] on button "Save" at bounding box center [523, 422] width 37 height 20
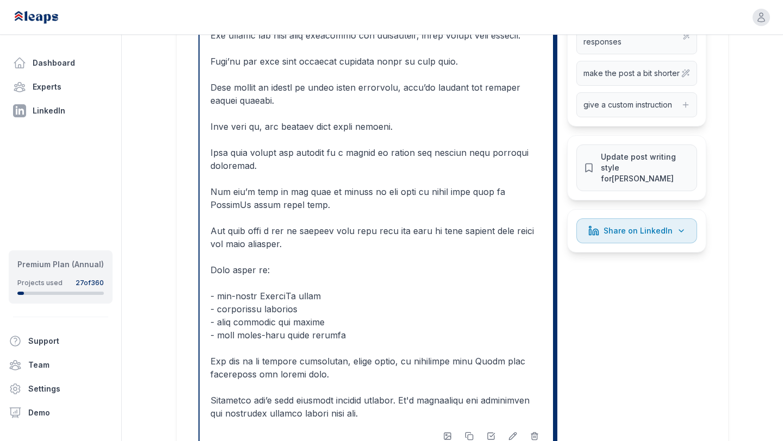
scroll to position [1153, 0]
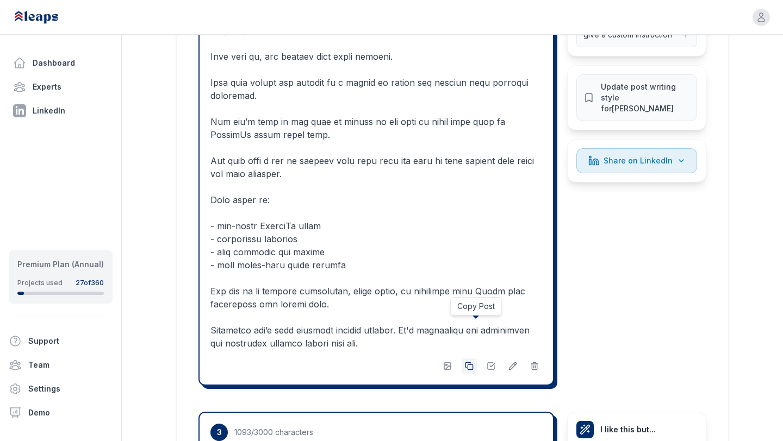
click at [470, 362] on icon at bounding box center [469, 366] width 9 height 9
click at [291, 177] on p at bounding box center [375, 135] width 331 height 430
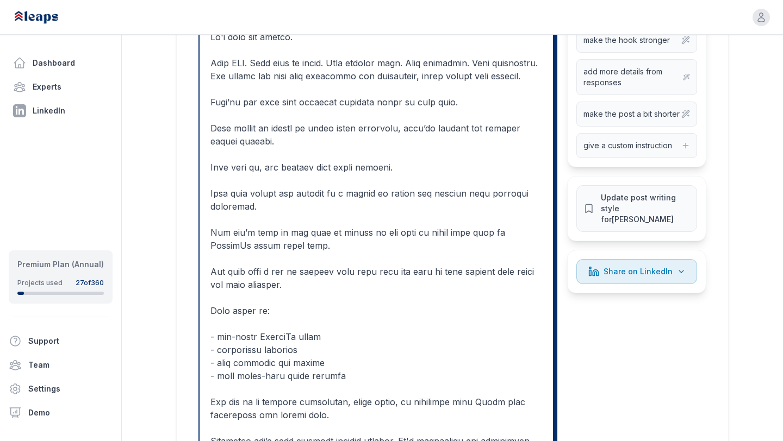
scroll to position [1039, 0]
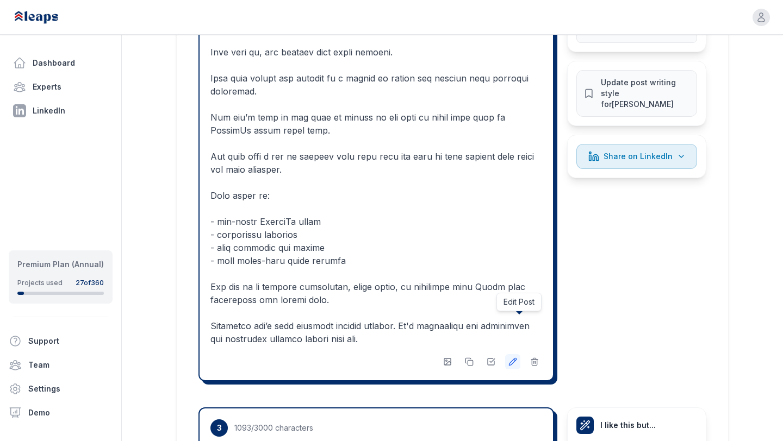
click at [513, 354] on button at bounding box center [512, 361] width 15 height 15
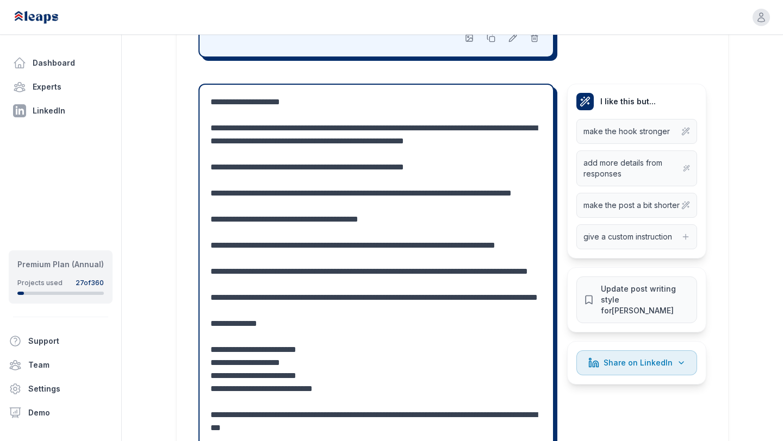
scroll to position [974, 0]
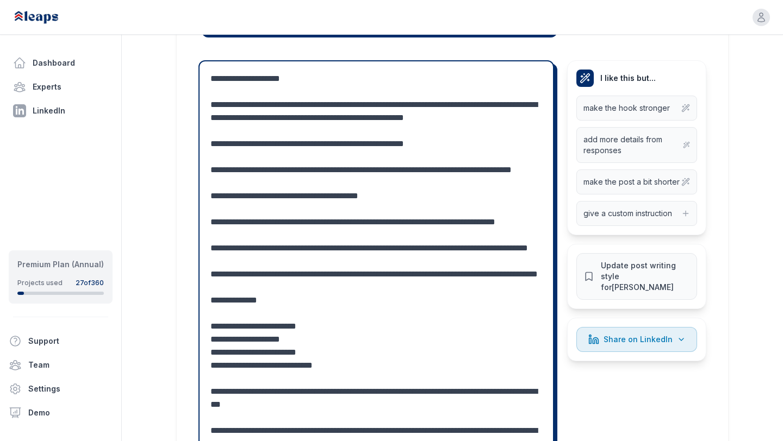
click at [255, 236] on textarea "**********" at bounding box center [375, 293] width 331 height 443
click at [343, 238] on textarea "**********" at bounding box center [375, 293] width 331 height 443
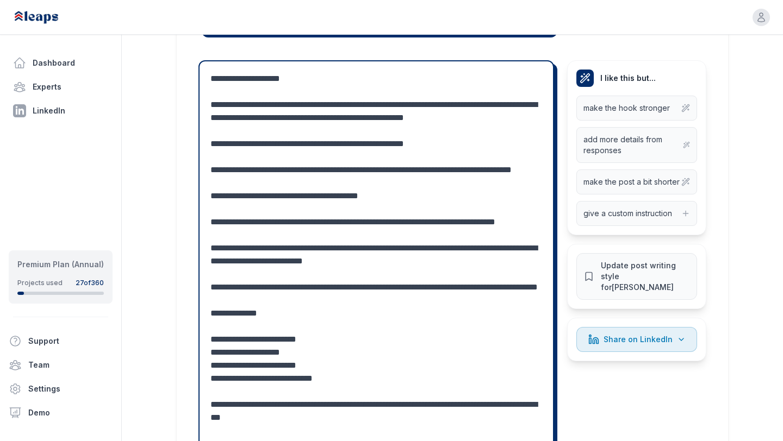
click at [509, 233] on textarea "**********" at bounding box center [375, 293] width 331 height 443
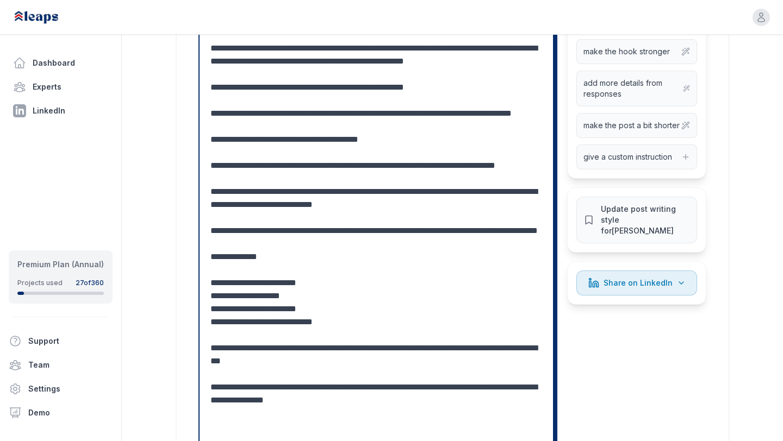
scroll to position [1037, 0]
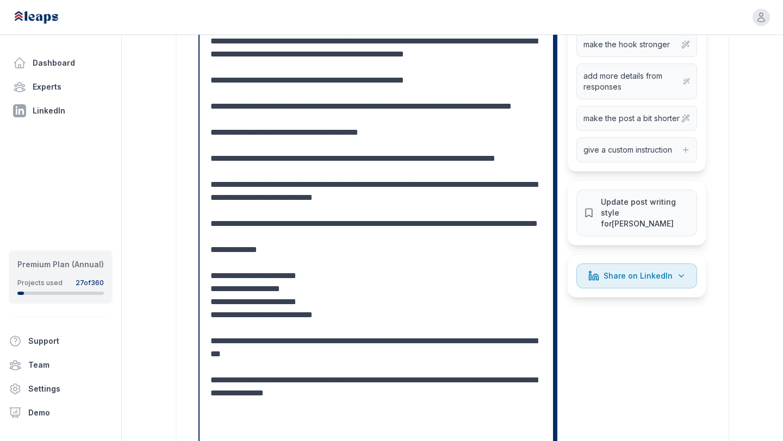
click at [329, 223] on textarea "**********" at bounding box center [375, 230] width 331 height 443
click at [310, 249] on textarea "**********" at bounding box center [375, 230] width 331 height 443
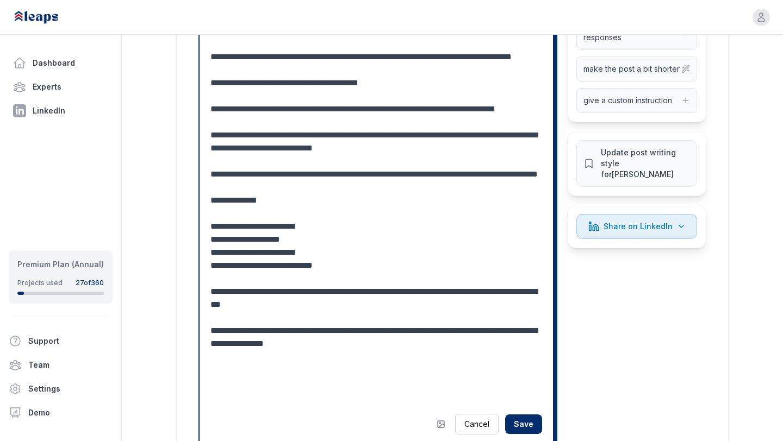
click at [345, 248] on textarea "**********" at bounding box center [375, 180] width 331 height 443
click at [345, 242] on textarea "**********" at bounding box center [375, 180] width 331 height 443
click at [327, 260] on textarea "**********" at bounding box center [375, 180] width 331 height 443
click at [356, 270] on textarea "**********" at bounding box center [375, 180] width 331 height 443
click at [366, 302] on textarea "**********" at bounding box center [375, 180] width 331 height 443
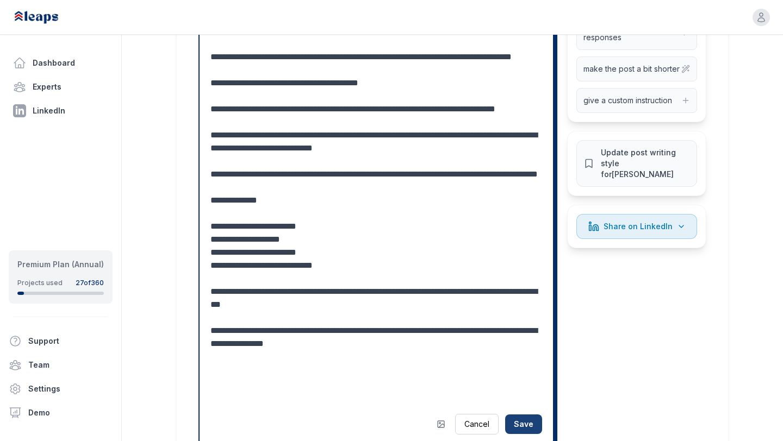
type textarea "**********"
click at [520, 415] on button "Save" at bounding box center [523, 425] width 37 height 20
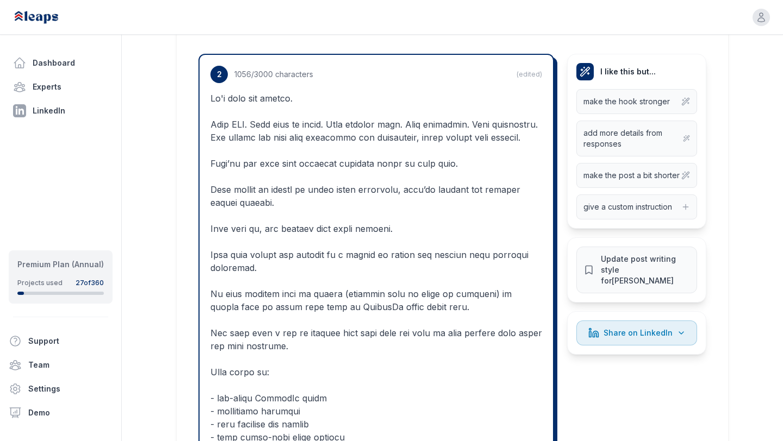
scroll to position [974, 0]
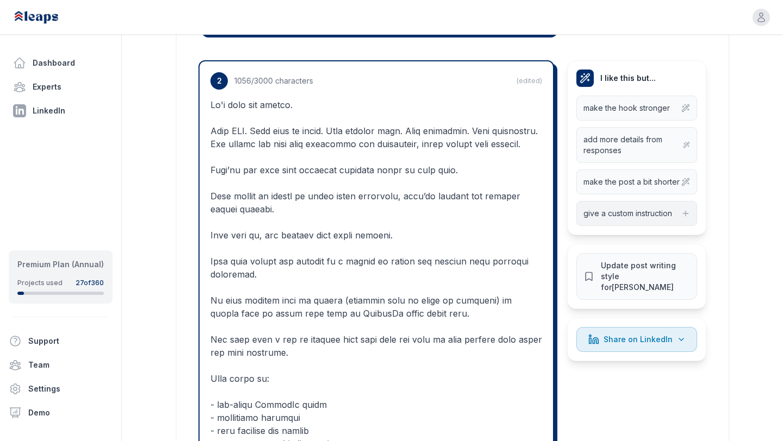
click at [611, 208] on span "give a custom instruction" at bounding box center [627, 213] width 89 height 11
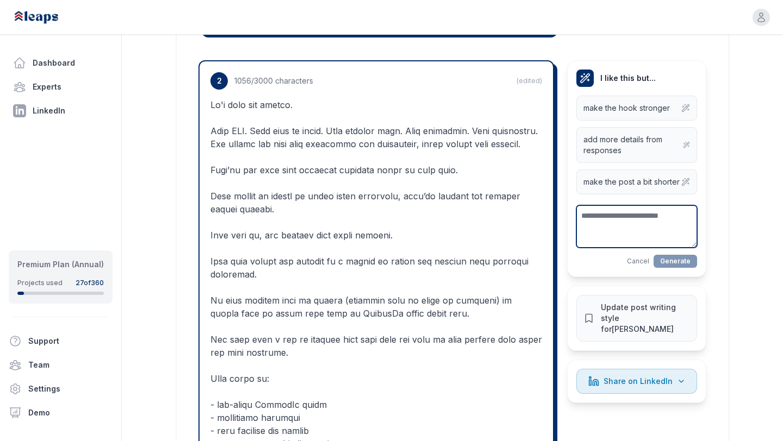
click at [609, 205] on textarea at bounding box center [636, 226] width 121 height 42
type textarea "**********"
click at [666, 255] on button "Generate" at bounding box center [674, 261] width 43 height 13
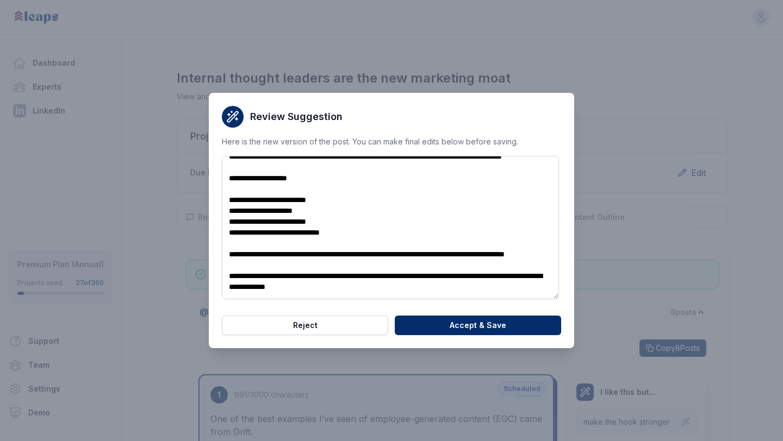
scroll to position [217, 0]
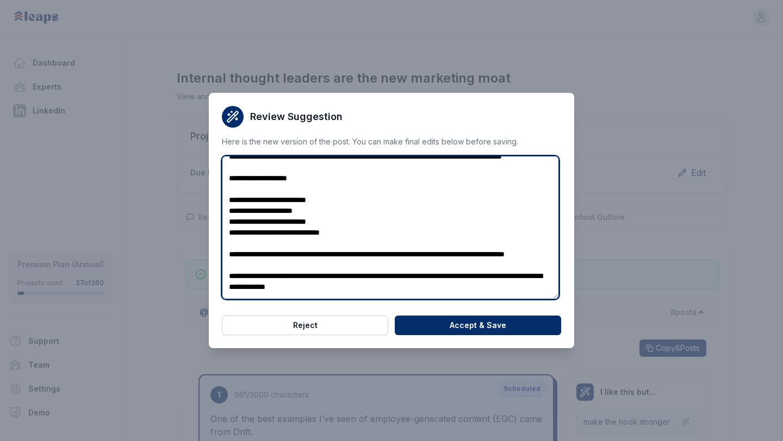
click at [239, 190] on textarea at bounding box center [390, 227] width 337 height 143
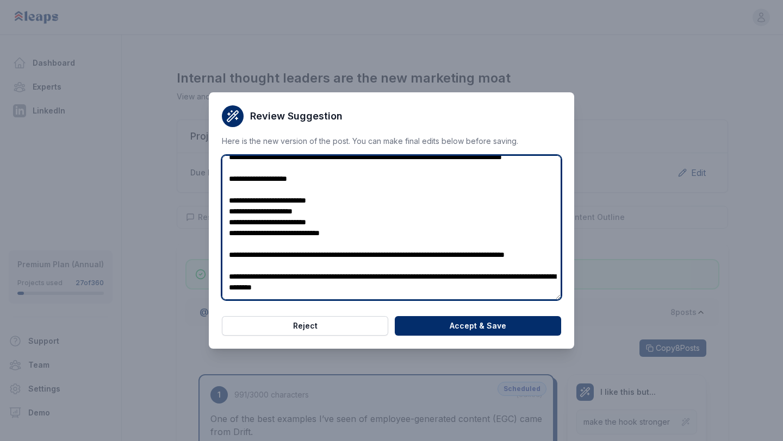
click at [242, 201] on textarea at bounding box center [391, 227] width 339 height 145
click at [239, 212] on textarea at bounding box center [391, 227] width 339 height 145
click at [239, 220] on textarea at bounding box center [391, 227] width 339 height 145
click at [333, 219] on textarea at bounding box center [391, 227] width 339 height 145
click at [349, 221] on textarea at bounding box center [391, 227] width 339 height 145
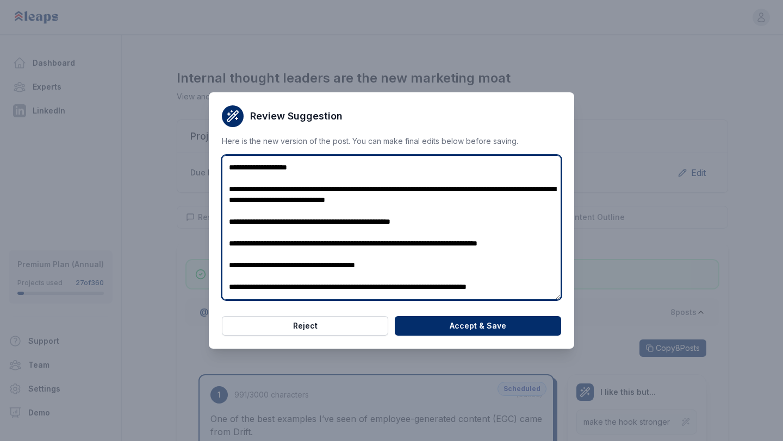
scroll to position [0, 0]
click at [498, 202] on textarea at bounding box center [391, 227] width 339 height 145
click at [446, 226] on textarea at bounding box center [391, 227] width 339 height 145
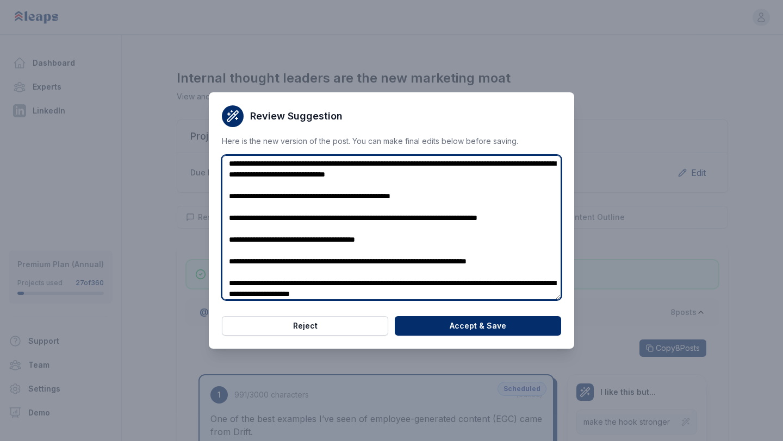
scroll to position [38, 0]
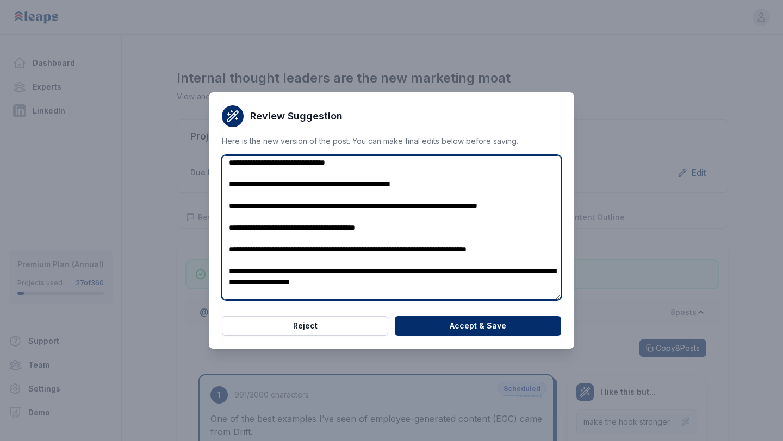
click at [241, 179] on textarea at bounding box center [391, 227] width 339 height 145
click at [310, 221] on textarea at bounding box center [391, 227] width 339 height 145
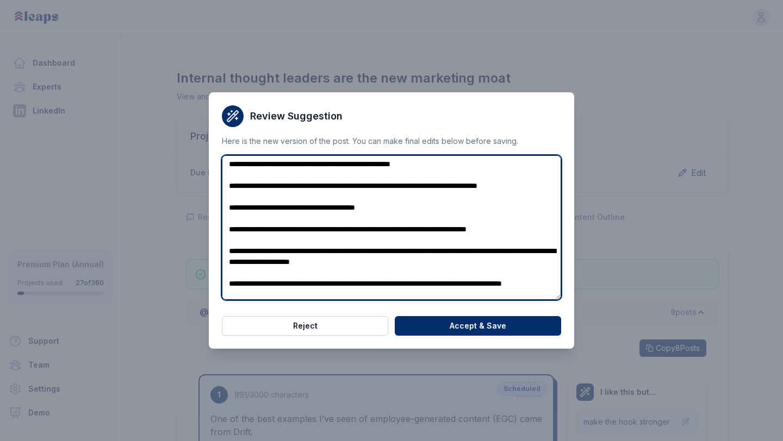
scroll to position [61, 0]
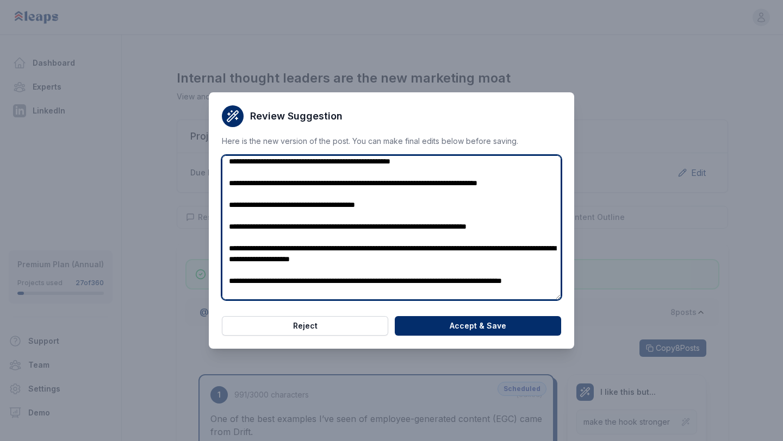
click at [438, 217] on textarea at bounding box center [391, 227] width 339 height 145
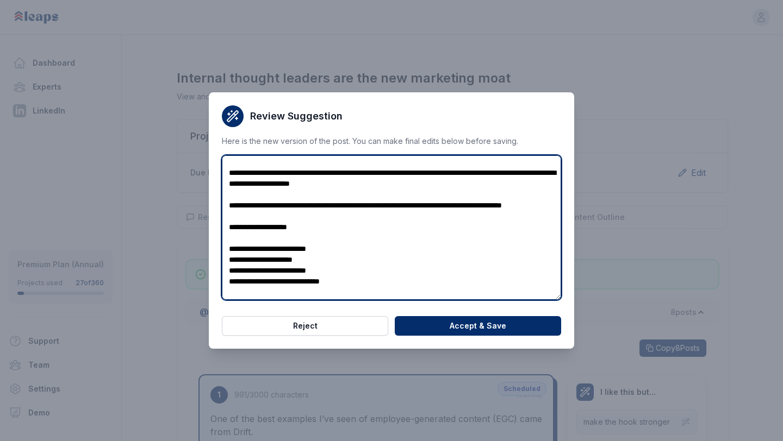
scroll to position [135, 0]
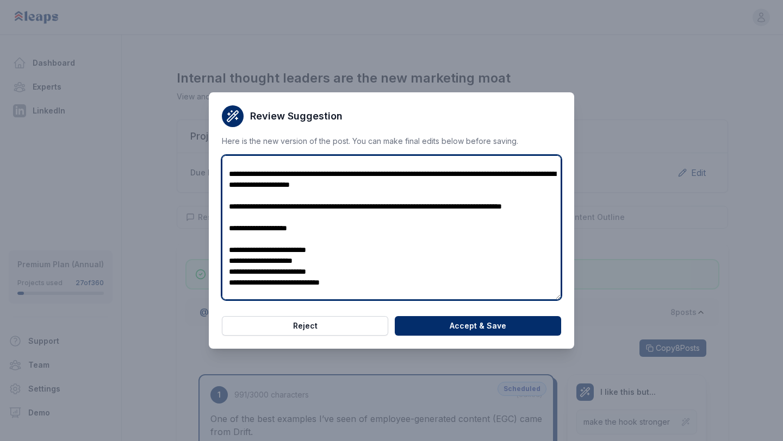
click at [441, 191] on textarea at bounding box center [391, 227] width 339 height 145
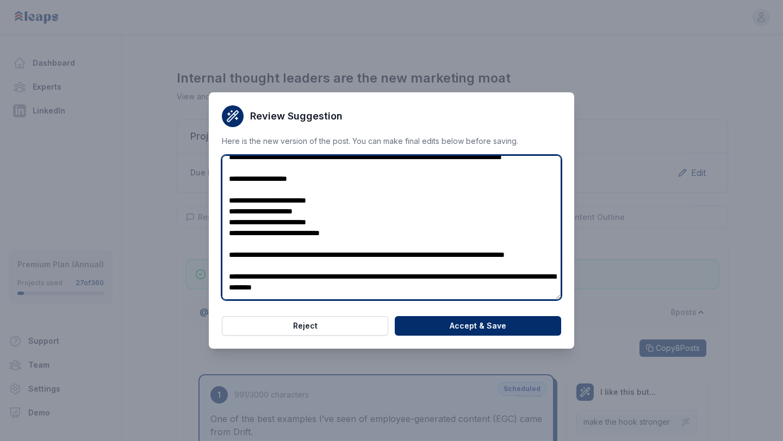
scroll to position [217, 0]
type textarea "**********"
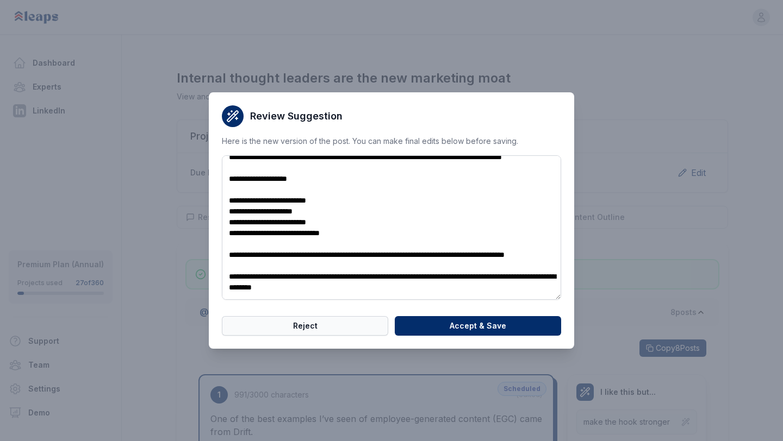
click at [298, 324] on button "Reject" at bounding box center [305, 326] width 166 height 20
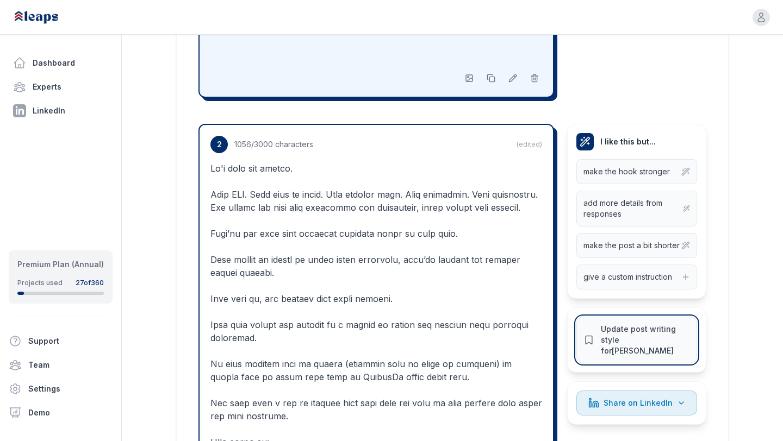
scroll to position [931, 0]
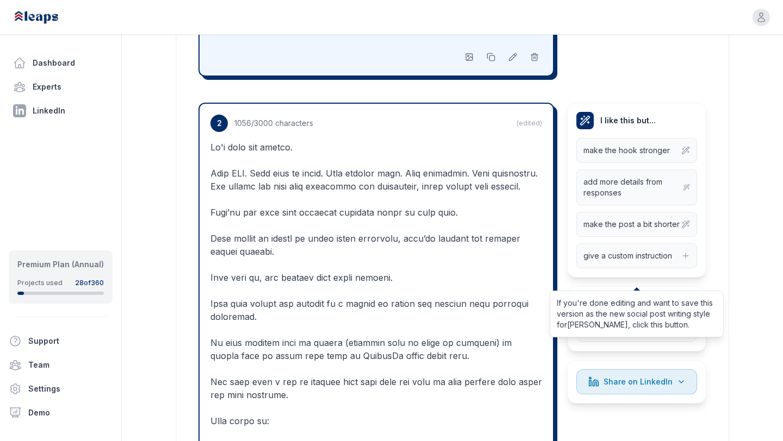
click at [335, 141] on p at bounding box center [375, 356] width 331 height 430
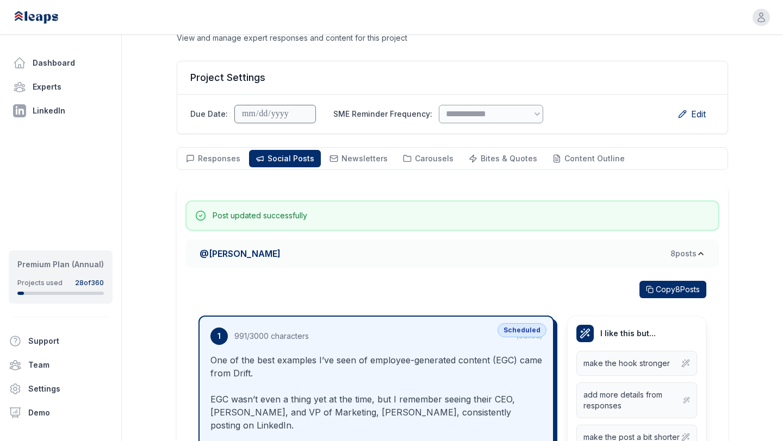
scroll to position [2, 0]
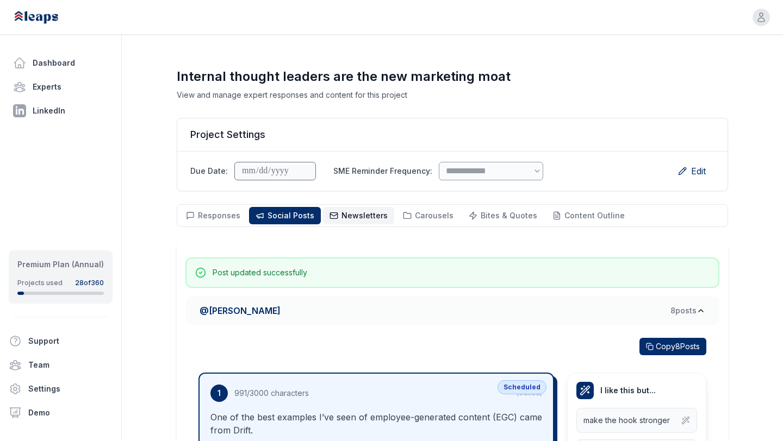
click at [341, 216] on span "Newsletters" at bounding box center [364, 215] width 46 height 9
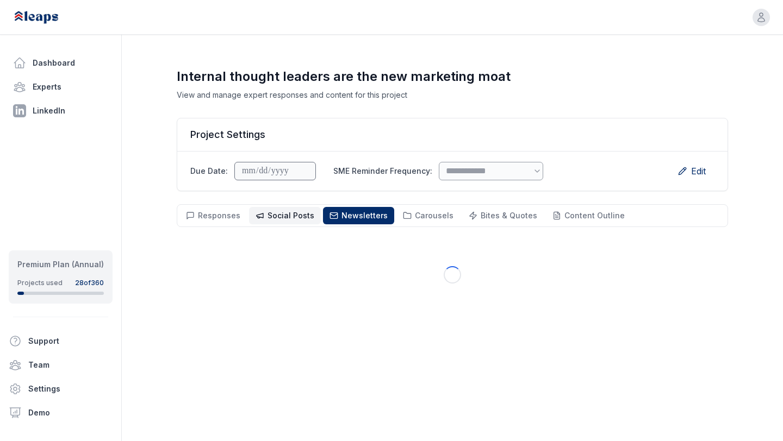
click at [295, 216] on span "Social Posts" at bounding box center [290, 215] width 47 height 9
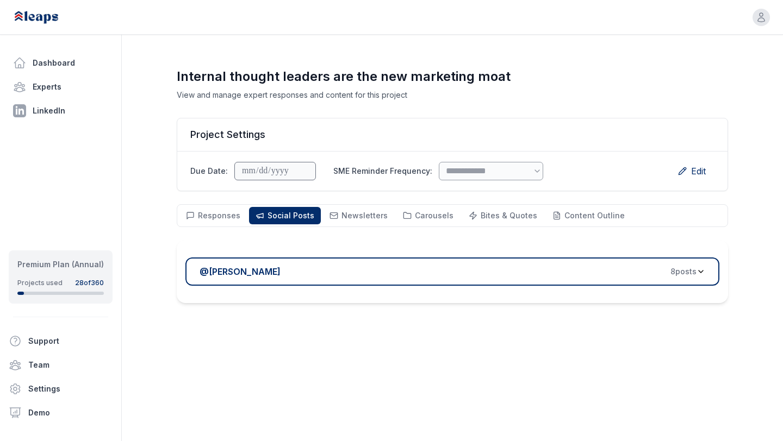
click at [301, 268] on div "@ Victor Ijidola 8 post s" at bounding box center [447, 271] width 497 height 13
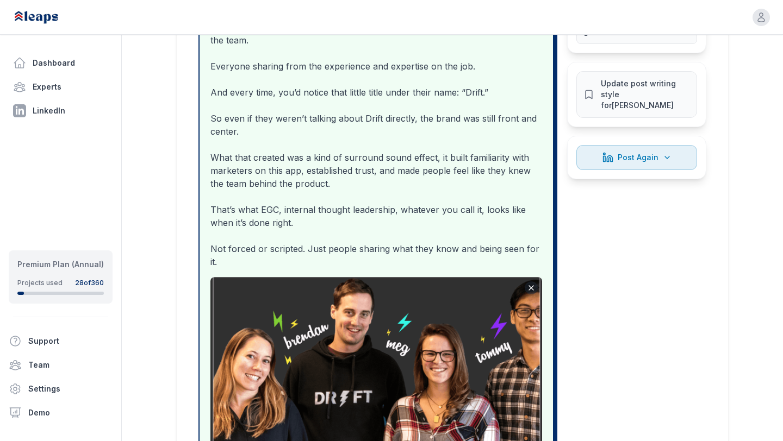
scroll to position [448, 0]
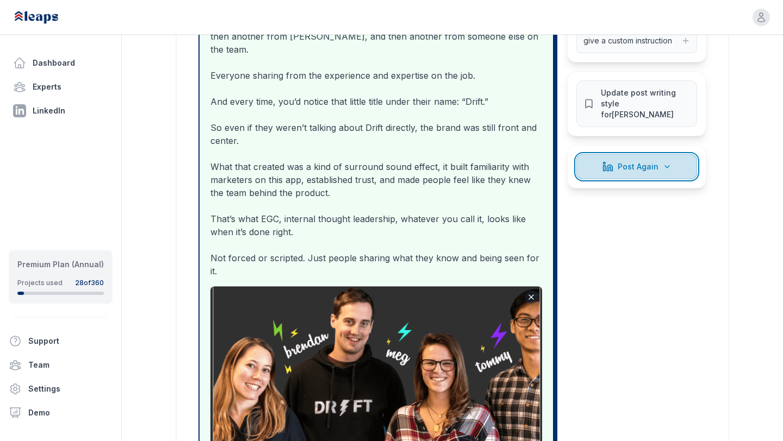
click at [600, 161] on button "Post Again" at bounding box center [636, 166] width 121 height 25
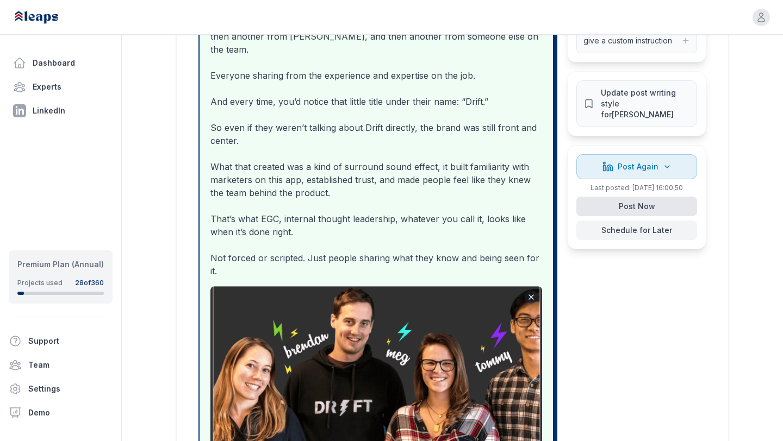
click at [611, 197] on button "Post Now" at bounding box center [636, 207] width 121 height 20
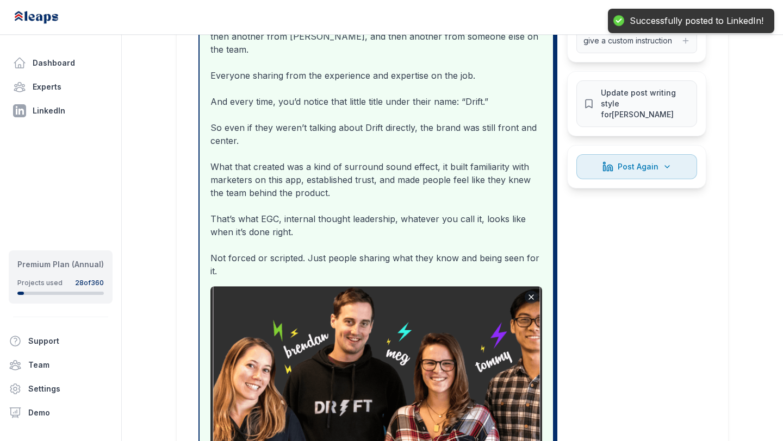
scroll to position [405, 0]
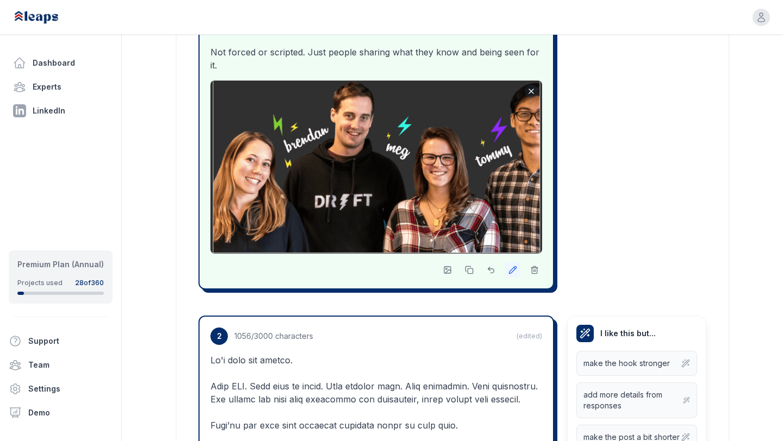
click at [505, 262] on button at bounding box center [512, 269] width 15 height 15
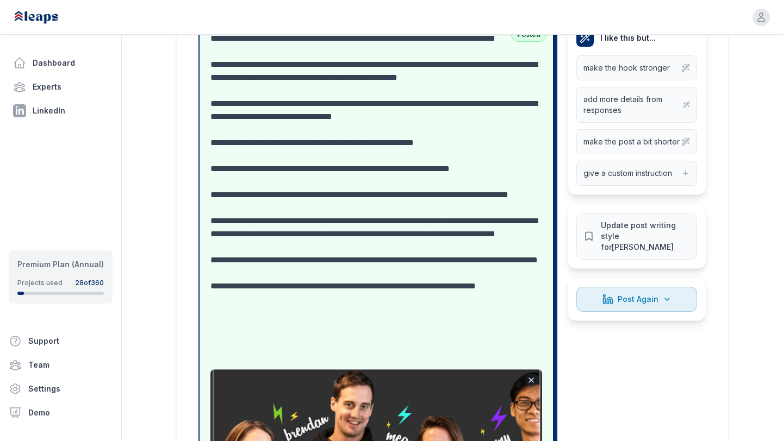
scroll to position [327, 0]
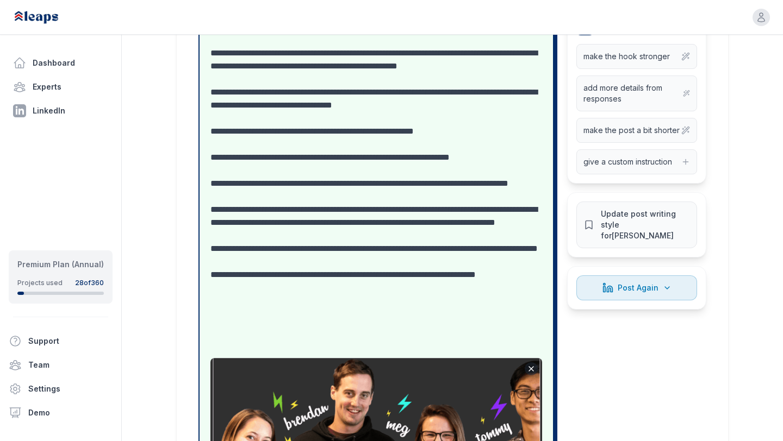
click at [415, 245] on textarea "**********" at bounding box center [375, 184] width 331 height 326
click at [354, 257] on textarea "**********" at bounding box center [375, 184] width 331 height 326
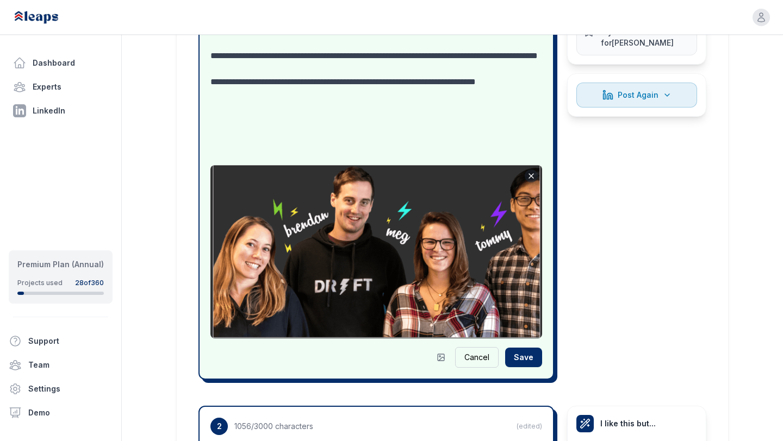
scroll to position [529, 0]
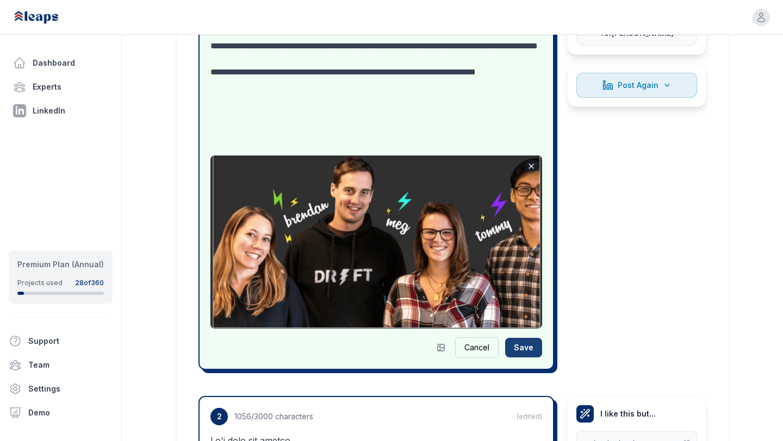
click at [518, 349] on button "Save" at bounding box center [523, 348] width 37 height 20
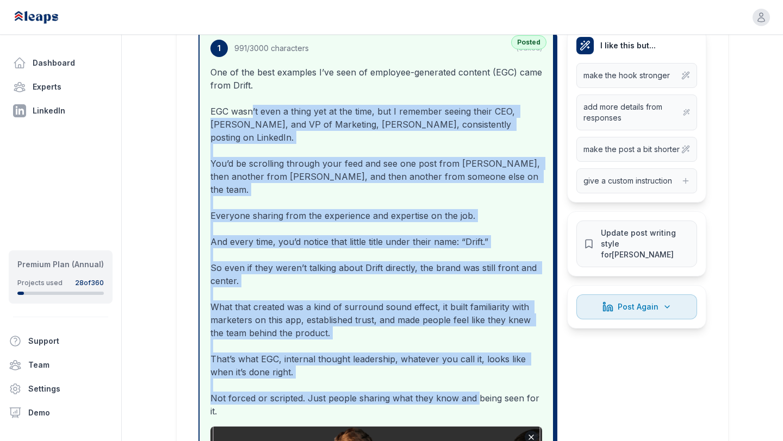
scroll to position [332, 0]
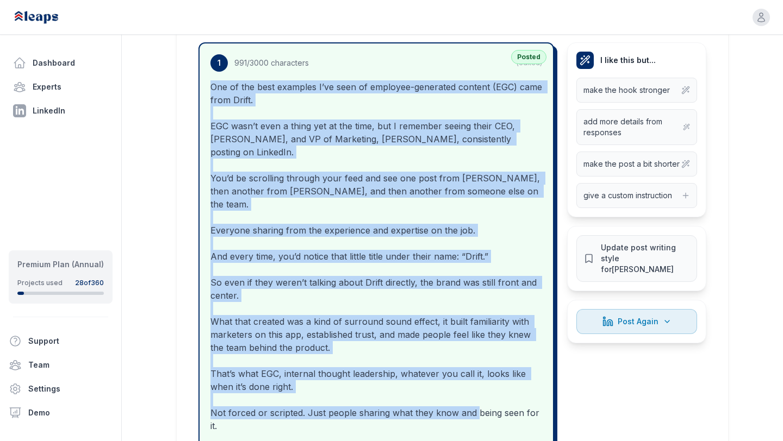
drag, startPoint x: 264, startPoint y: 161, endPoint x: 209, endPoint y: 89, distance: 91.2
click at [209, 89] on div "1 991 /3000 characters (edited)" at bounding box center [375, 346] width 353 height 606
copy p "One of the best examples I’ve seen of employee-generated content (EGC) came fro…"
click at [368, 126] on p "One of the best examples I’ve seen of employee-generated content (EGC) came fro…" at bounding box center [375, 256] width 331 height 352
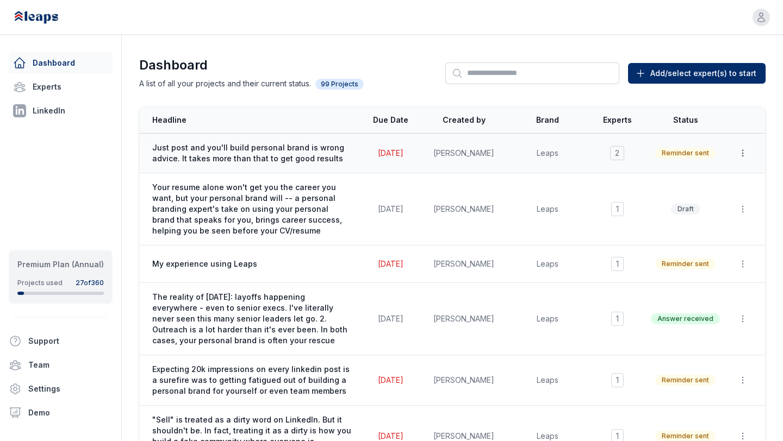
click at [744, 153] on icon "button" at bounding box center [742, 153] width 11 height 11
click at [717, 176] on button "Duplicate" at bounding box center [718, 180] width 70 height 20
click at [40, 93] on link "Experts" at bounding box center [61, 87] width 104 height 22
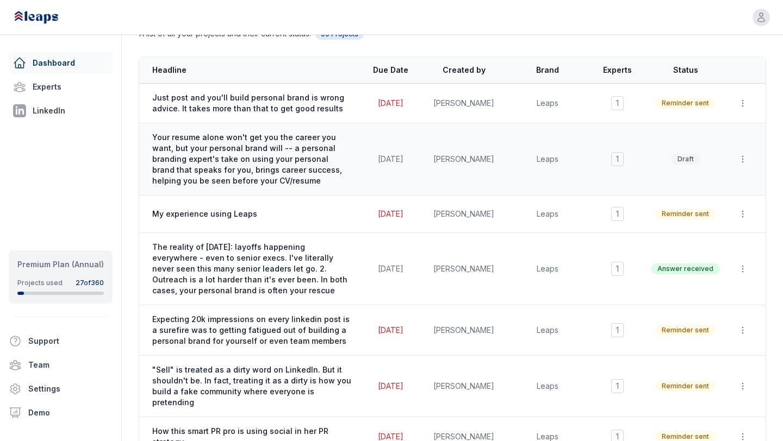
scroll to position [49, 0]
click at [267, 109] on span "Just post and you'll build personal brand is wrong advice. It takes more than t…" at bounding box center [251, 104] width 199 height 22
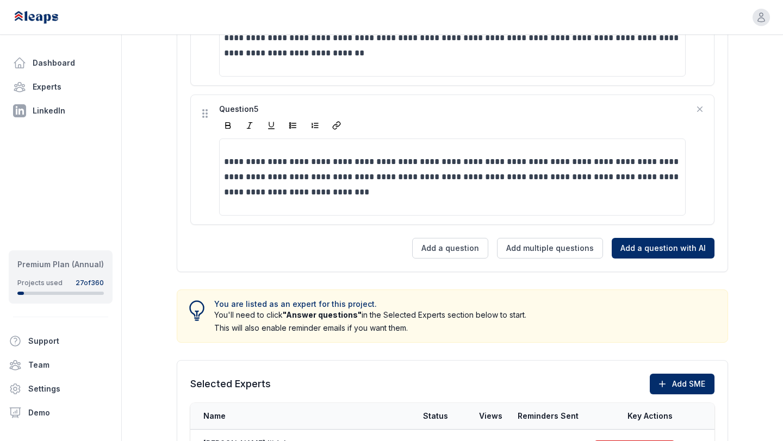
scroll to position [966, 0]
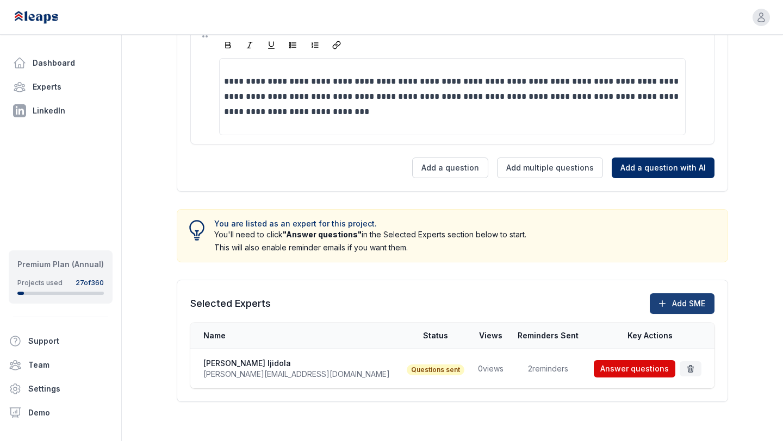
click at [680, 310] on button "Add SME" at bounding box center [681, 303] width 65 height 21
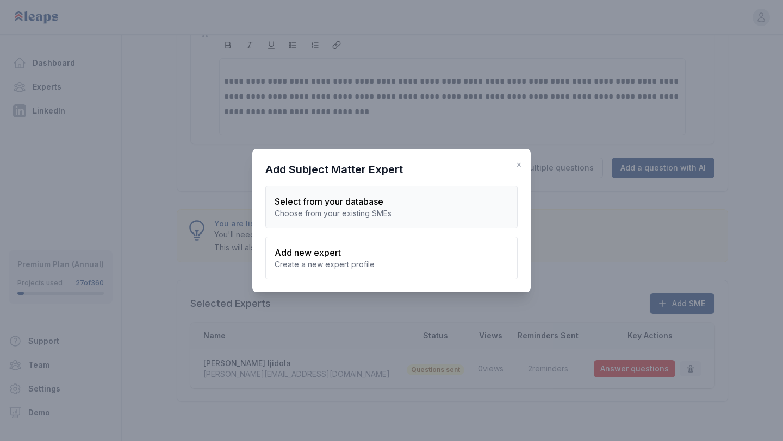
click at [352, 213] on div "Choose from your existing SMEs" at bounding box center [391, 213] width 234 height 11
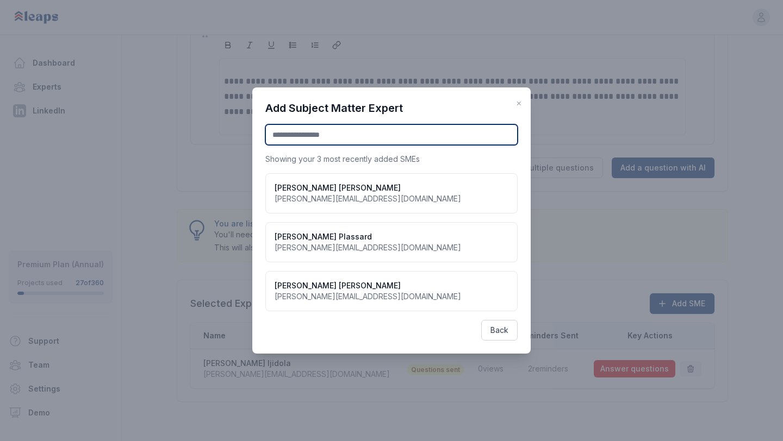
click at [332, 141] on input "text" at bounding box center [391, 134] width 252 height 21
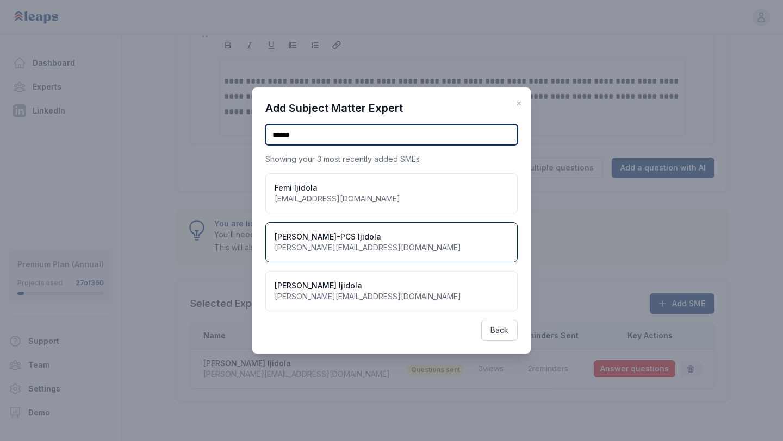
type input "******"
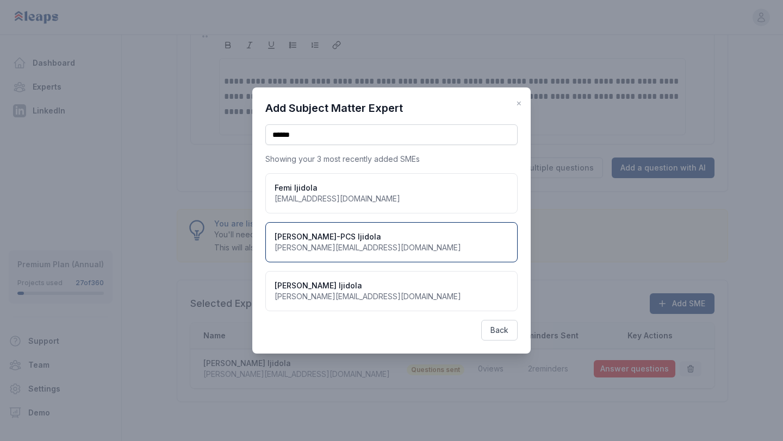
click at [339, 226] on div "Victor-PCS Ijidola victor@premiumcontentshop.com" at bounding box center [391, 242] width 252 height 40
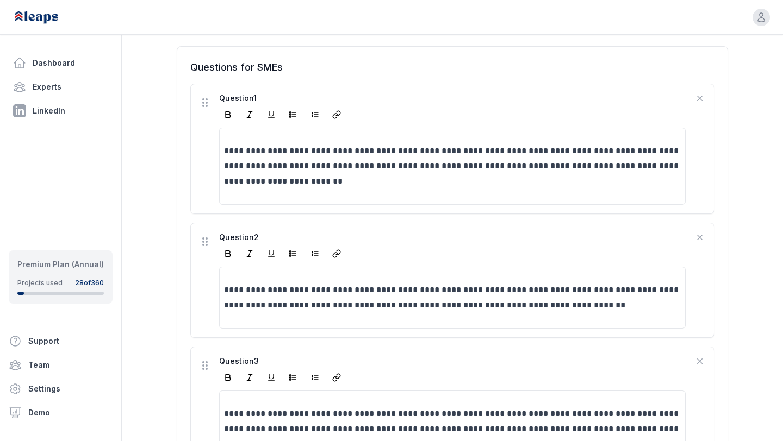
scroll to position [309, 0]
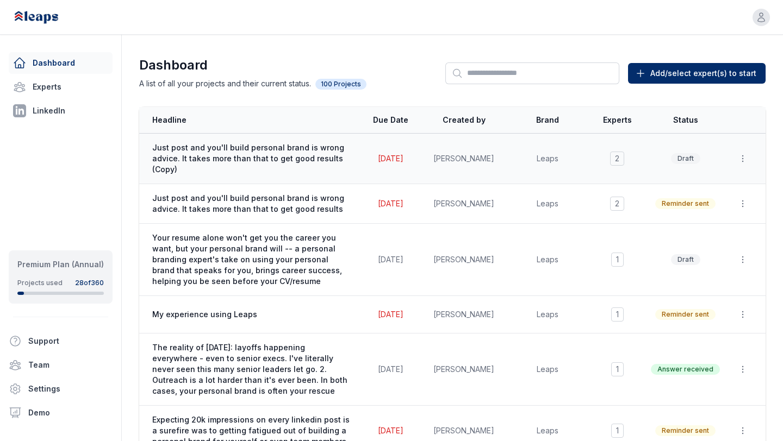
click at [417, 155] on td "[DATE]" at bounding box center [390, 159] width 65 height 51
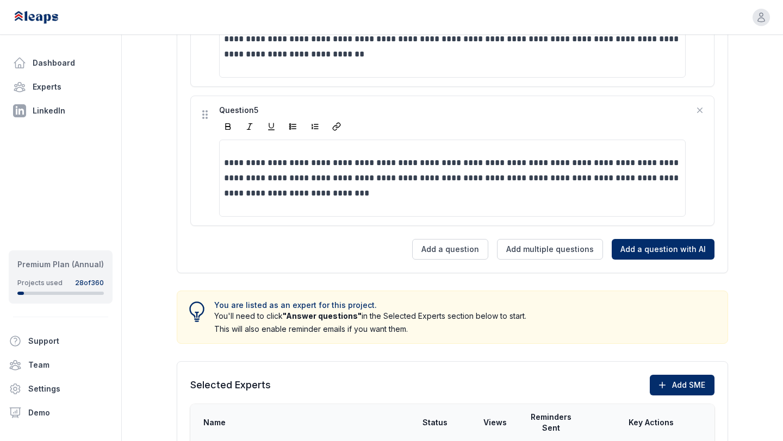
scroll to position [1005, 0]
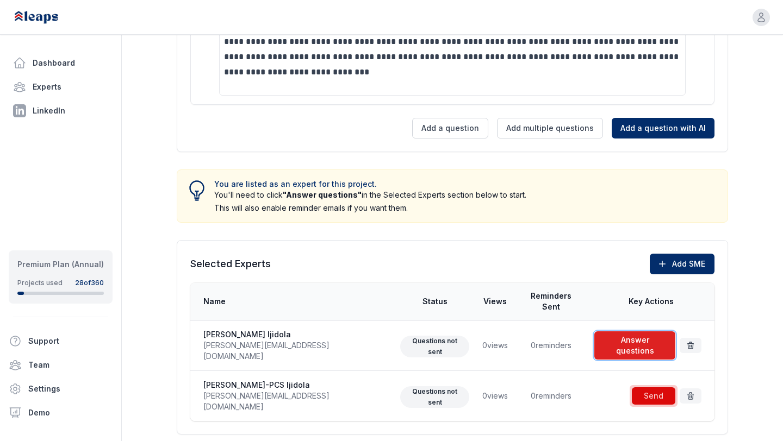
click at [608, 329] on span at bounding box center [634, 345] width 85 height 33
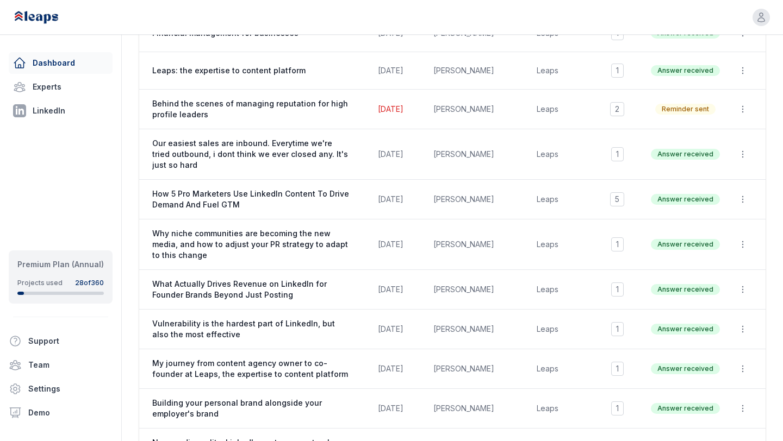
scroll to position [803, 0]
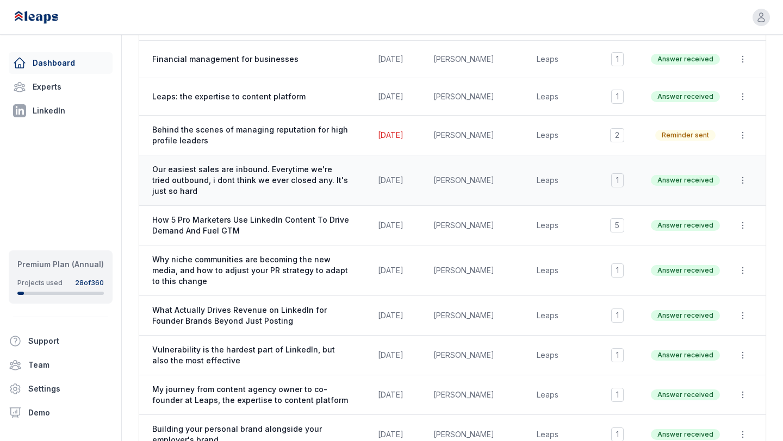
click at [420, 155] on td "[DATE]" at bounding box center [390, 180] width 65 height 51
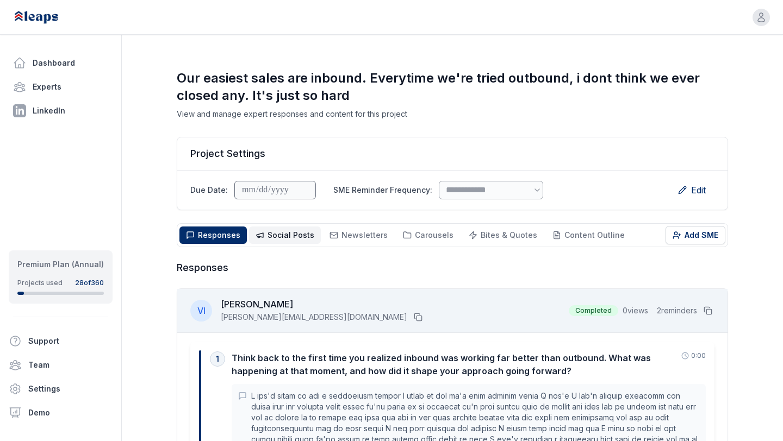
click at [290, 235] on span "Social Posts" at bounding box center [290, 234] width 47 height 9
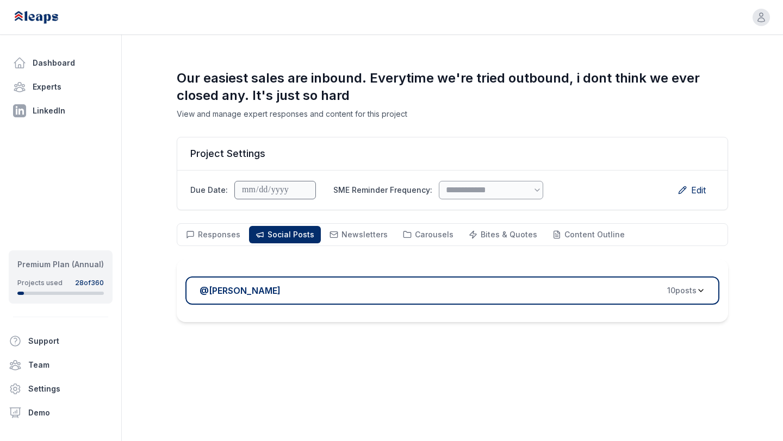
click at [329, 280] on button "@ [PERSON_NAME] 10 post s" at bounding box center [452, 291] width 534 height 28
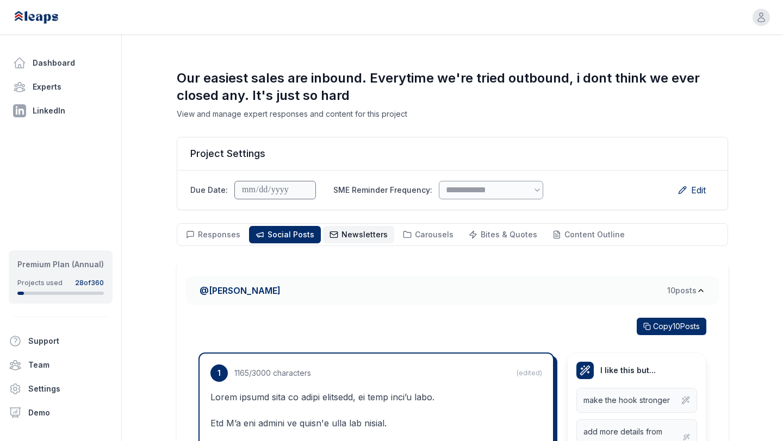
click at [341, 233] on span "Newsletters" at bounding box center [364, 234] width 46 height 9
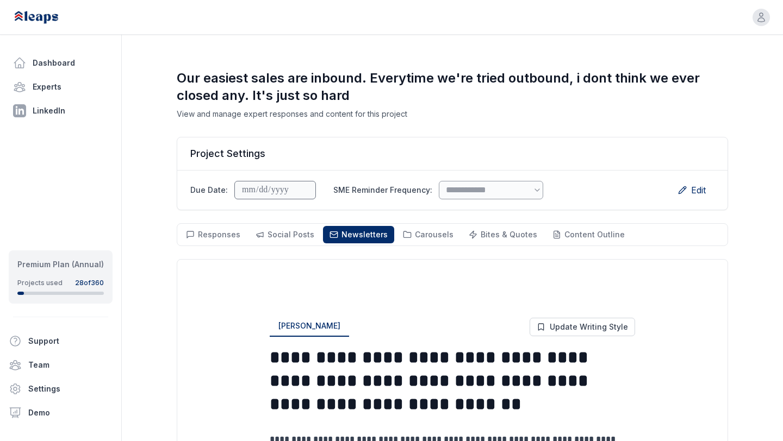
click at [429, 226] on div "Responses Responses Social Posts Social Newsletters Newsletters Carousels Carou…" at bounding box center [452, 234] width 551 height 23
click at [427, 232] on span "Carousels" at bounding box center [434, 234] width 39 height 9
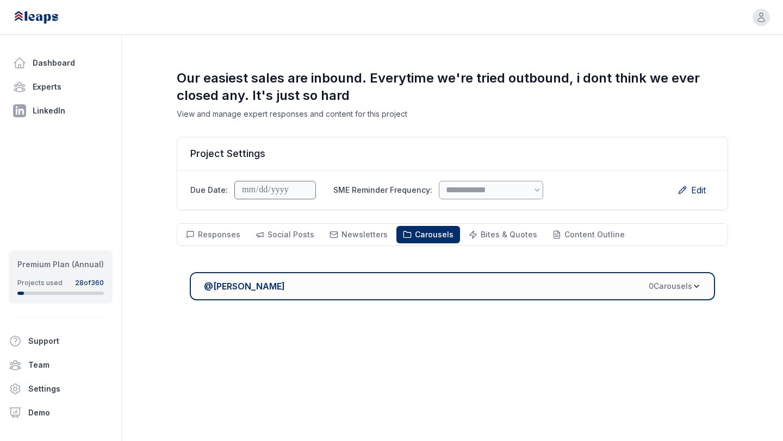
click at [426, 277] on button "@ [PERSON_NAME] 0 Carousel s" at bounding box center [452, 286] width 525 height 28
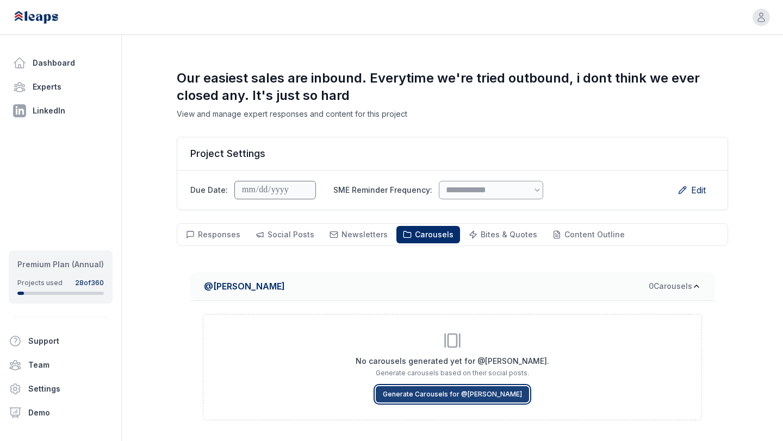
click at [433, 391] on button "Generate Carousels for @ Victor Ijidola" at bounding box center [452, 394] width 153 height 16
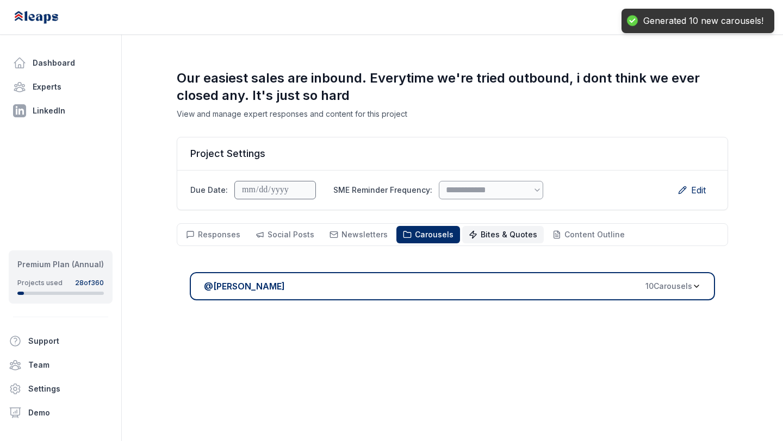
click at [465, 239] on button "Bites & Quotes Bites & Quotes" at bounding box center [503, 234] width 82 height 17
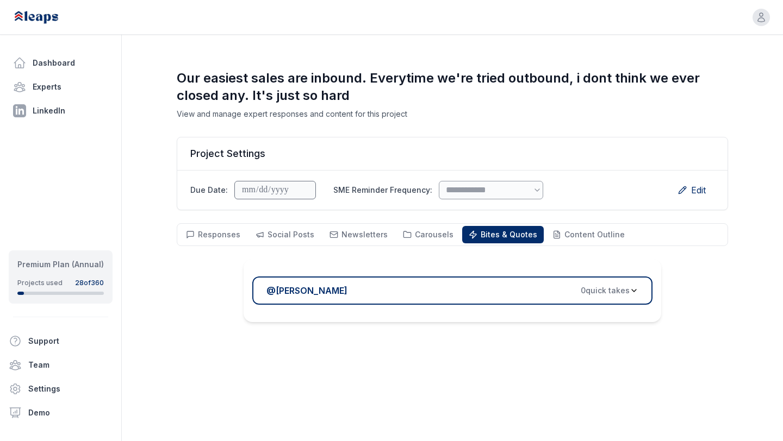
click at [464, 295] on div "@ Victor Ijidola 0 quick take s" at bounding box center [447, 290] width 363 height 13
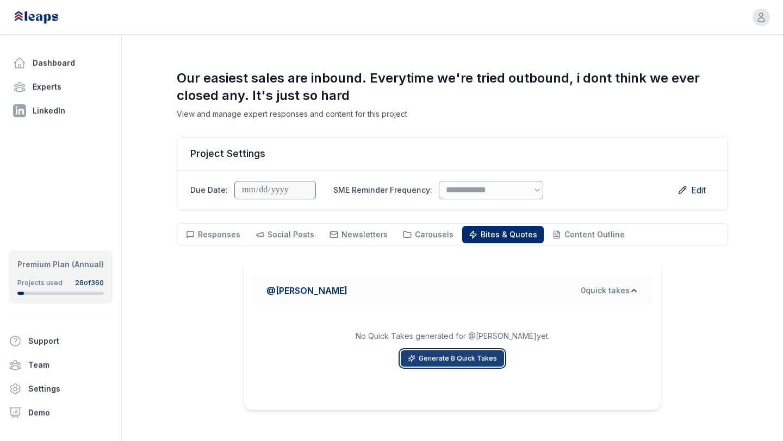
click at [447, 363] on button "Generate 8 Quick Takes" at bounding box center [452, 359] width 103 height 16
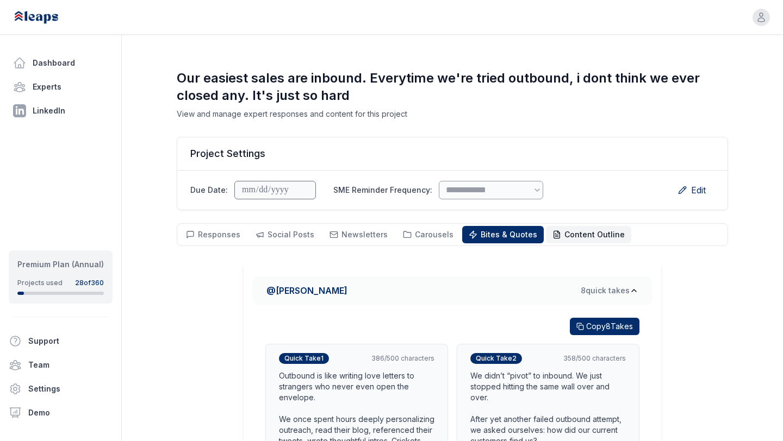
click at [560, 228] on button "Content Outline Outline" at bounding box center [588, 234] width 85 height 17
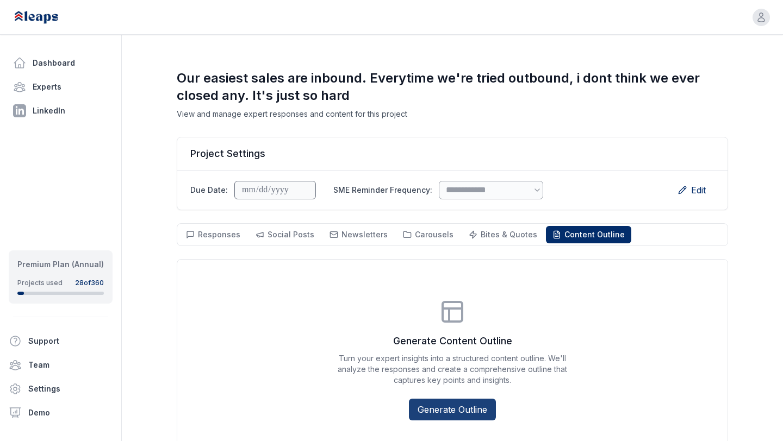
click at [450, 413] on button "Generate Outline" at bounding box center [452, 410] width 87 height 22
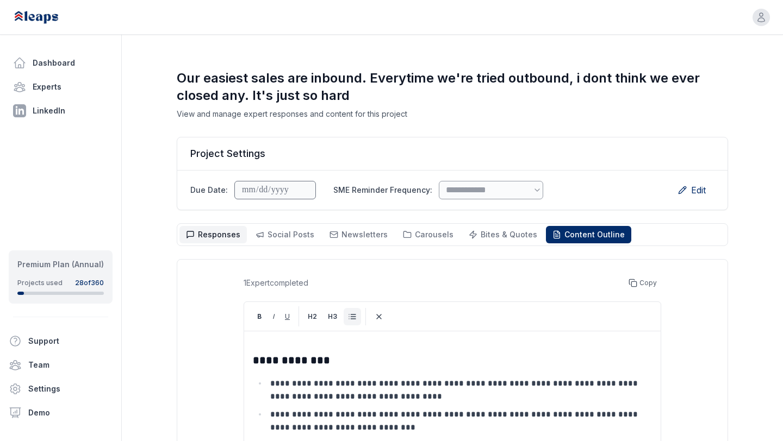
click at [211, 239] on span "Responses" at bounding box center [219, 234] width 42 height 9
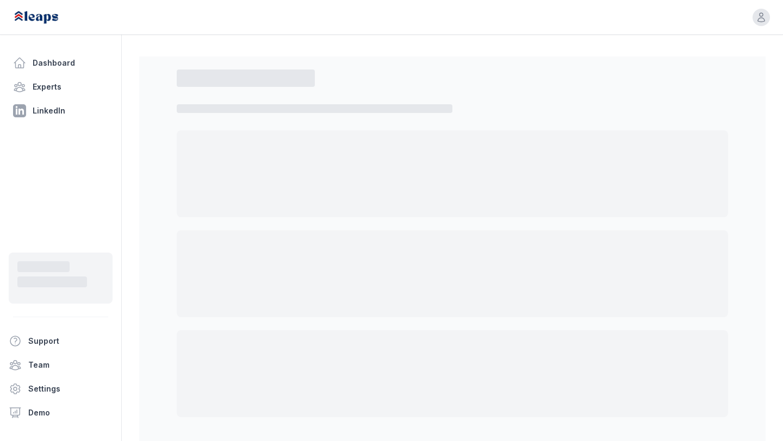
scroll to position [78, 0]
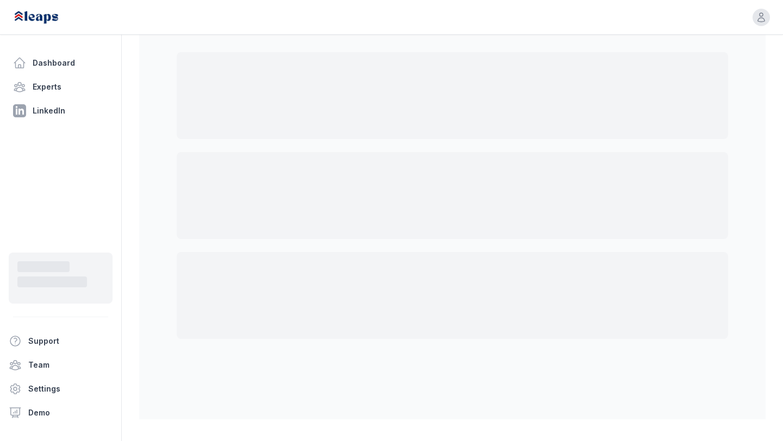
select select "*"
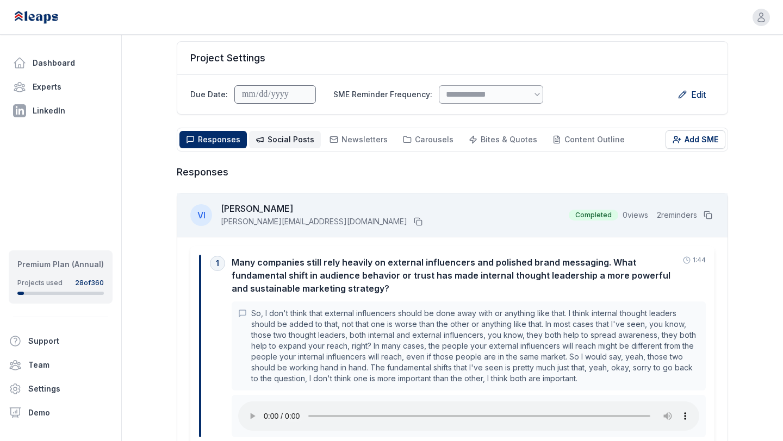
click at [295, 140] on span "Social Posts" at bounding box center [290, 139] width 47 height 9
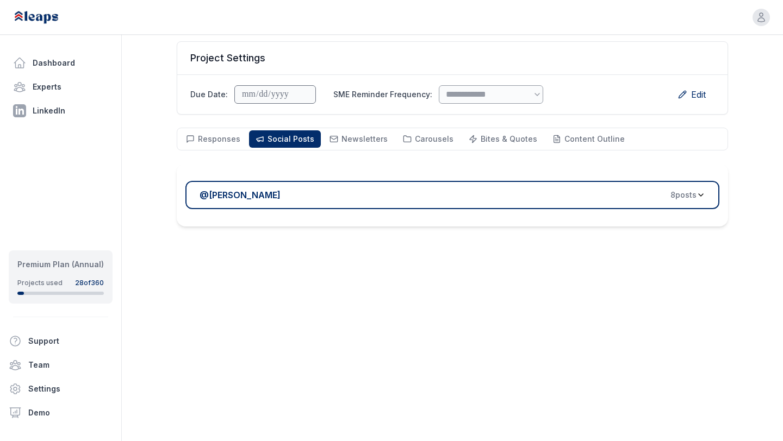
click at [302, 197] on div "@ Victor Ijidola 8 post s" at bounding box center [447, 195] width 497 height 13
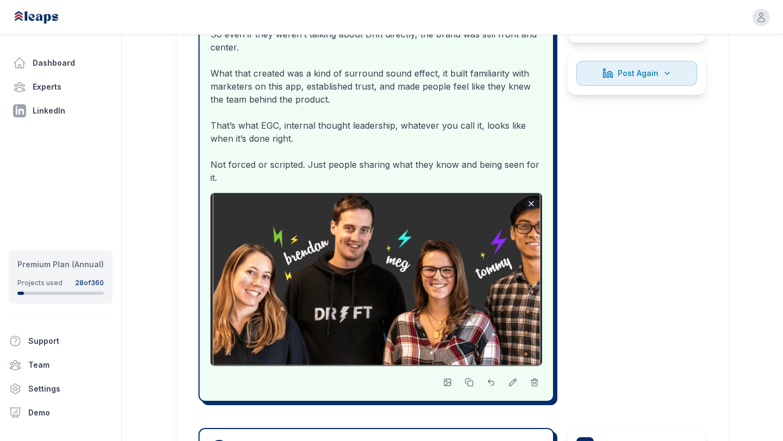
scroll to position [542, 0]
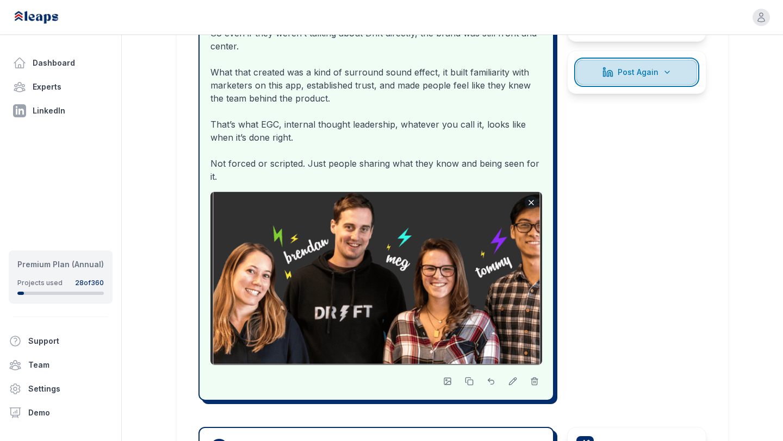
click at [612, 67] on button "Post Again" at bounding box center [636, 72] width 121 height 25
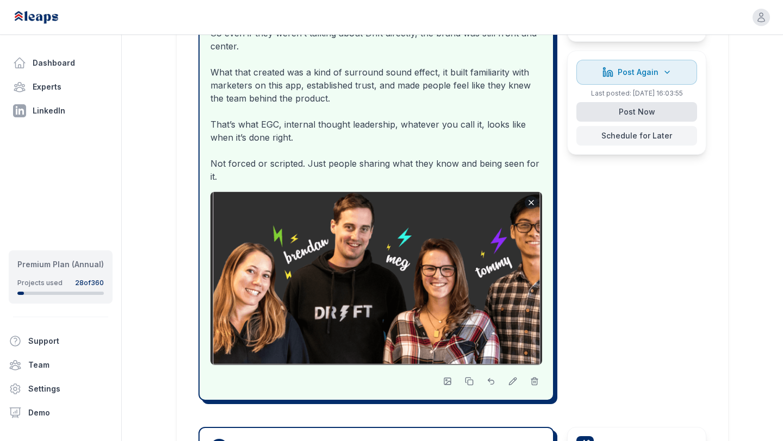
click at [623, 103] on button "Post Now" at bounding box center [636, 112] width 121 height 20
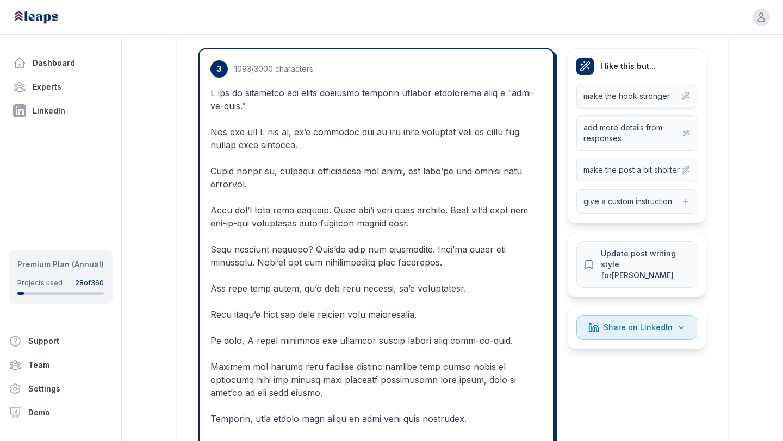
scroll to position [1468, 0]
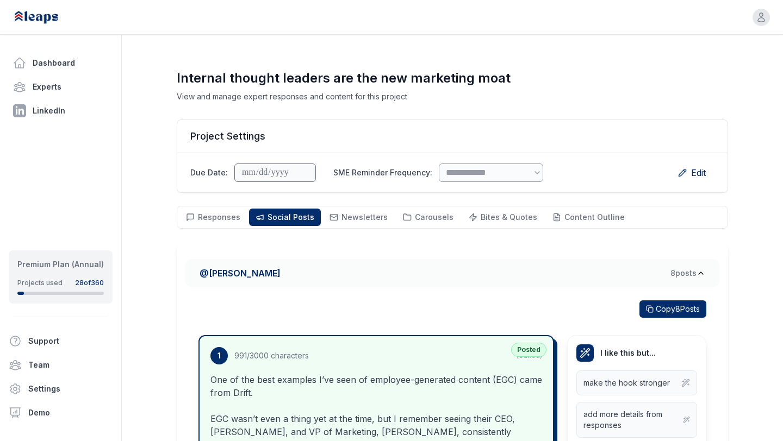
select select "*"
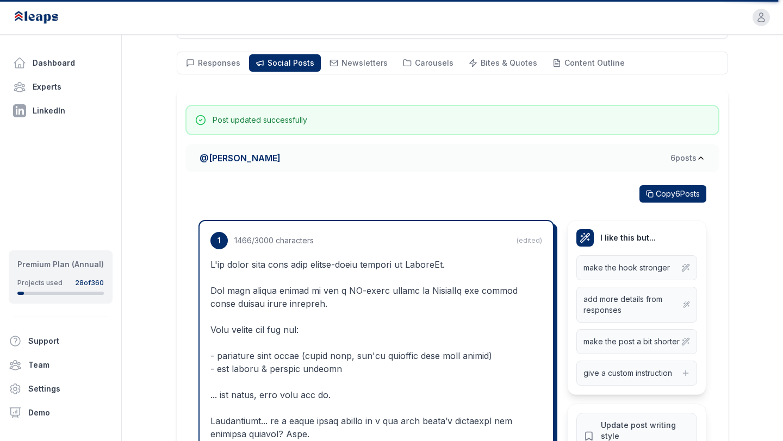
scroll to position [189, 0]
click at [66, 57] on link "Dashboard" at bounding box center [61, 63] width 104 height 22
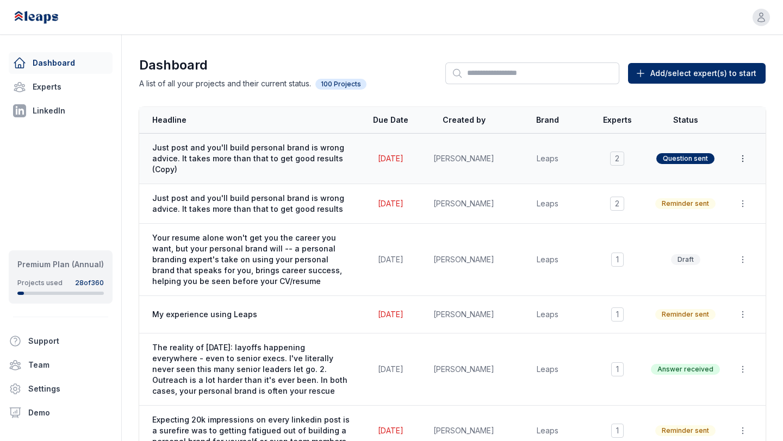
click at [744, 157] on icon "button" at bounding box center [742, 158] width 11 height 11
click at [706, 201] on button "Delete" at bounding box center [718, 205] width 70 height 20
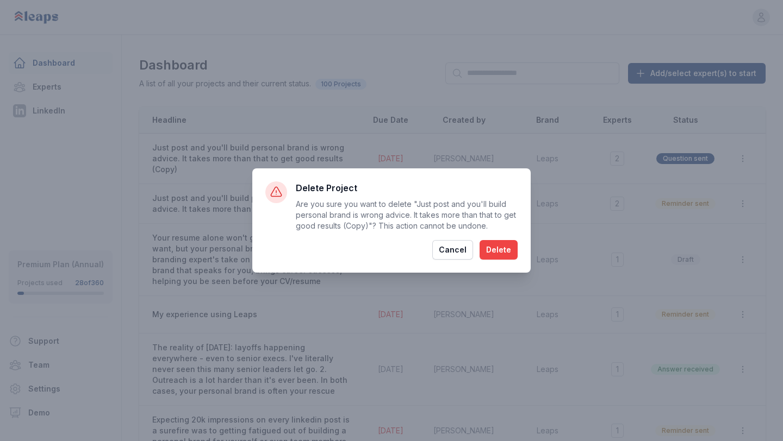
click at [493, 252] on button "Delete" at bounding box center [498, 250] width 38 height 20
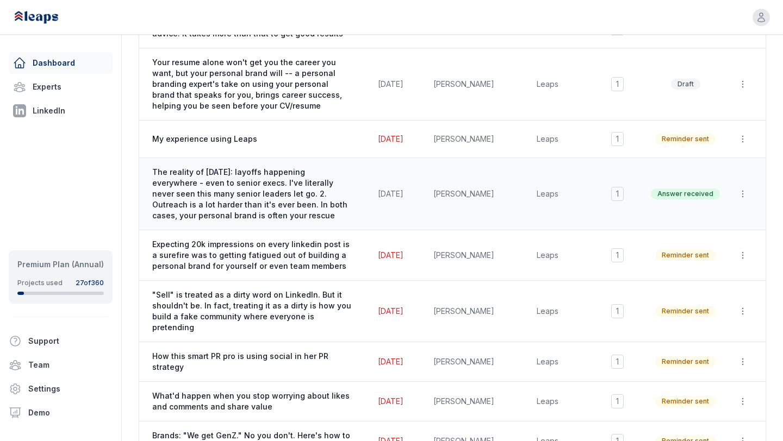
scroll to position [127, 0]
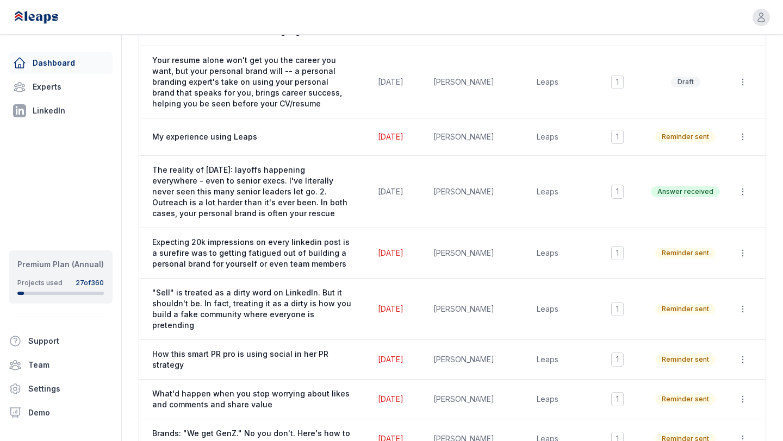
click at [43, 64] on link "Dashboard" at bounding box center [61, 63] width 104 height 22
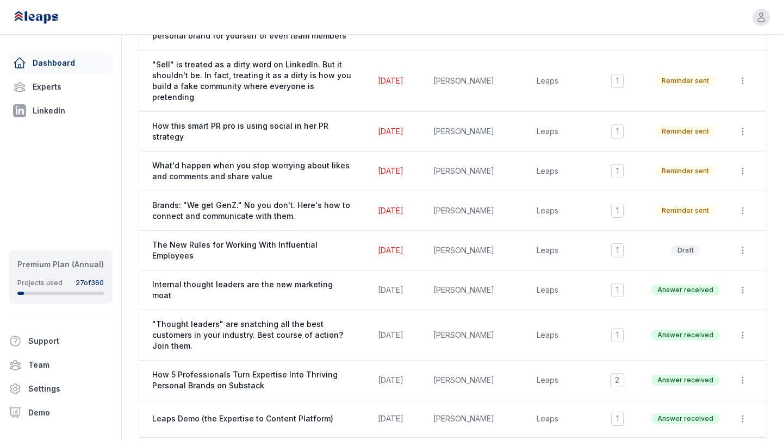
scroll to position [359, 0]
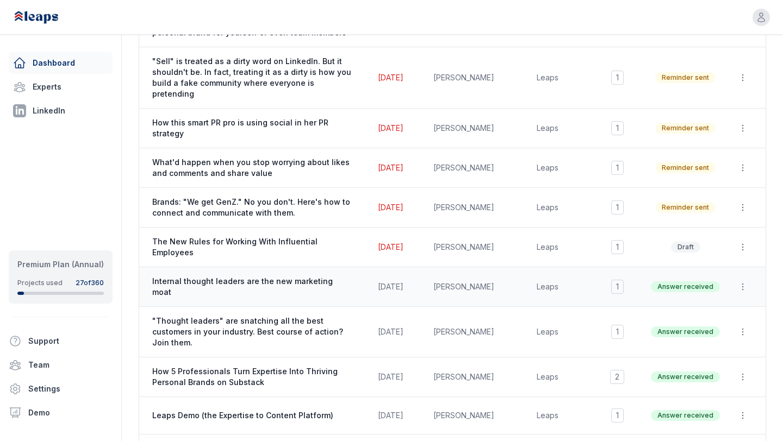
click at [258, 276] on span "Internal thought leaders are the new marketing moat" at bounding box center [251, 287] width 199 height 22
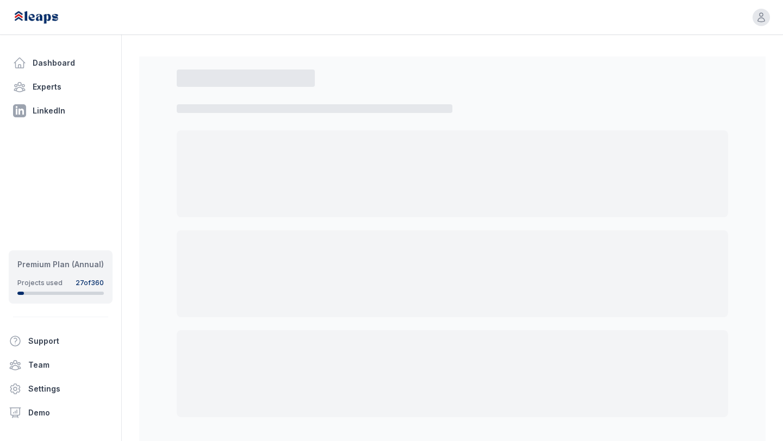
select select "*"
